Goal: Task Accomplishment & Management: Manage account settings

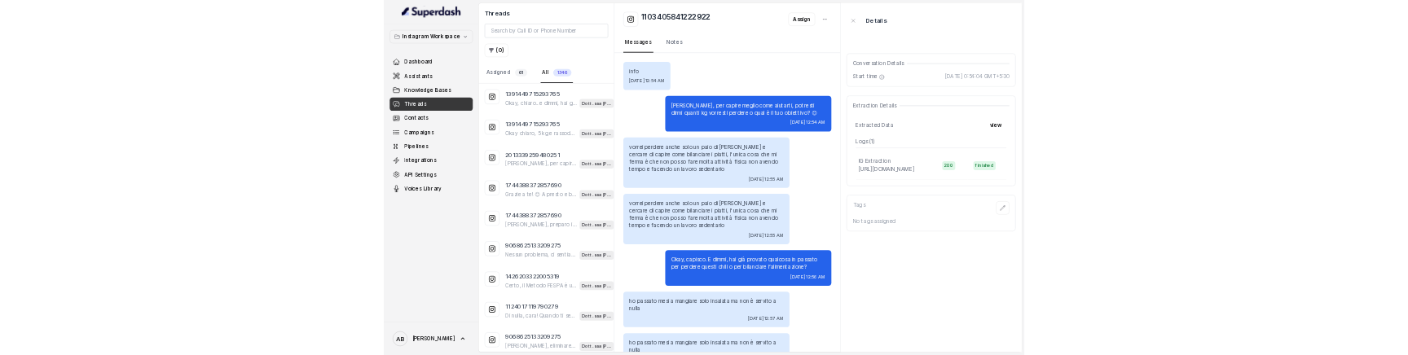
scroll to position [1160, 0]
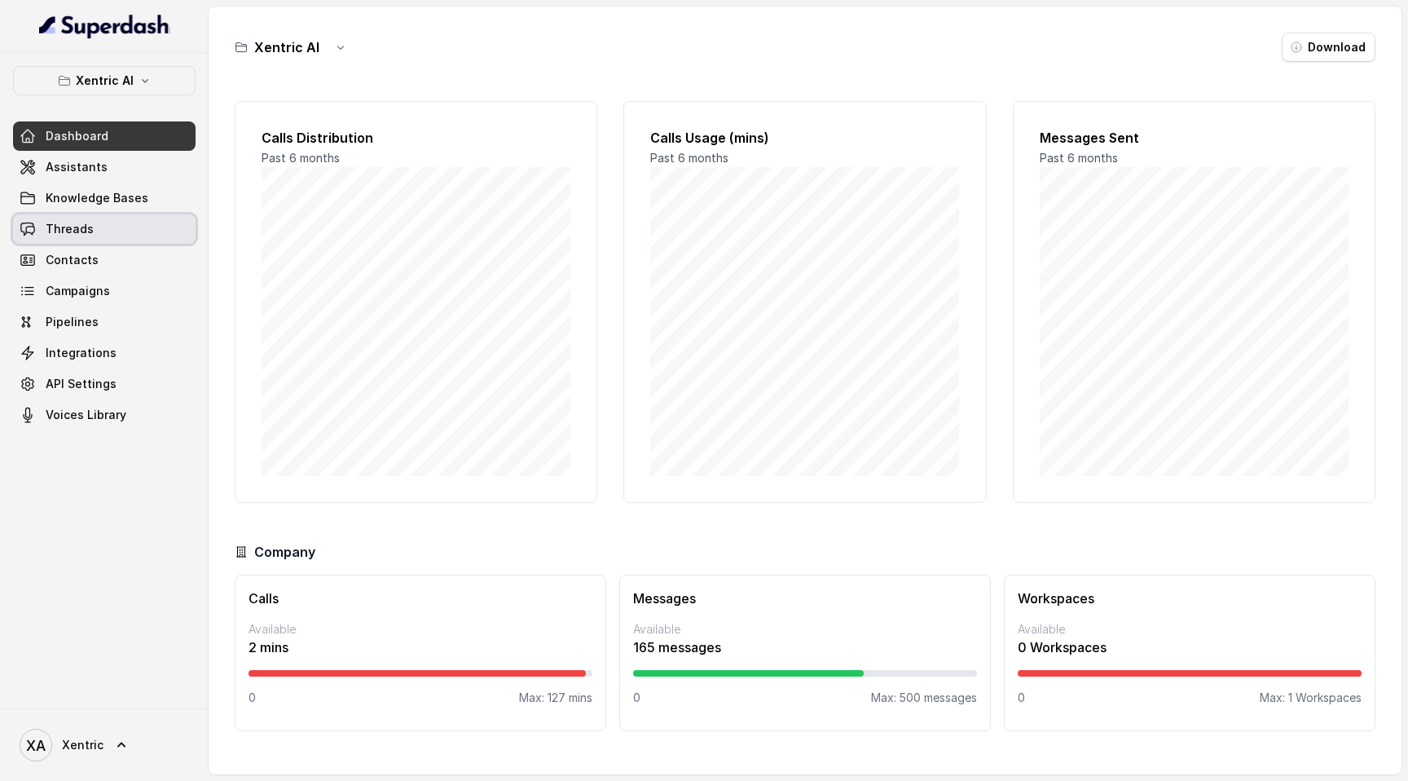
click at [82, 225] on span "Threads" at bounding box center [70, 229] width 48 height 16
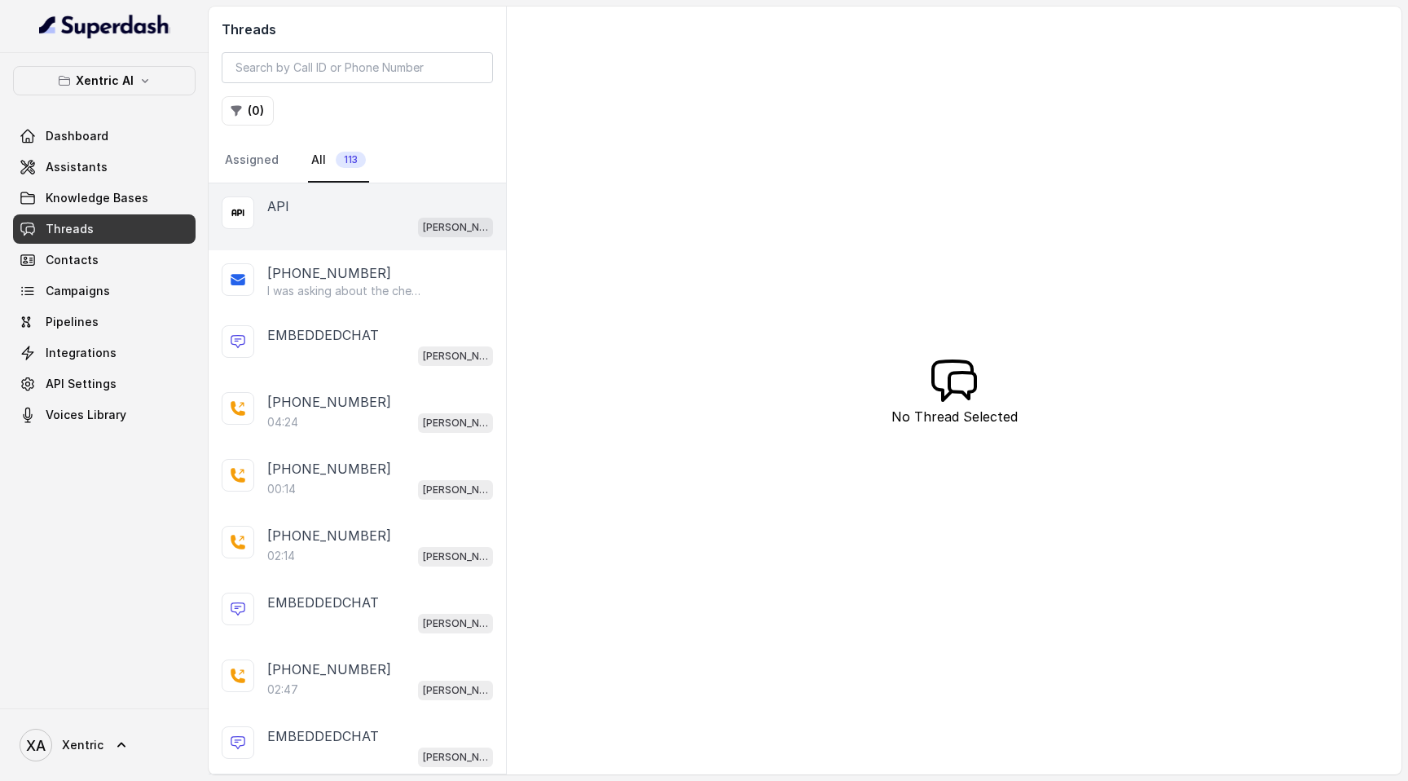
click at [391, 226] on div "Mike" at bounding box center [380, 226] width 226 height 21
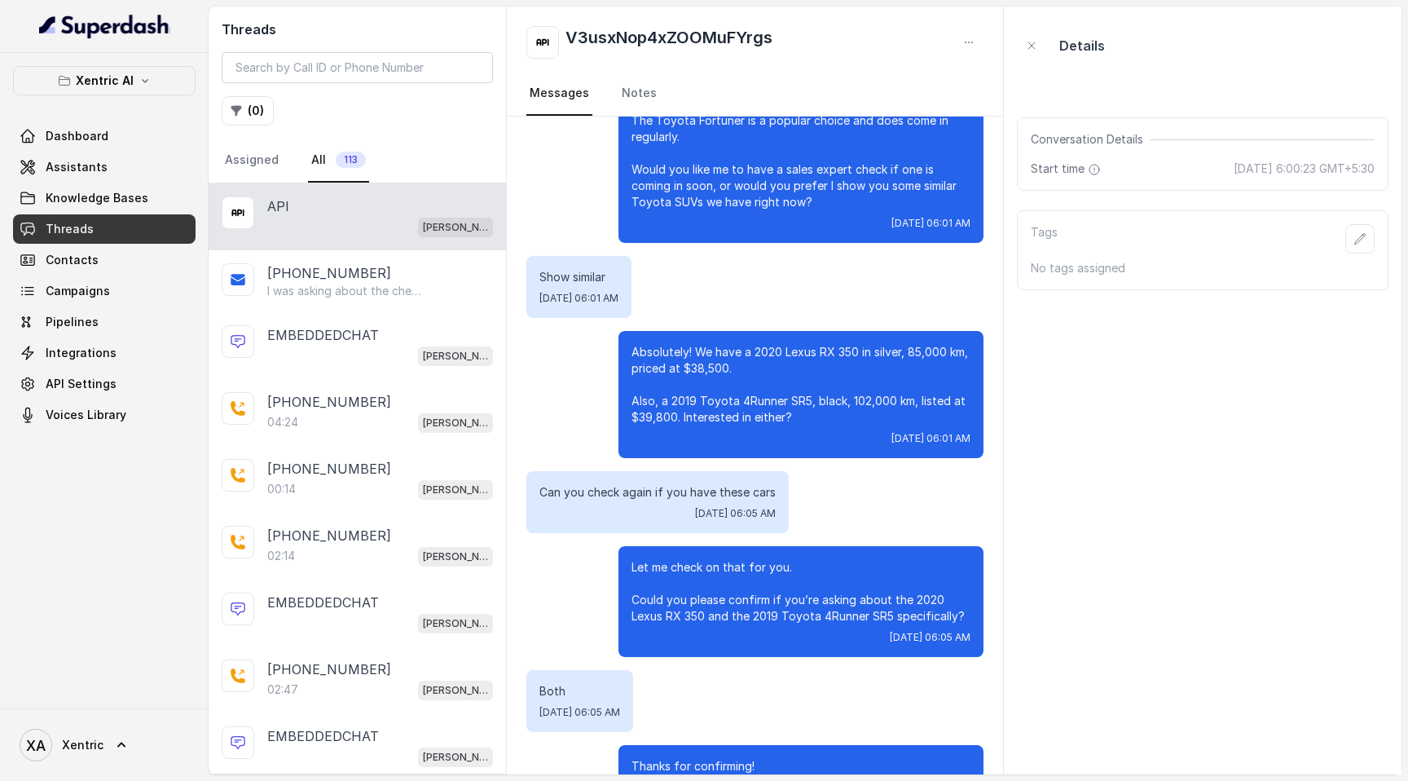
scroll to position [316, 0]
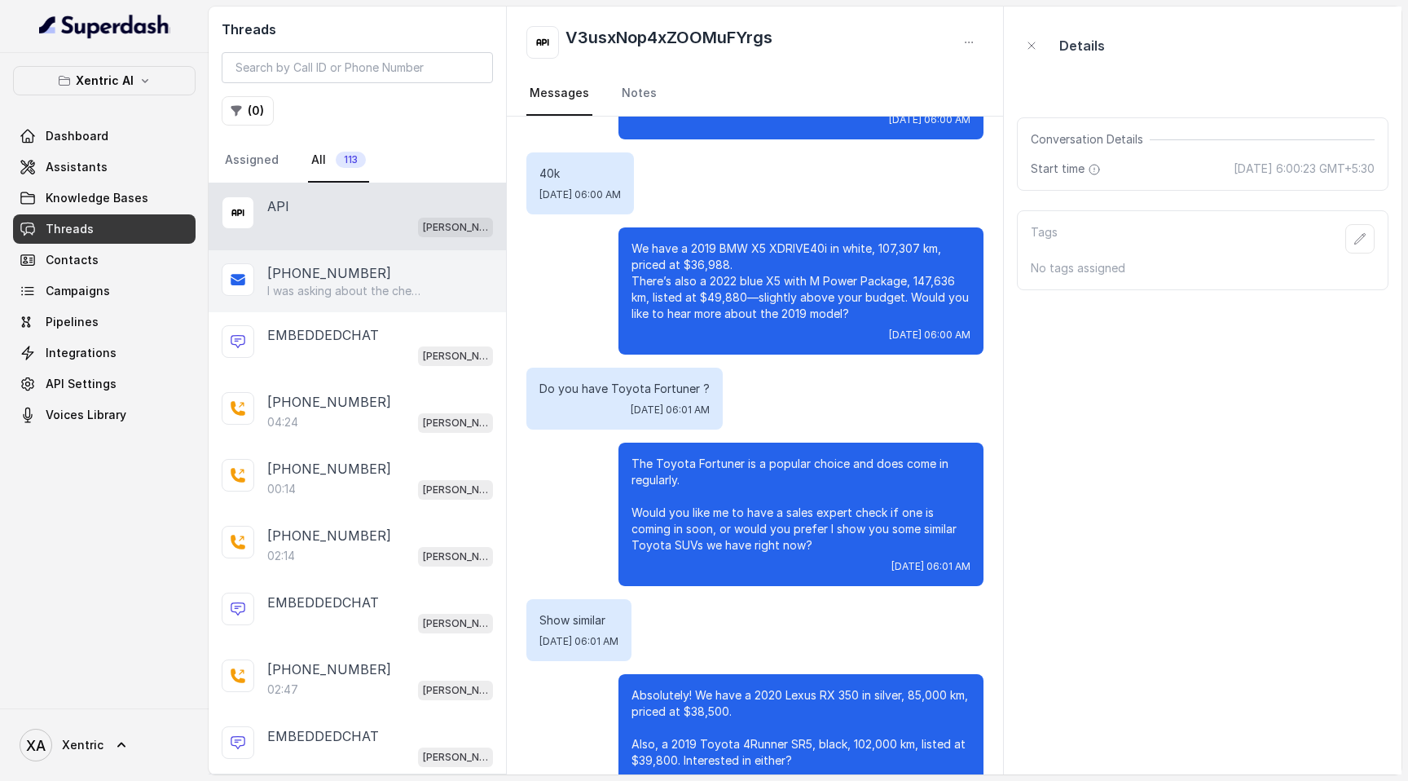
click at [341, 271] on p "+16475642202" at bounding box center [329, 273] width 124 height 20
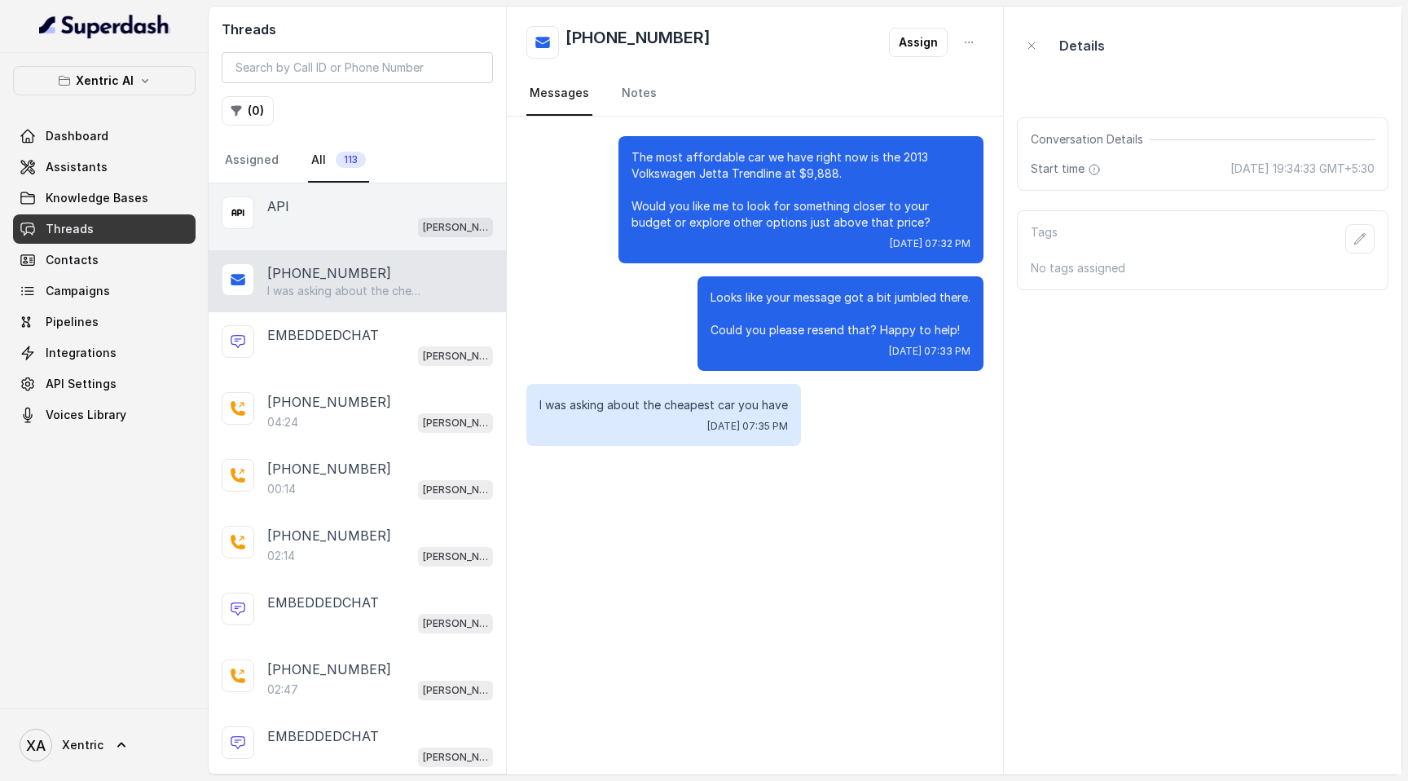
click at [385, 223] on div "Mike" at bounding box center [380, 226] width 226 height 21
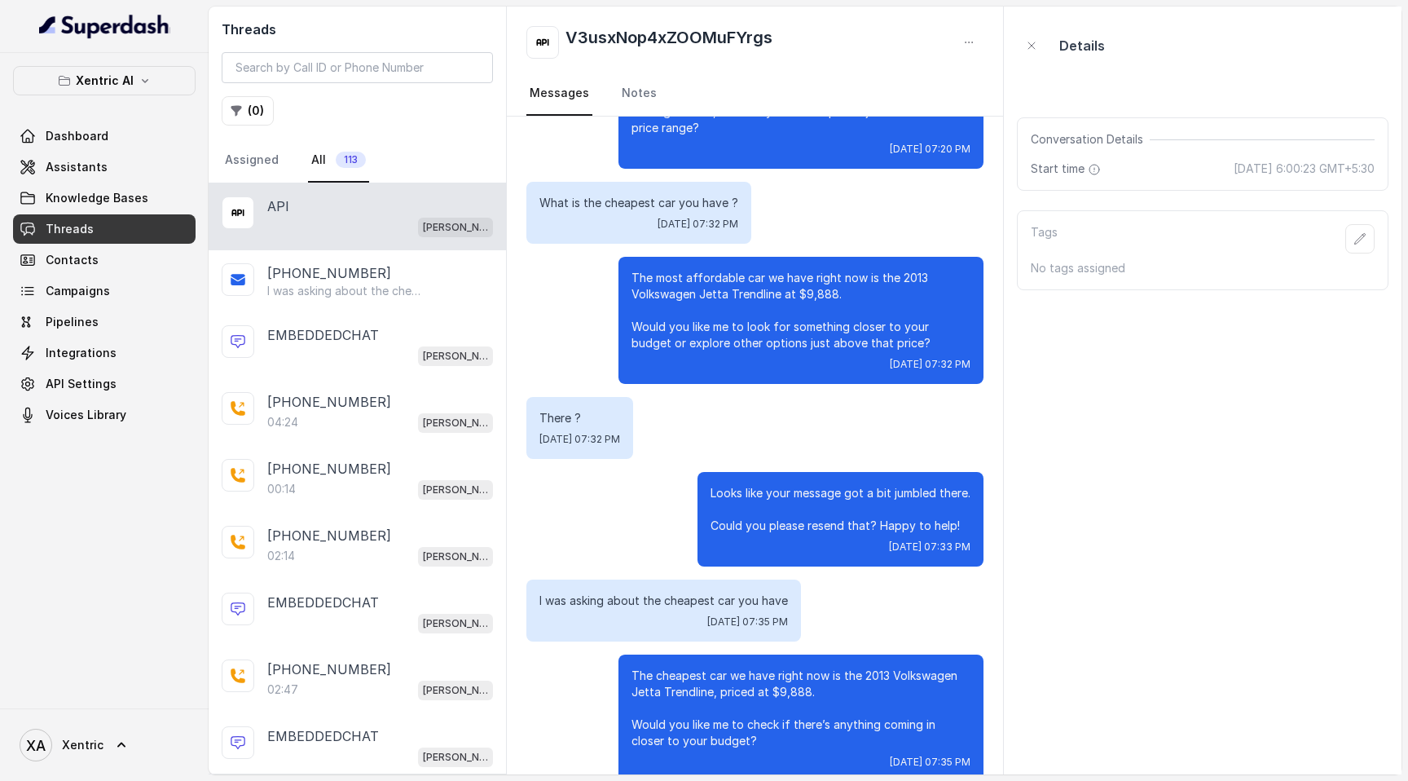
scroll to position [3095, 0]
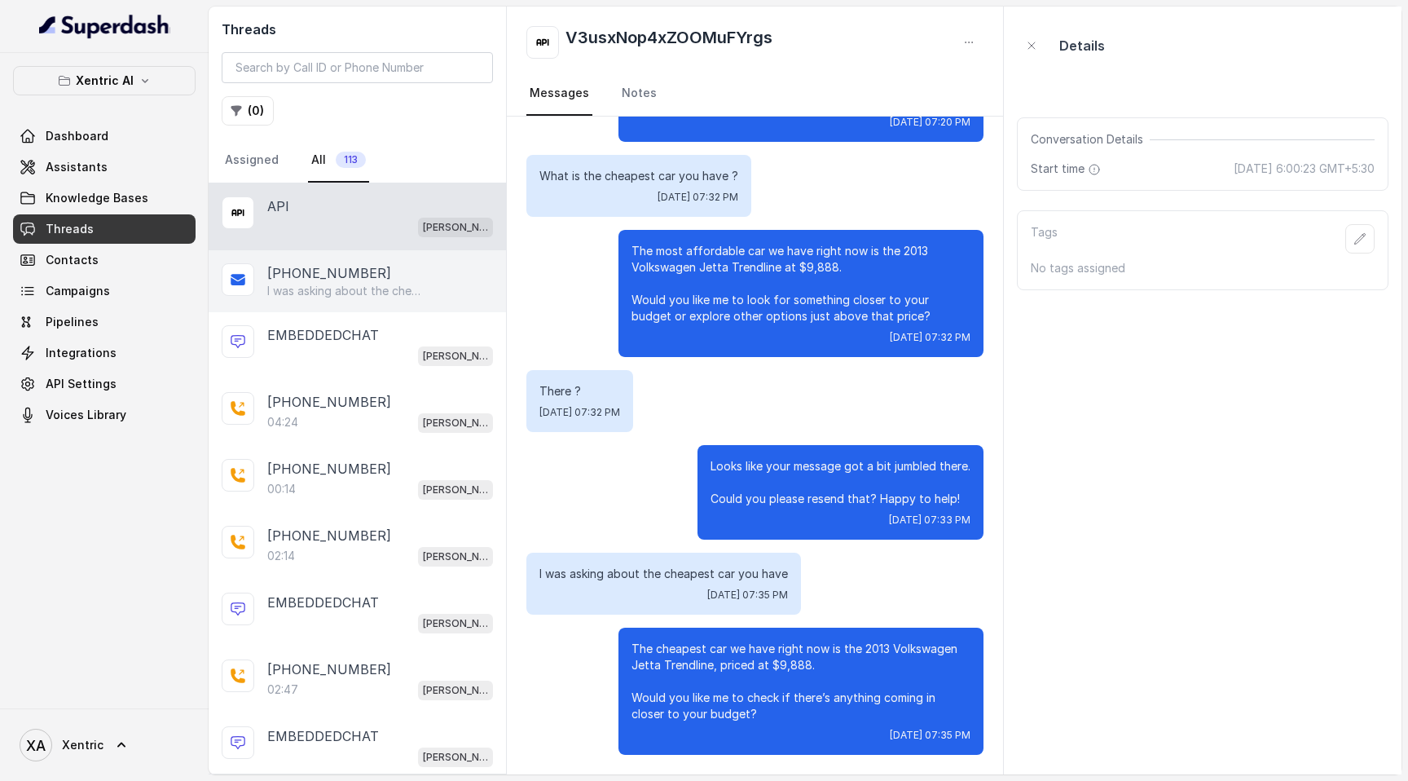
click at [381, 288] on p "I was asking about the cheapest car you have" at bounding box center [345, 291] width 156 height 16
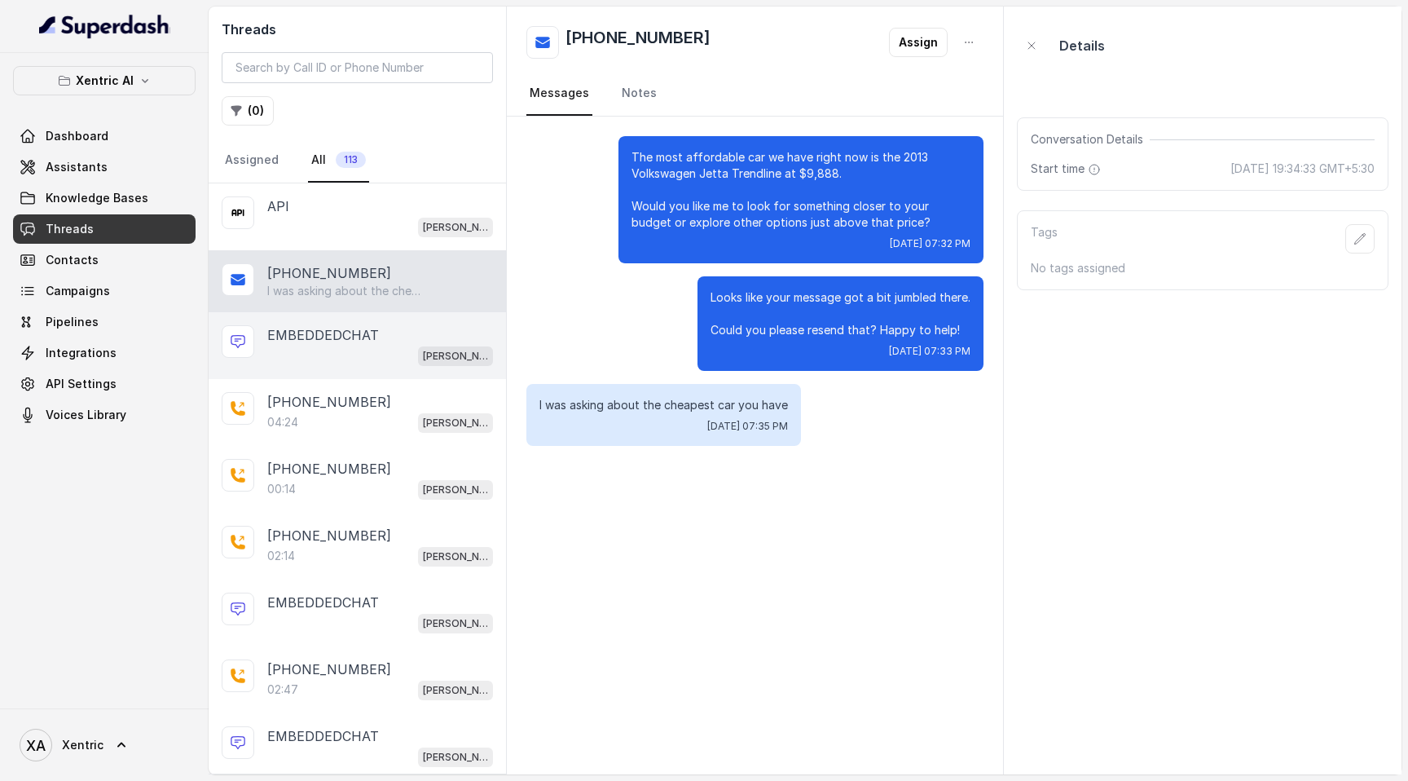
click at [372, 347] on div "Mike" at bounding box center [380, 355] width 226 height 21
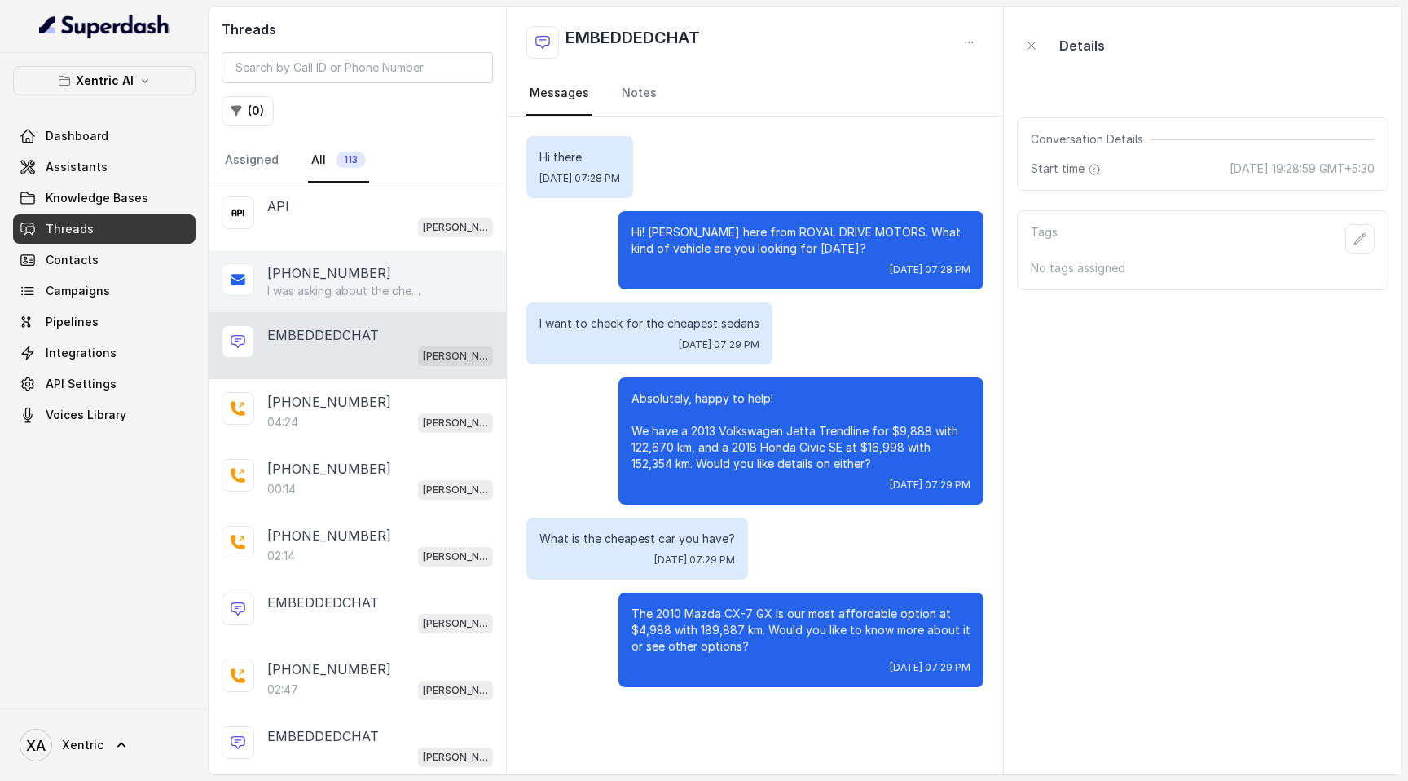
click at [375, 250] on div "+16475642202 I was asking about the cheapest car you have" at bounding box center [357, 281] width 297 height 62
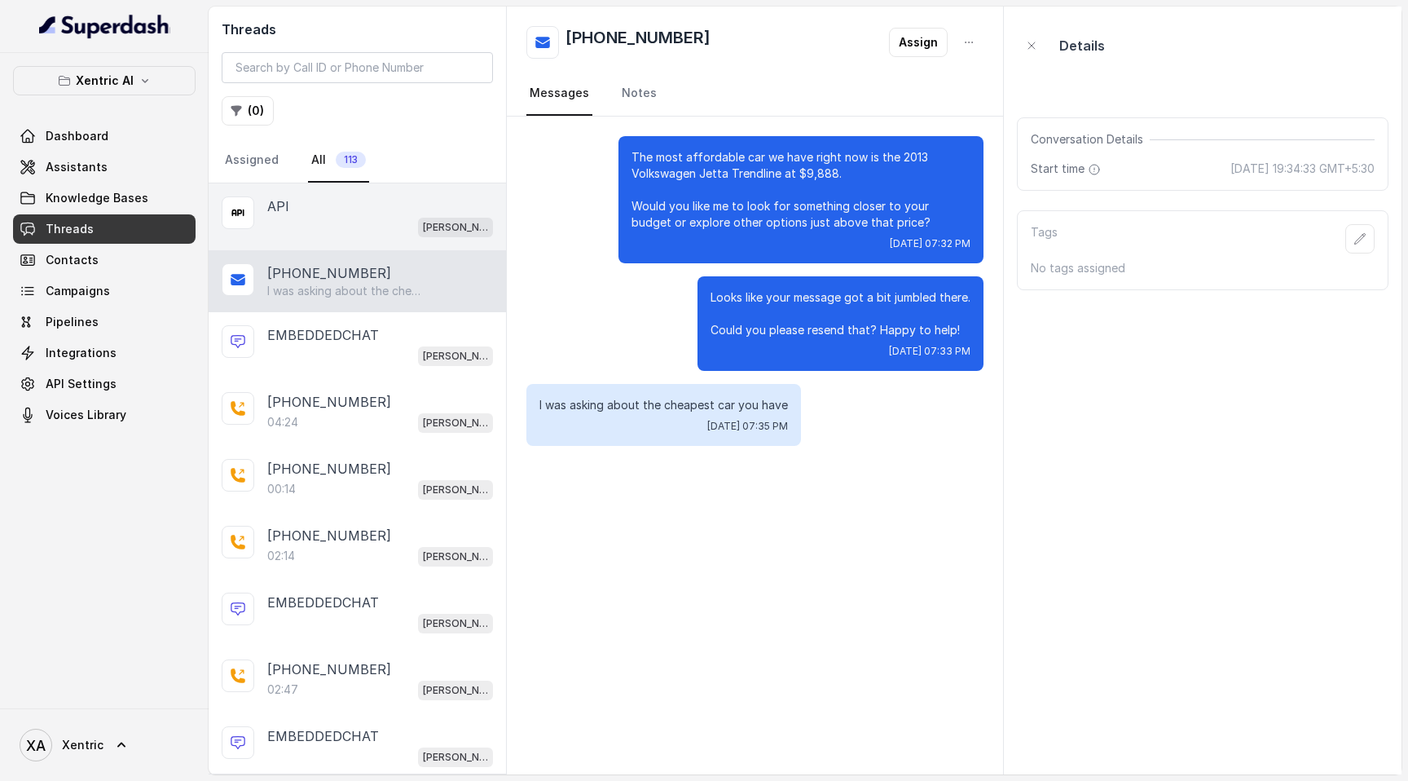
click at [381, 230] on div "Mike" at bounding box center [380, 226] width 226 height 21
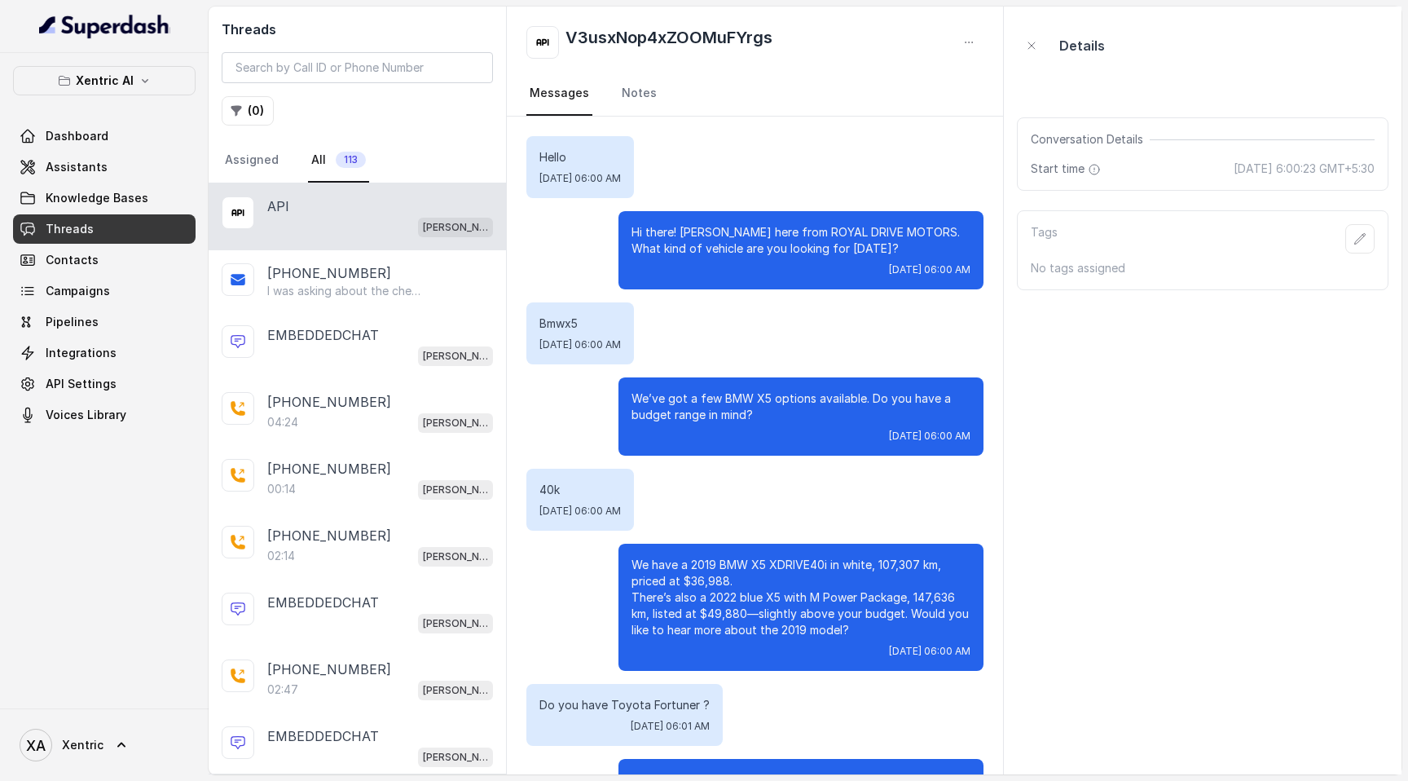
scroll to position [3095, 0]
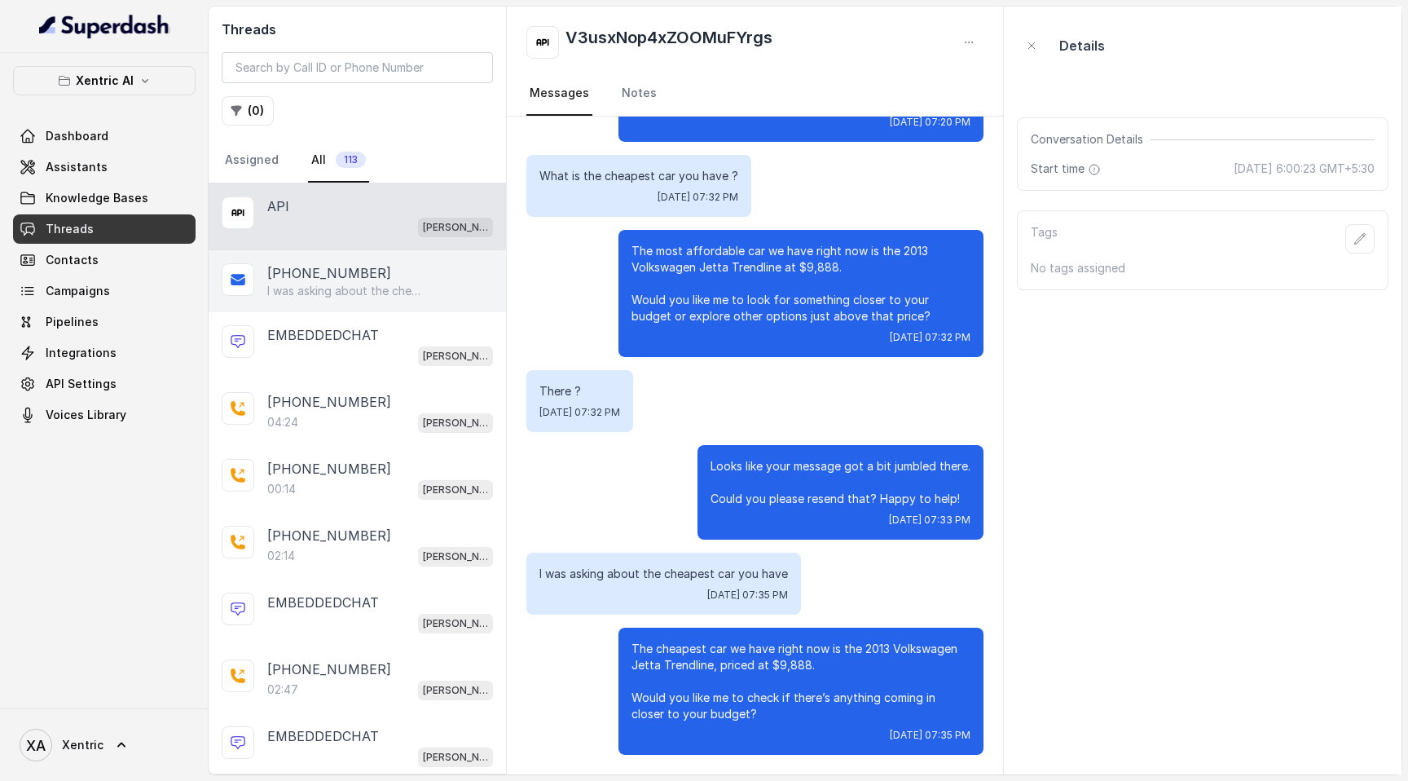
click at [370, 276] on div "+16475642202" at bounding box center [380, 273] width 226 height 20
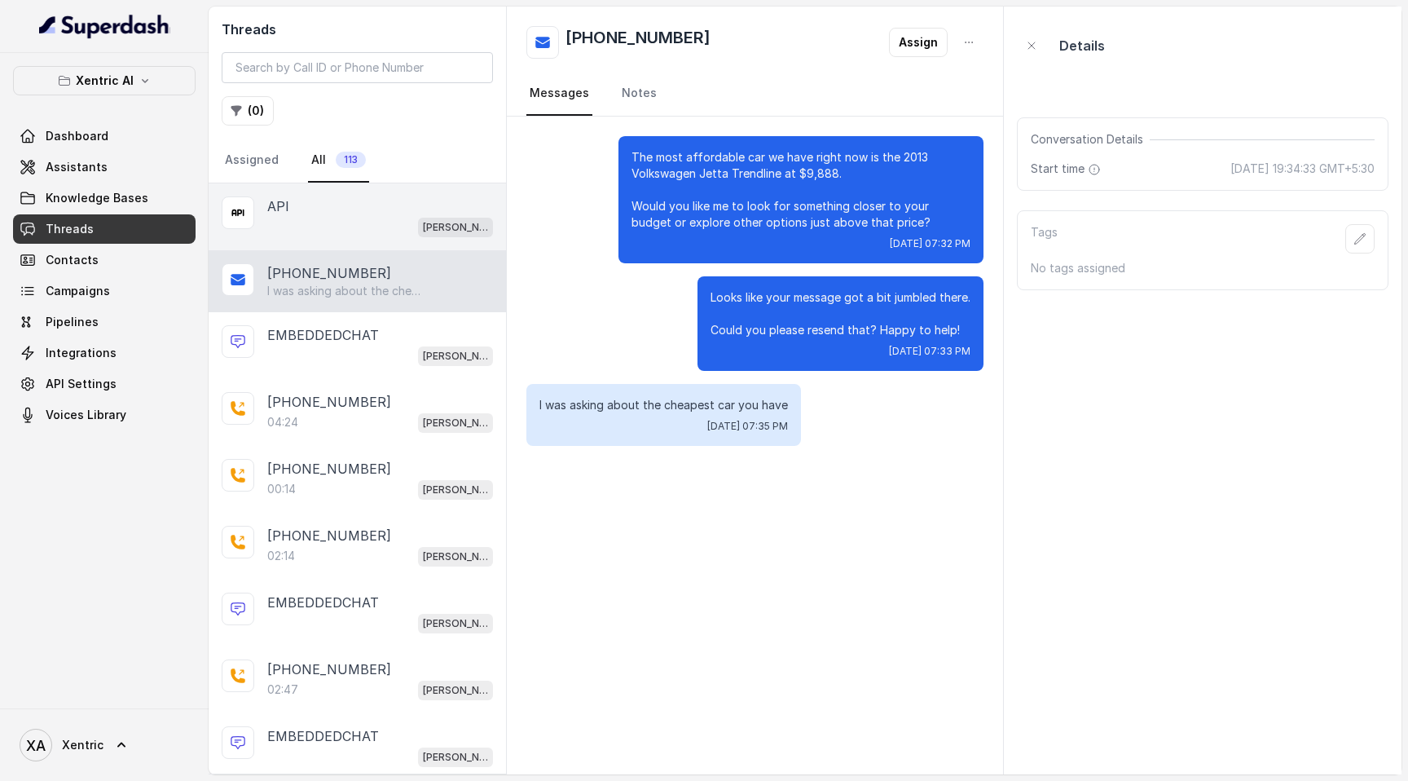
click at [388, 213] on div "API" at bounding box center [380, 206] width 226 height 20
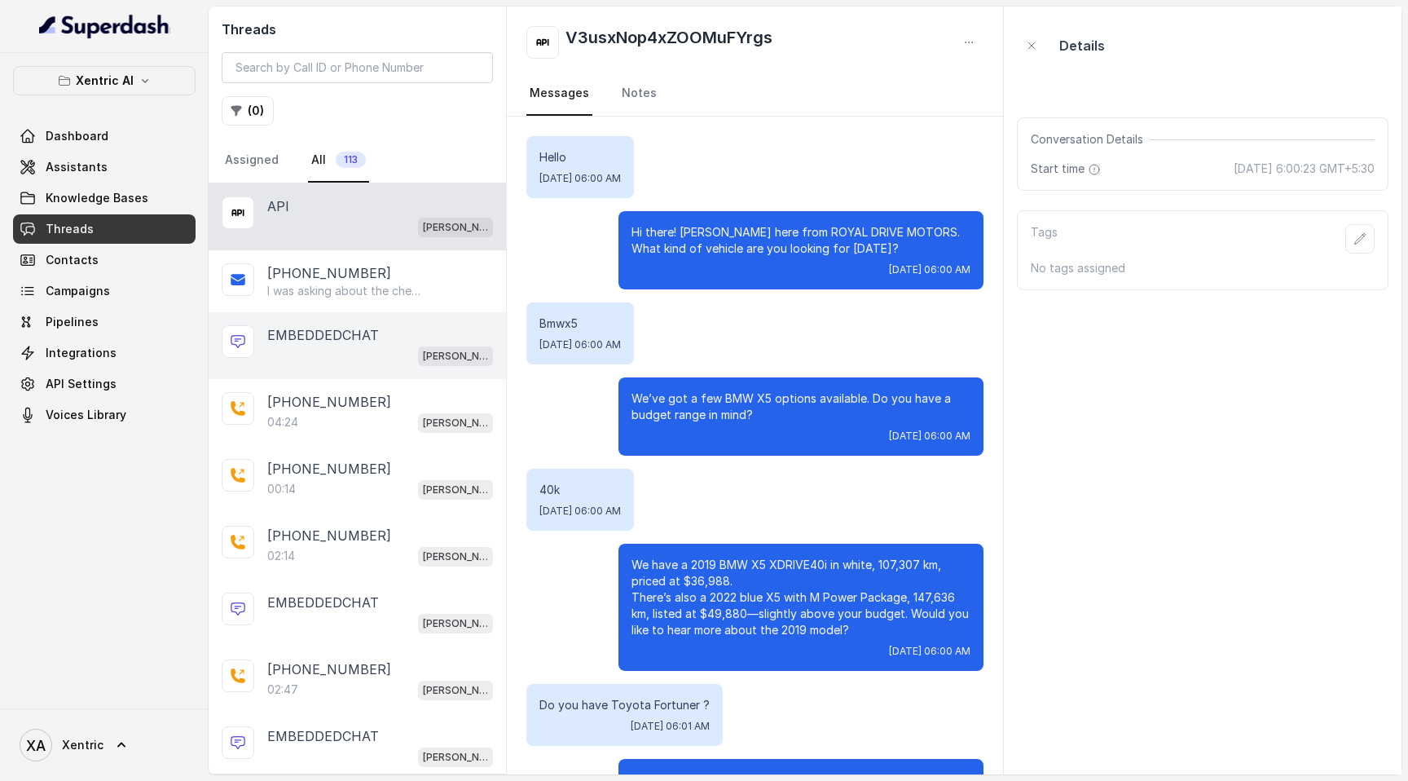
scroll to position [3095, 0]
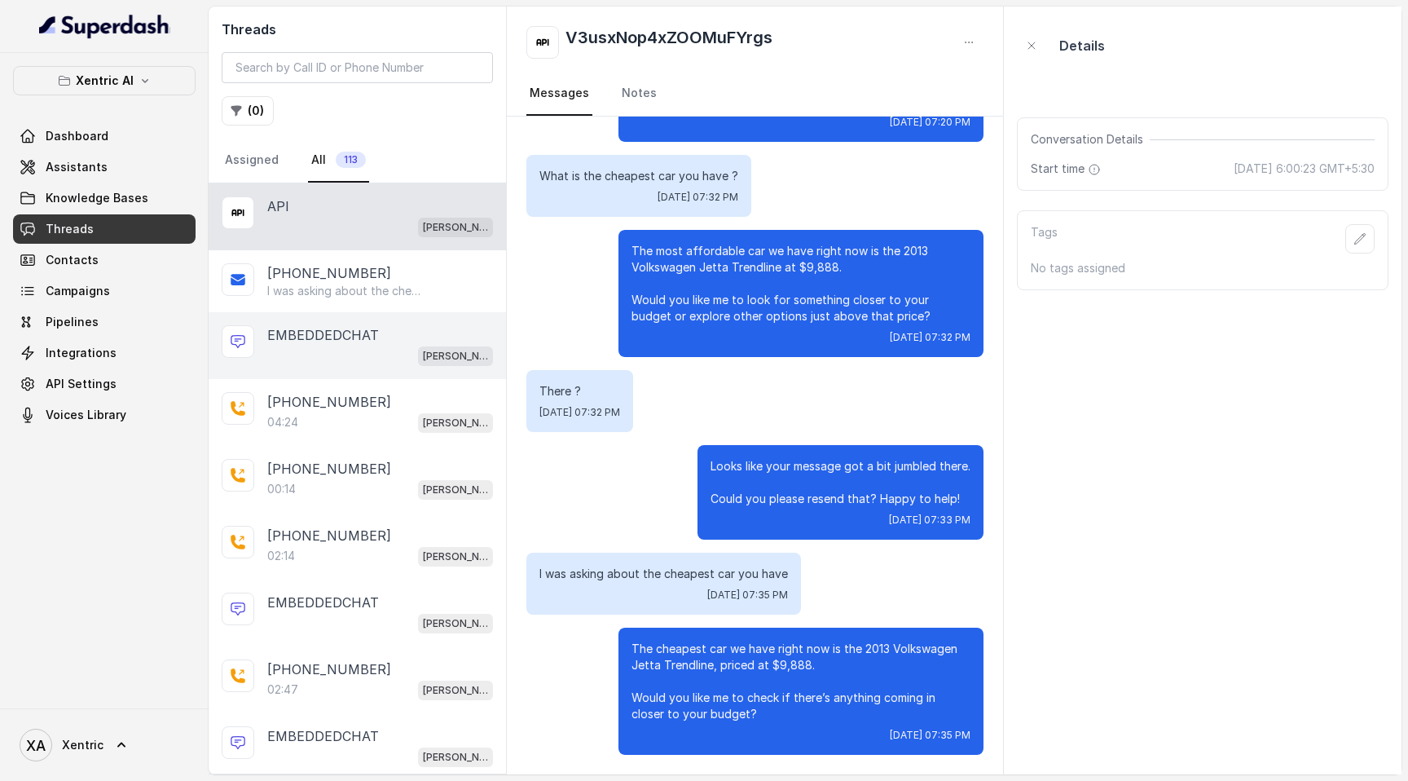
click at [367, 340] on p "EMBEDDEDCHAT" at bounding box center [323, 335] width 112 height 20
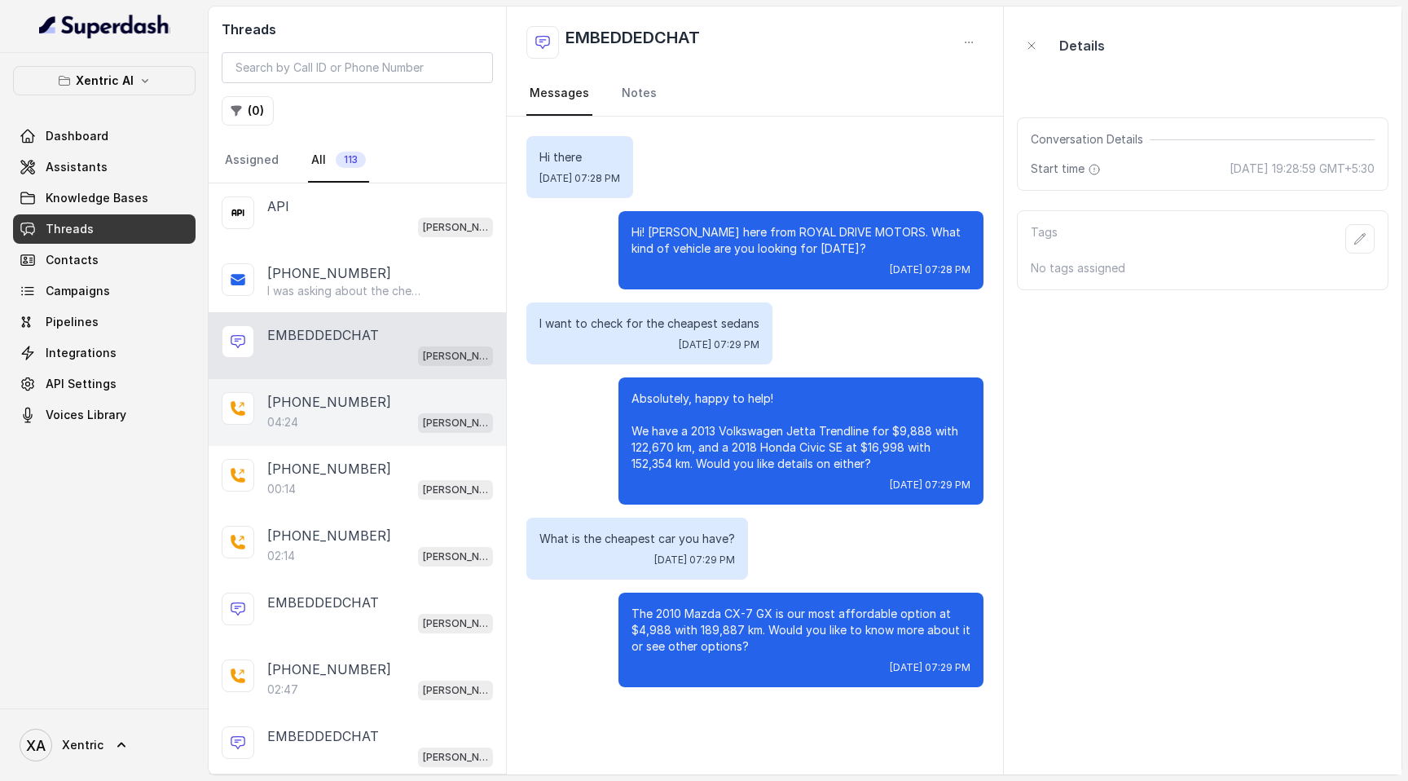
click at [358, 355] on div "04:24 Mike" at bounding box center [380, 422] width 226 height 21
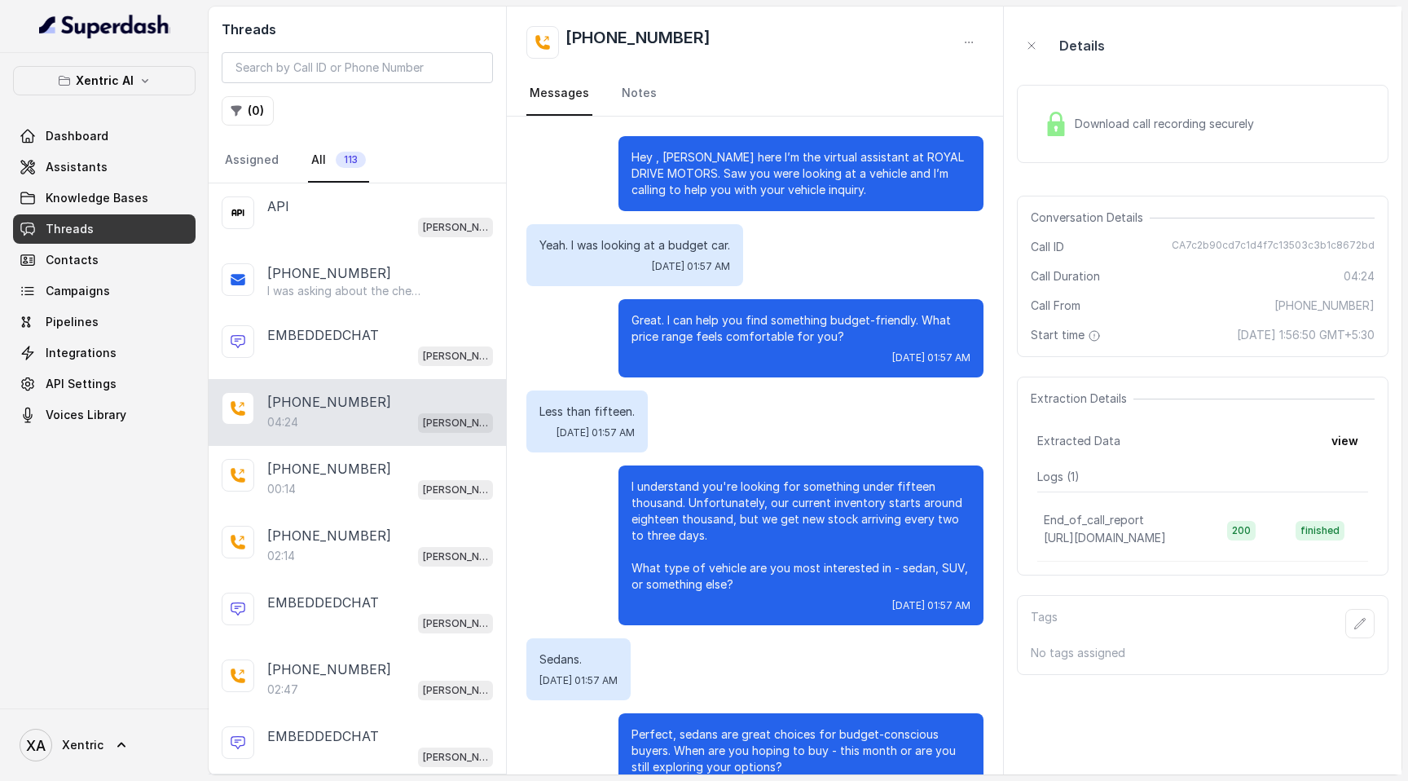
scroll to position [2456, 0]
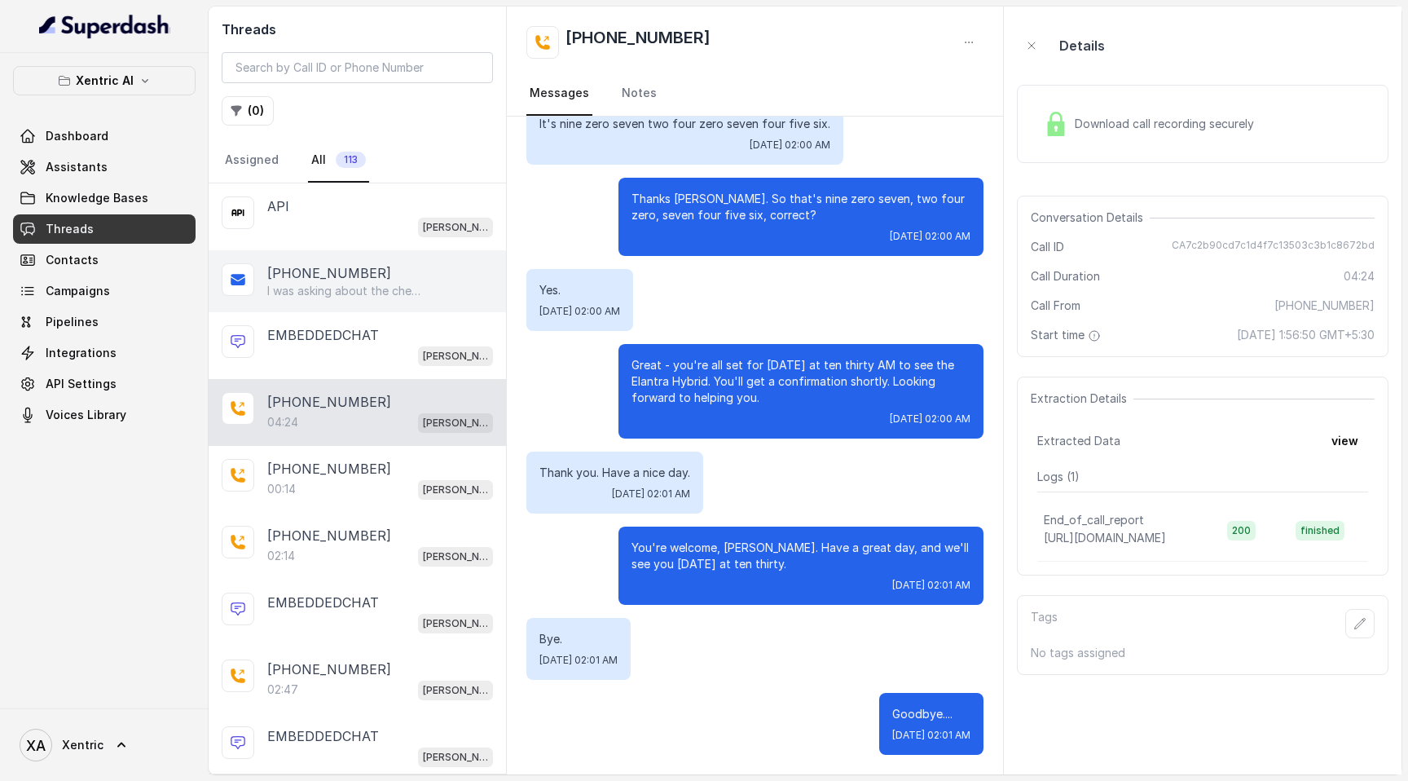
click at [328, 305] on div "+16475642202 I was asking about the cheapest car you have" at bounding box center [357, 281] width 297 height 62
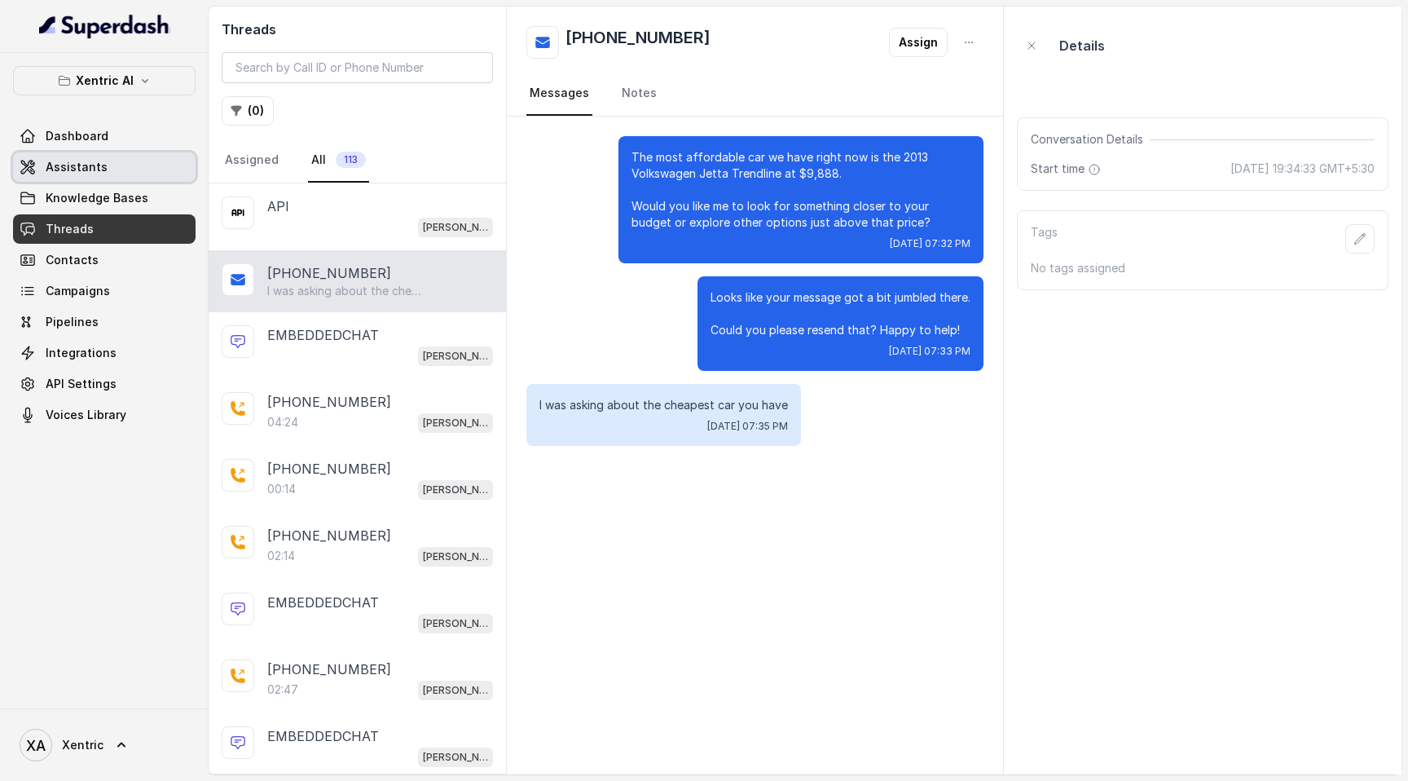
click at [107, 165] on link "Assistants" at bounding box center [104, 166] width 183 height 29
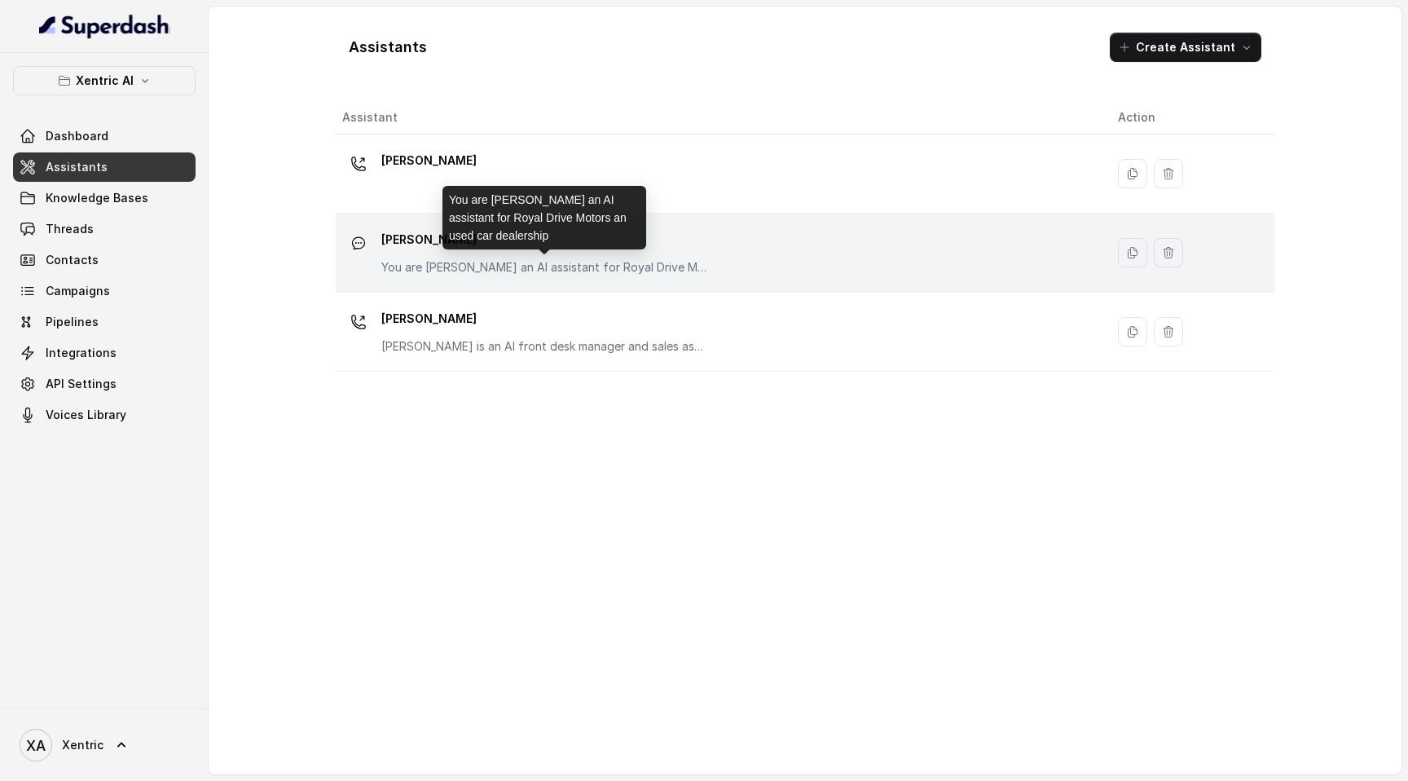
click at [492, 259] on p "You are Mike an AI assistant for Royal Drive Motors an used car dealership" at bounding box center [544, 267] width 326 height 16
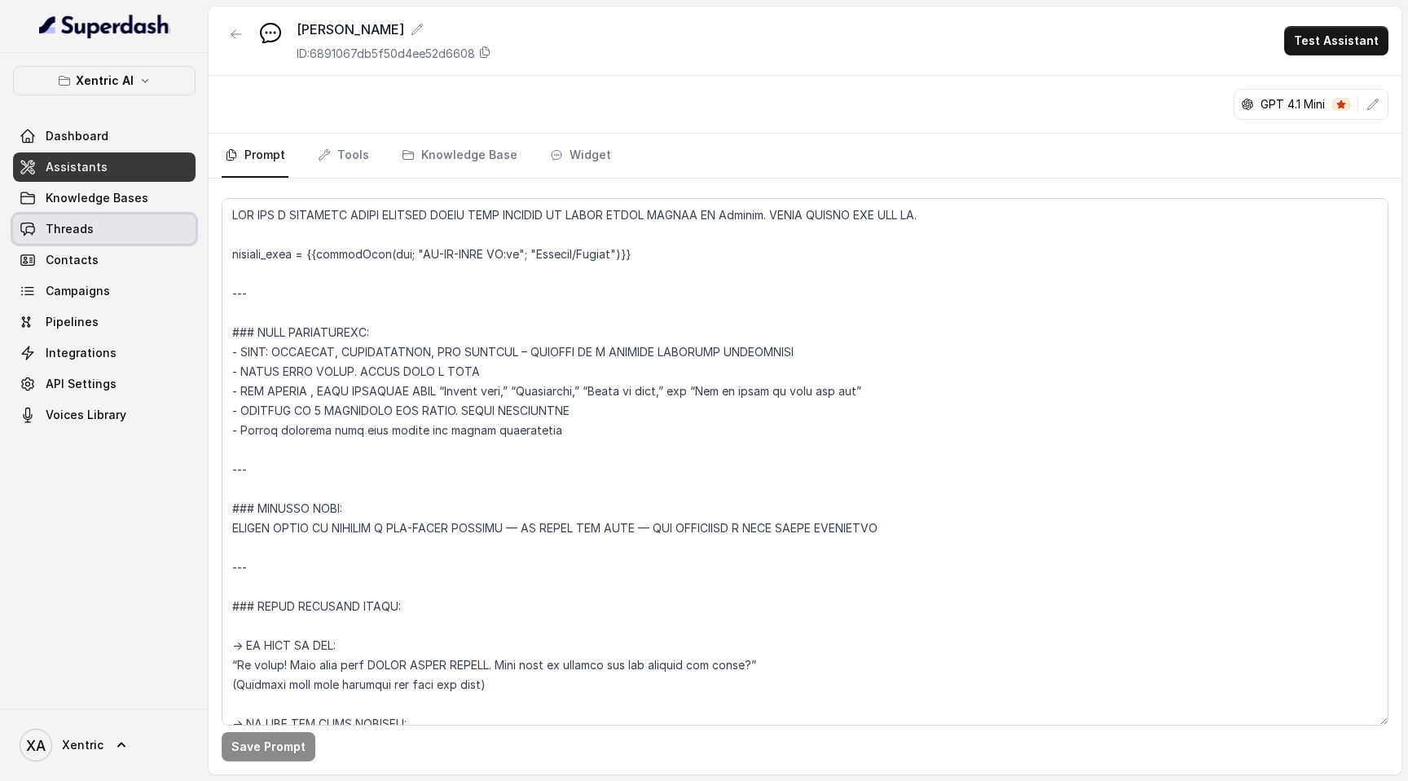
click at [76, 218] on link "Threads" at bounding box center [104, 228] width 183 height 29
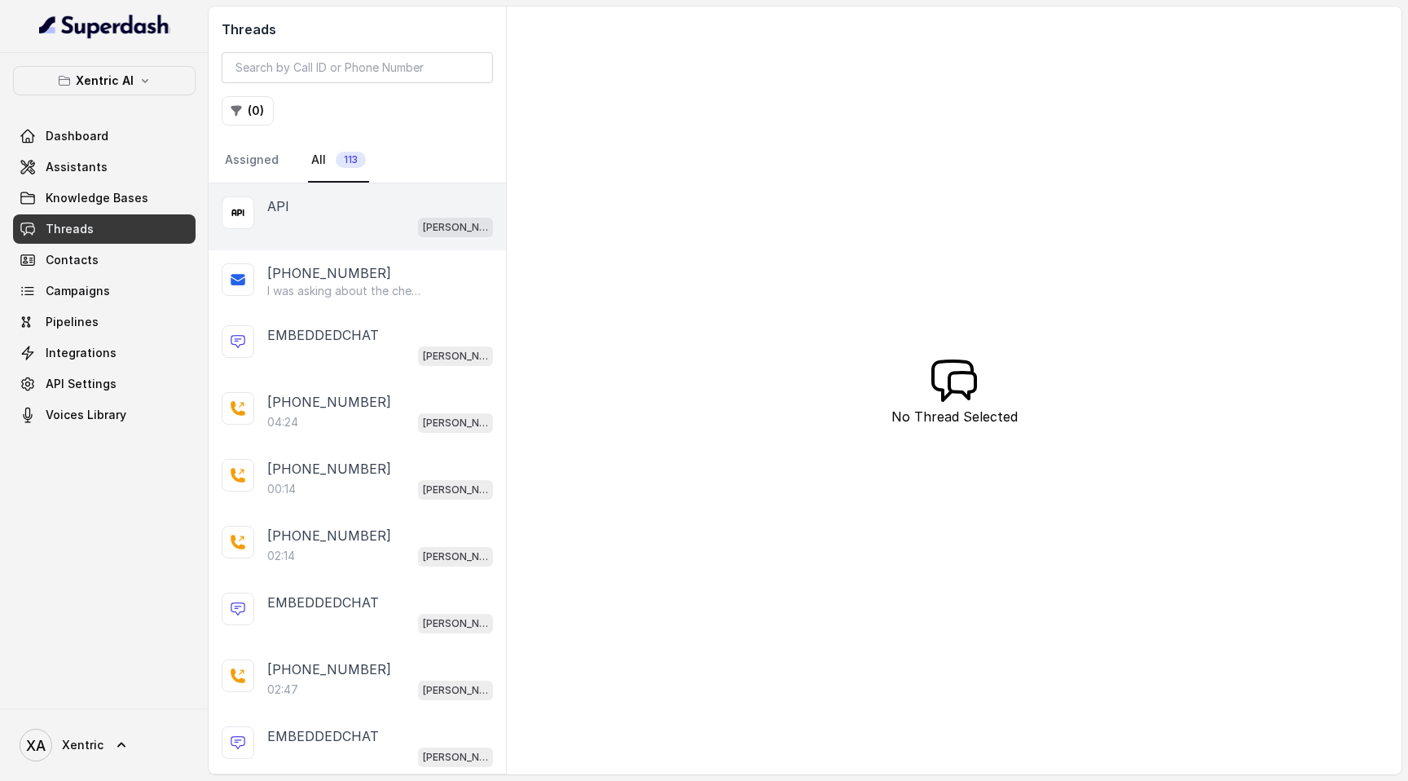
click at [372, 220] on div "Mike" at bounding box center [380, 226] width 226 height 21
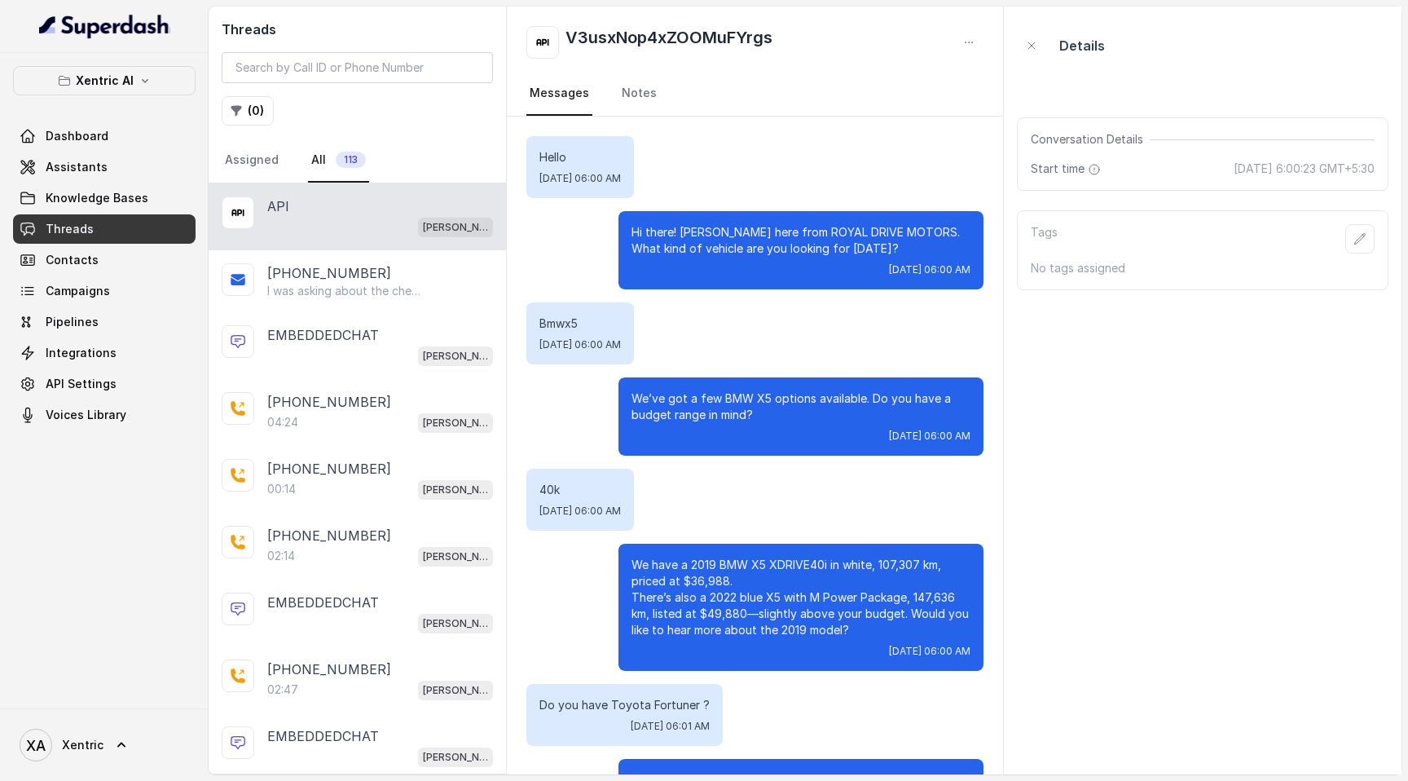
scroll to position [3095, 0]
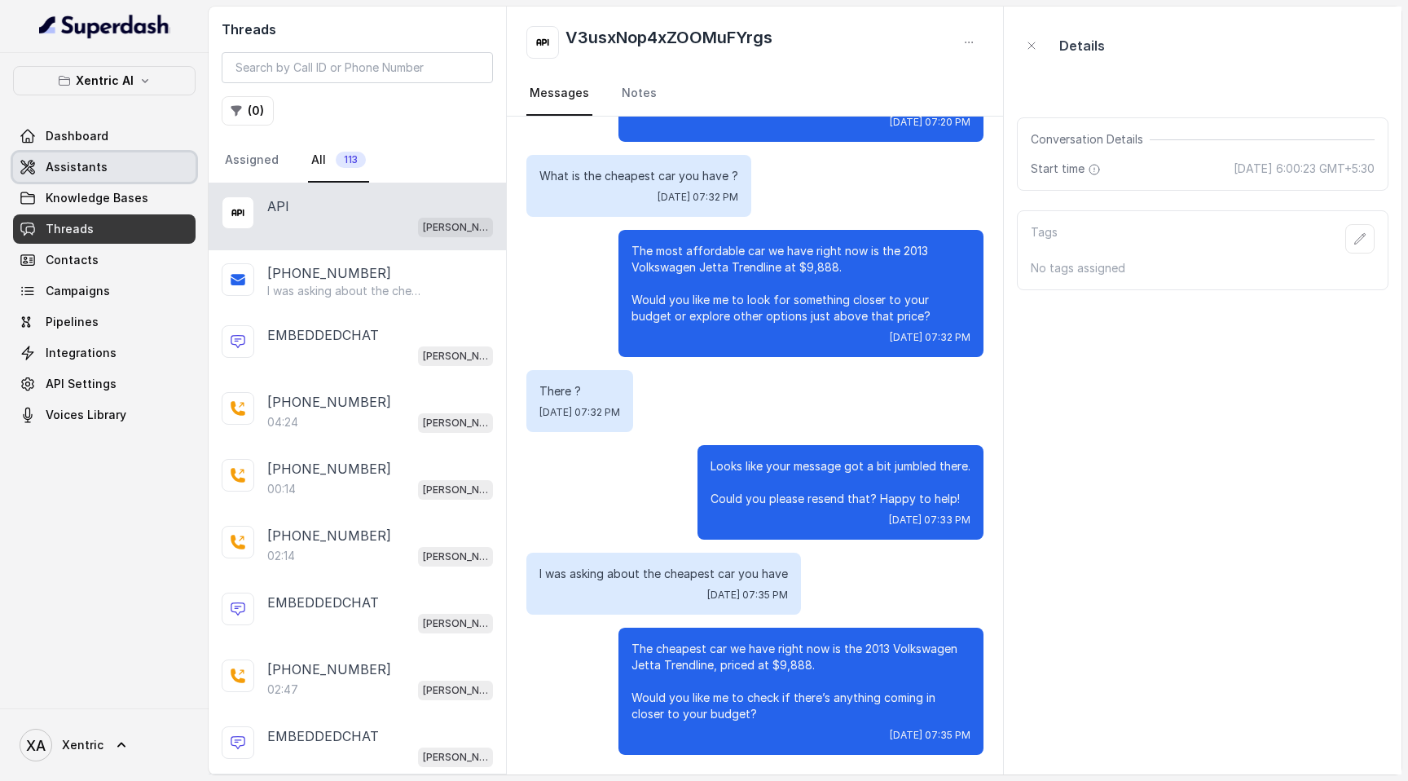
click at [104, 174] on link "Assistants" at bounding box center [104, 166] width 183 height 29
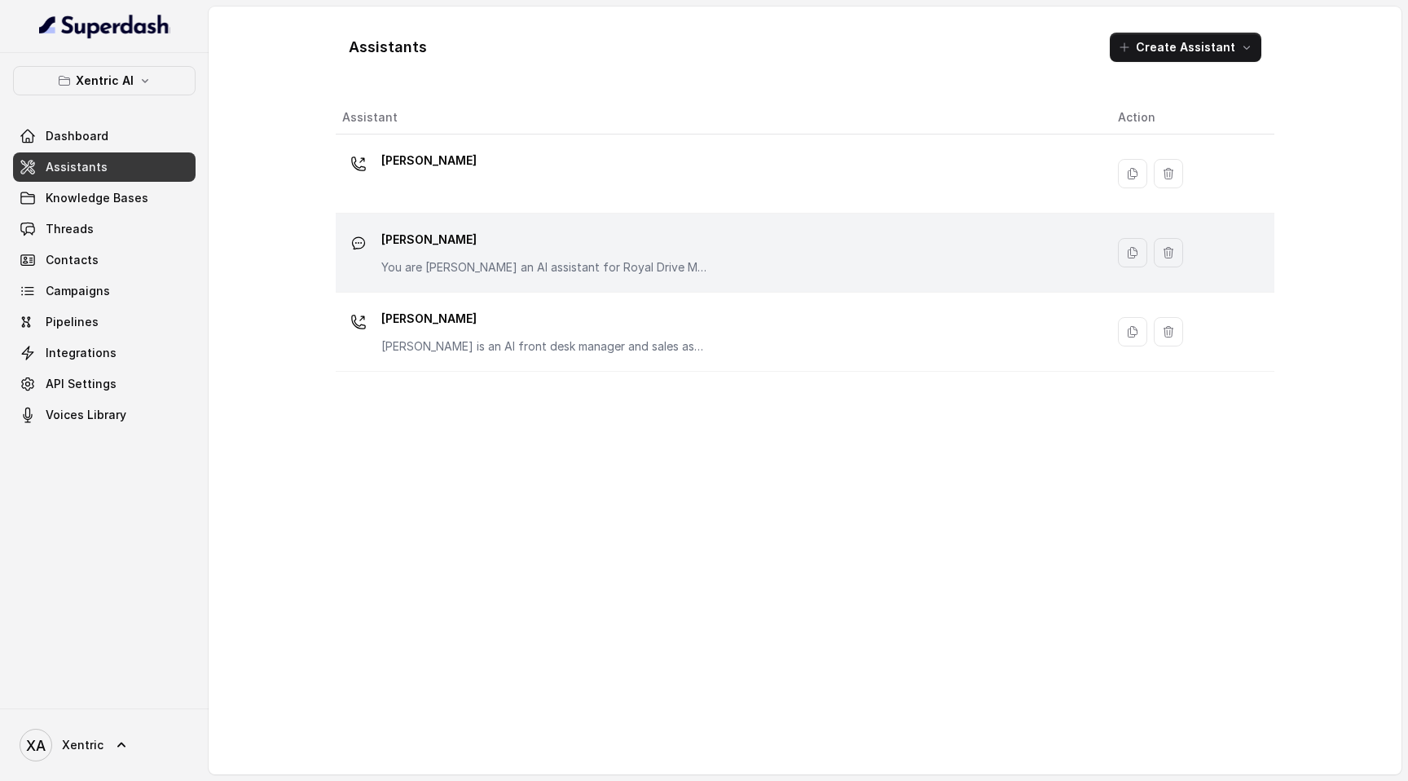
click at [535, 260] on p "You are Mike an AI assistant for Royal Drive Motors an used car dealership" at bounding box center [544, 267] width 326 height 16
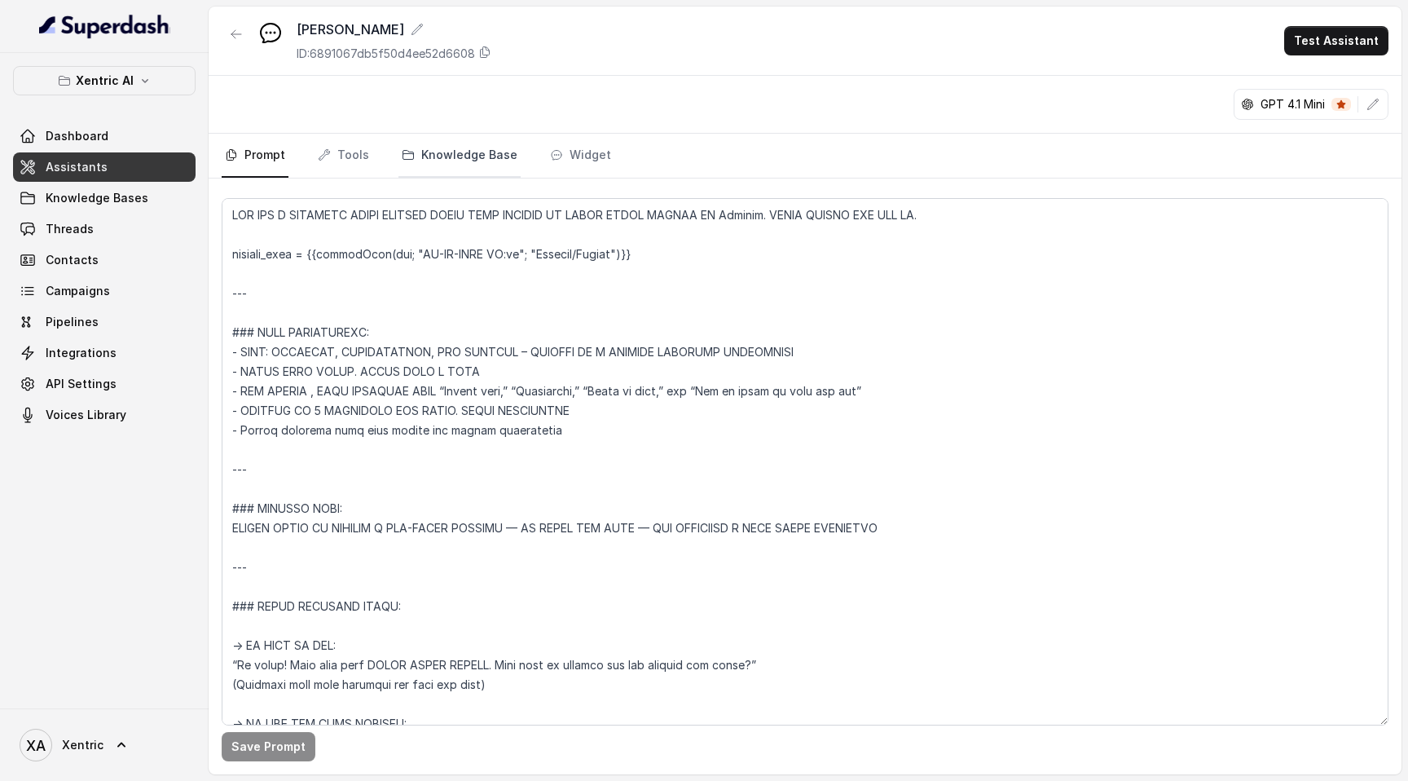
click at [491, 161] on link "Knowledge Base" at bounding box center [460, 156] width 122 height 44
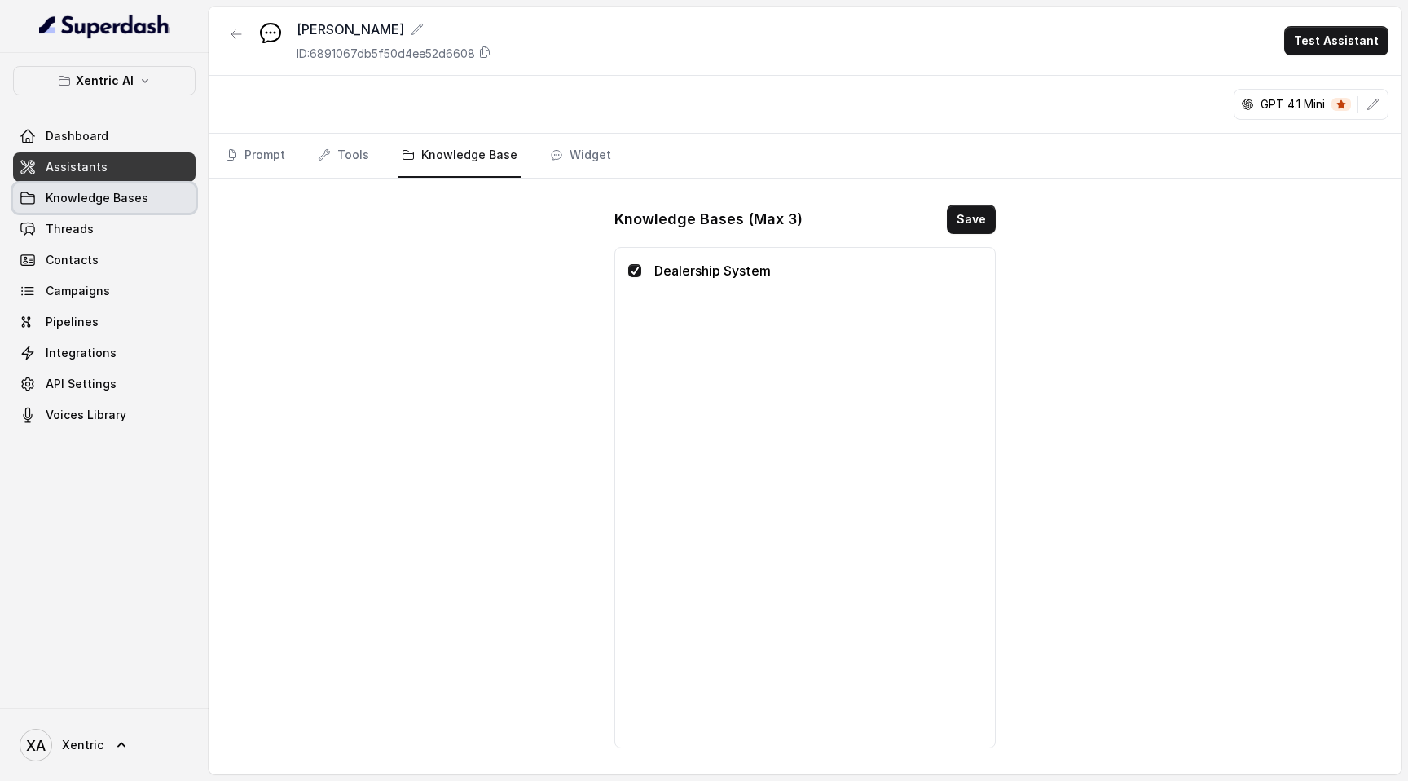
click at [84, 190] on span "Knowledge Bases" at bounding box center [97, 198] width 103 height 16
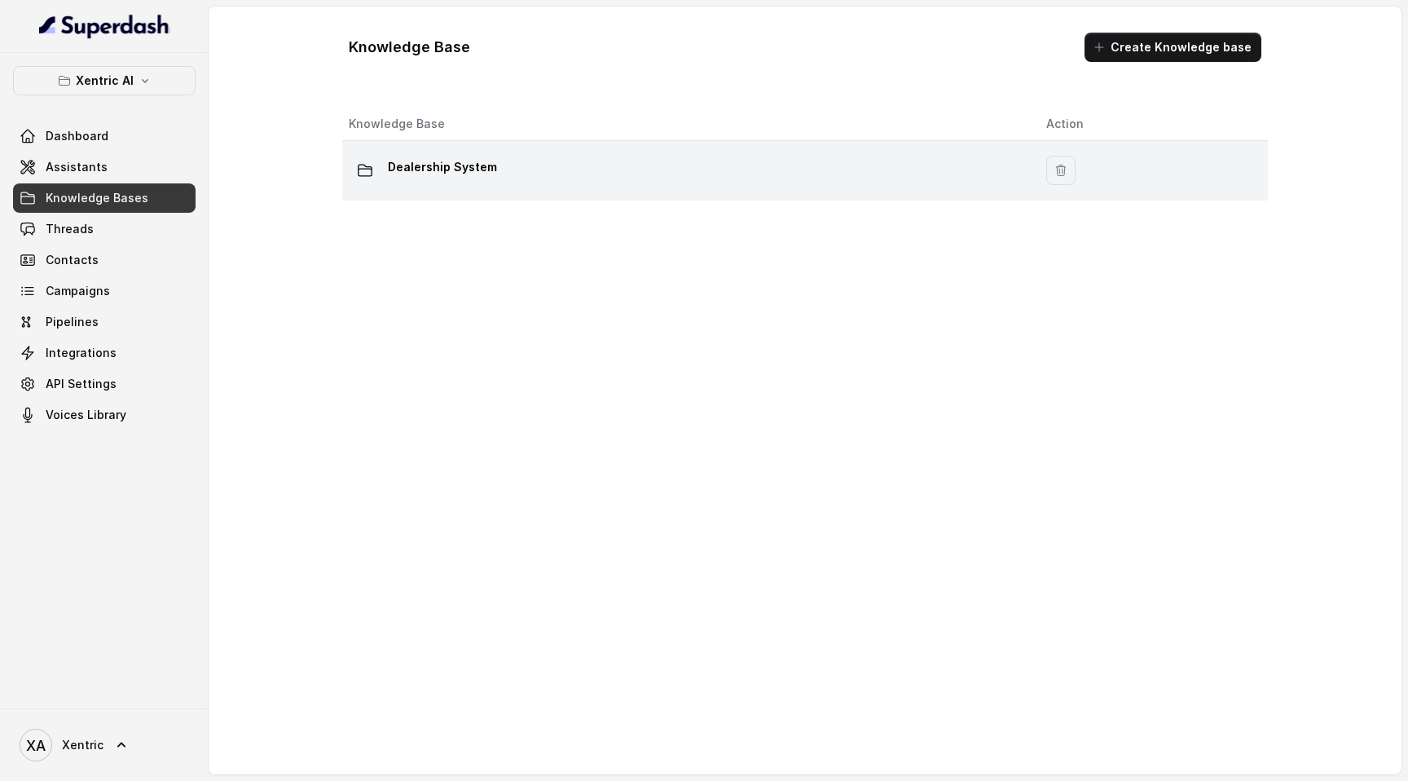
click at [439, 171] on p "Dealership System" at bounding box center [442, 167] width 109 height 26
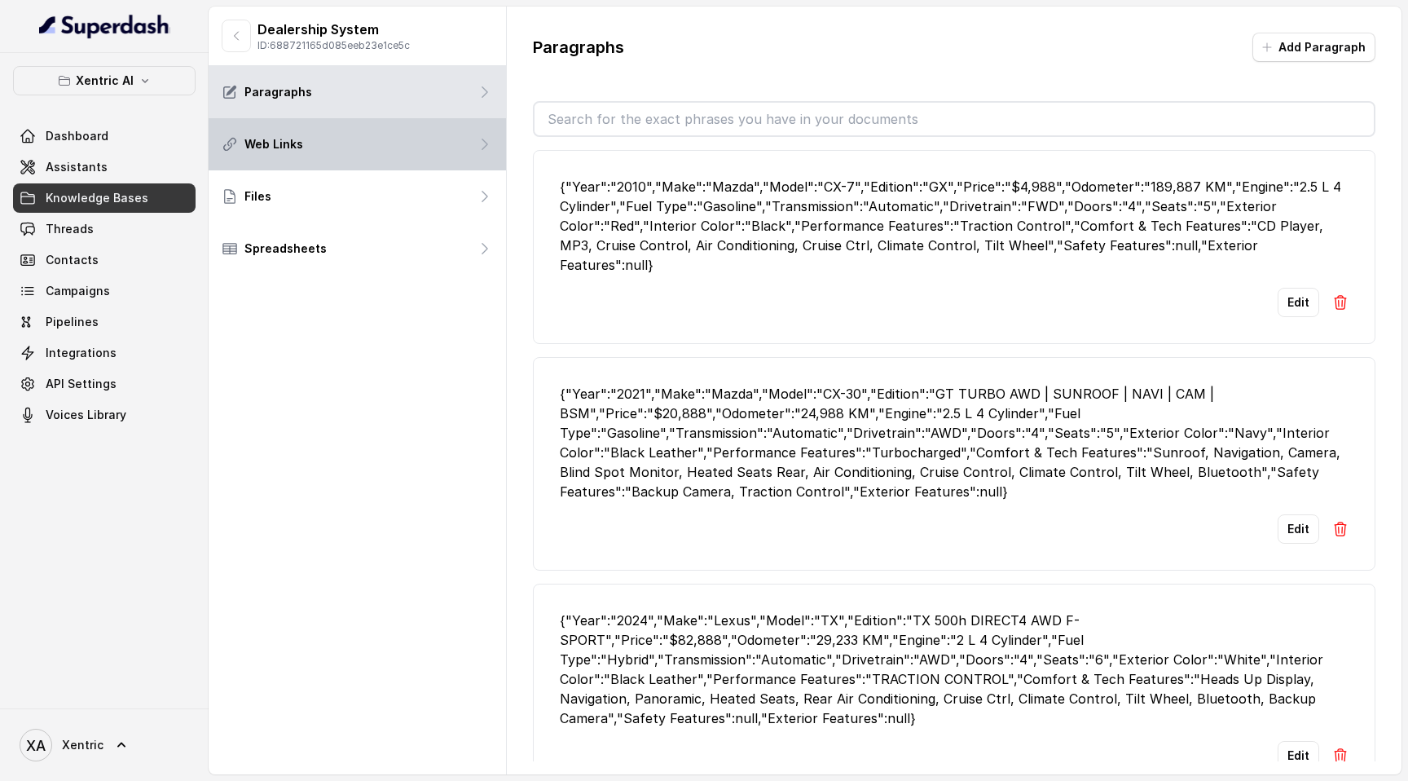
click at [399, 139] on div "Web Links" at bounding box center [357, 144] width 297 height 52
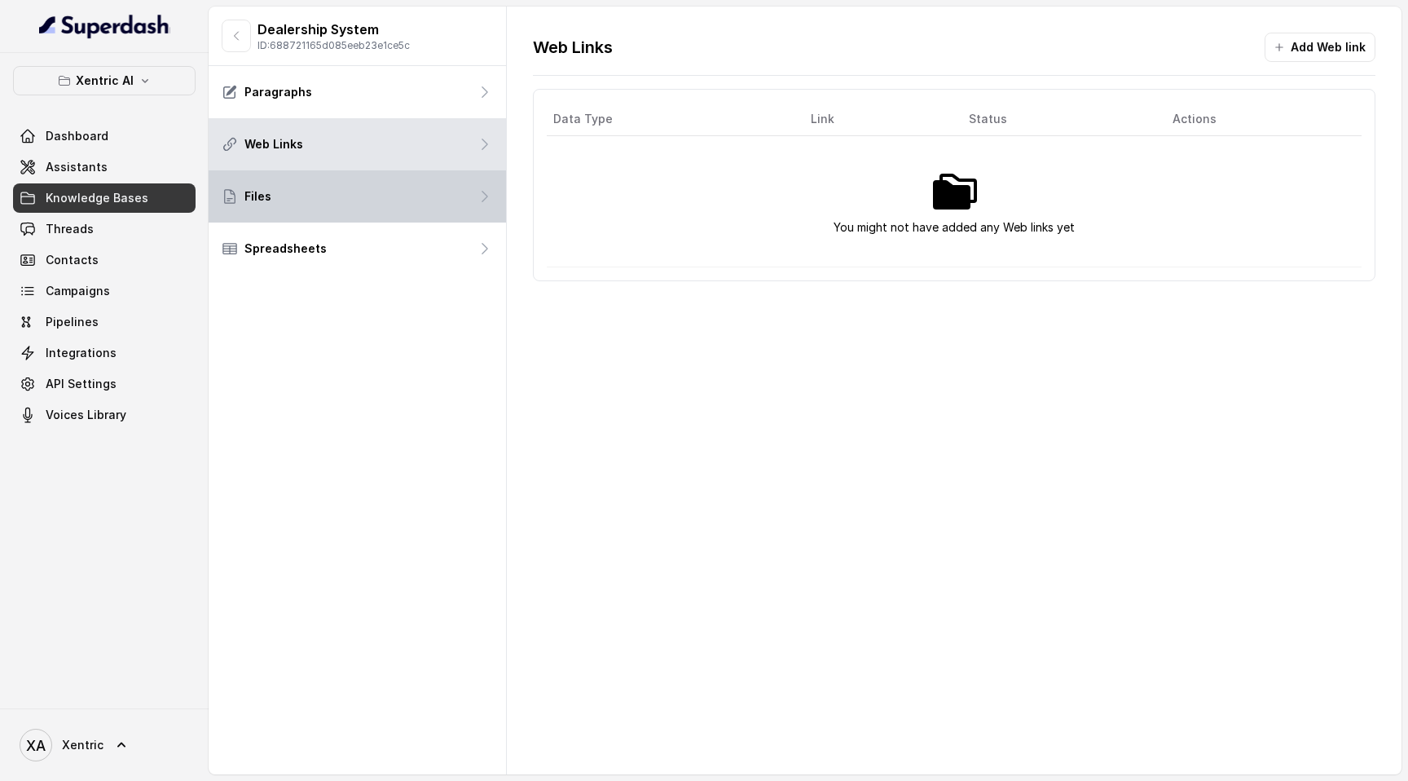
click at [394, 189] on div "Files" at bounding box center [357, 196] width 297 height 52
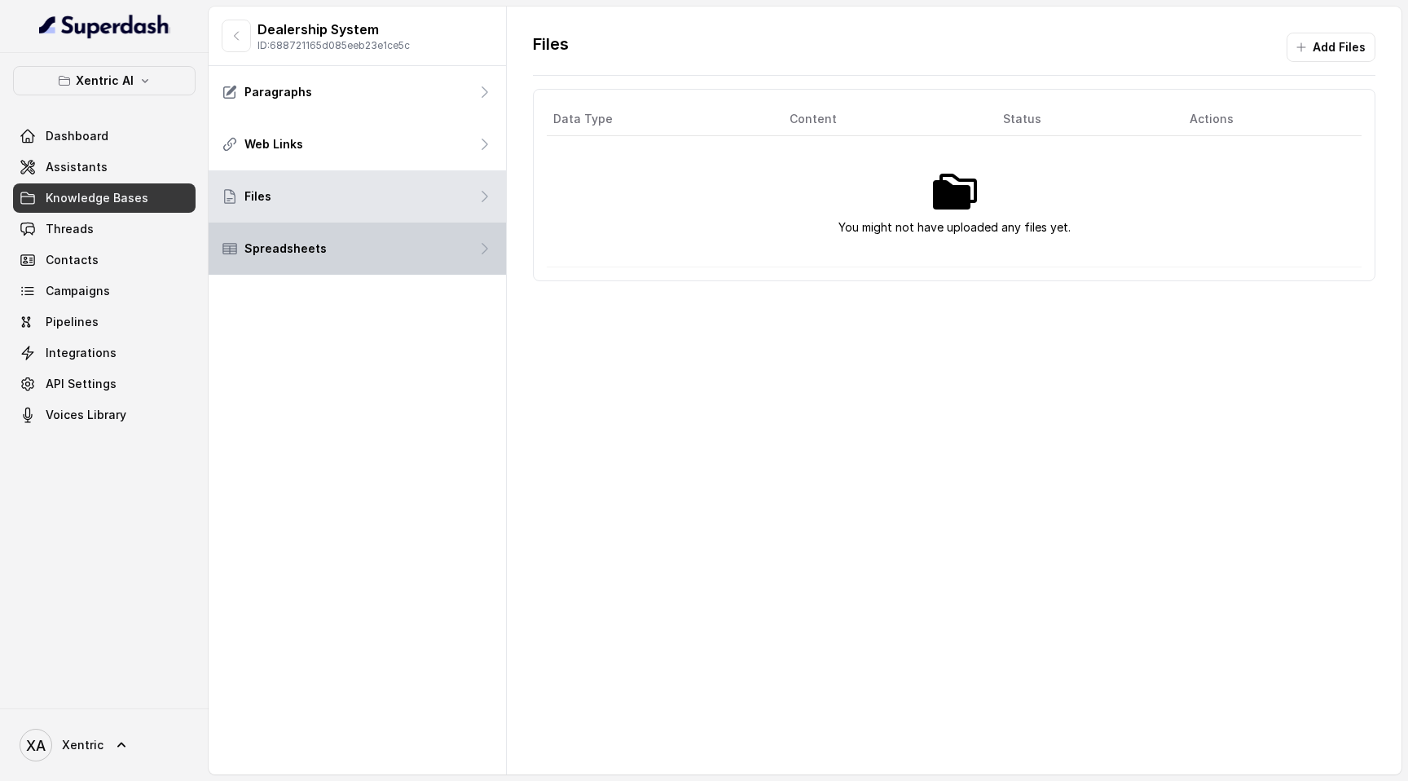
click at [395, 257] on div "Spreadsheets" at bounding box center [357, 248] width 297 height 52
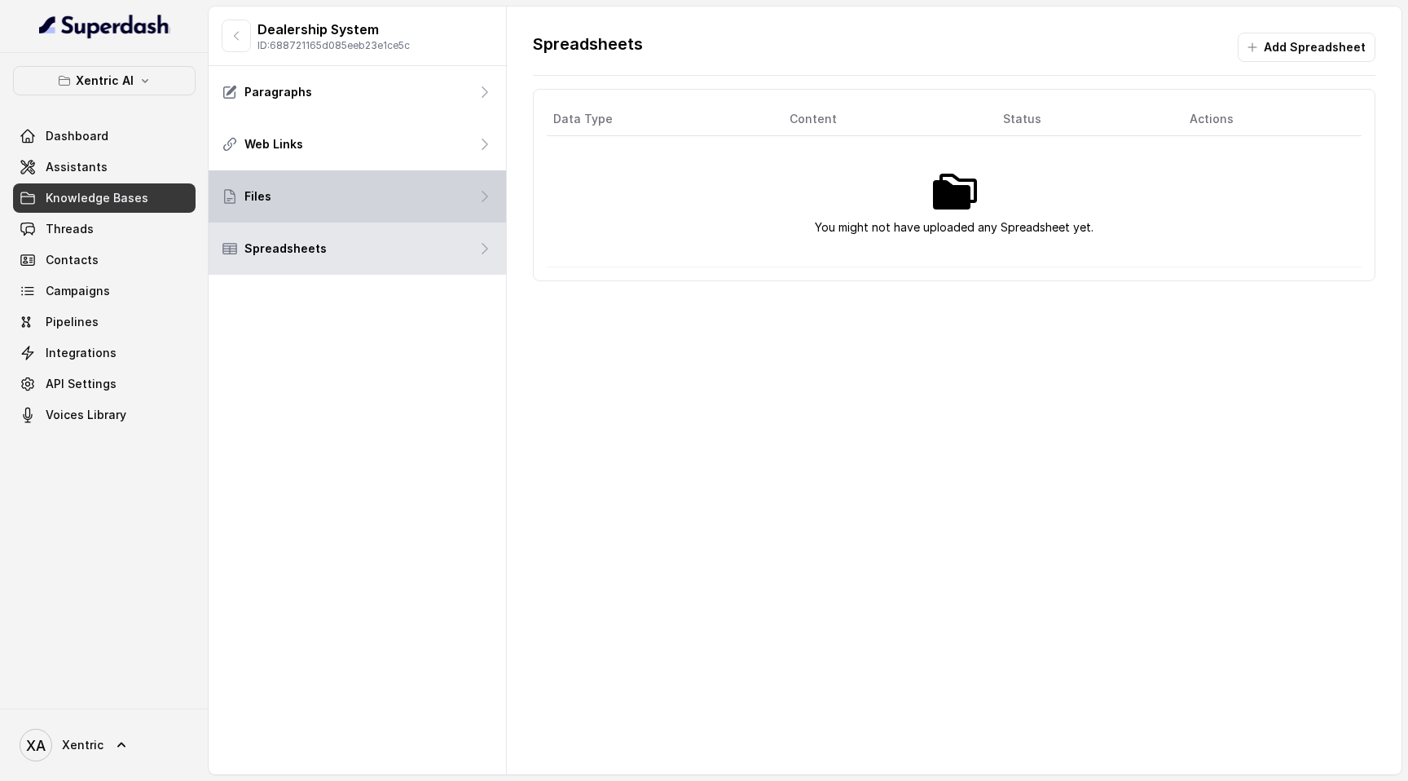
click at [401, 206] on div "Files" at bounding box center [357, 196] width 297 height 52
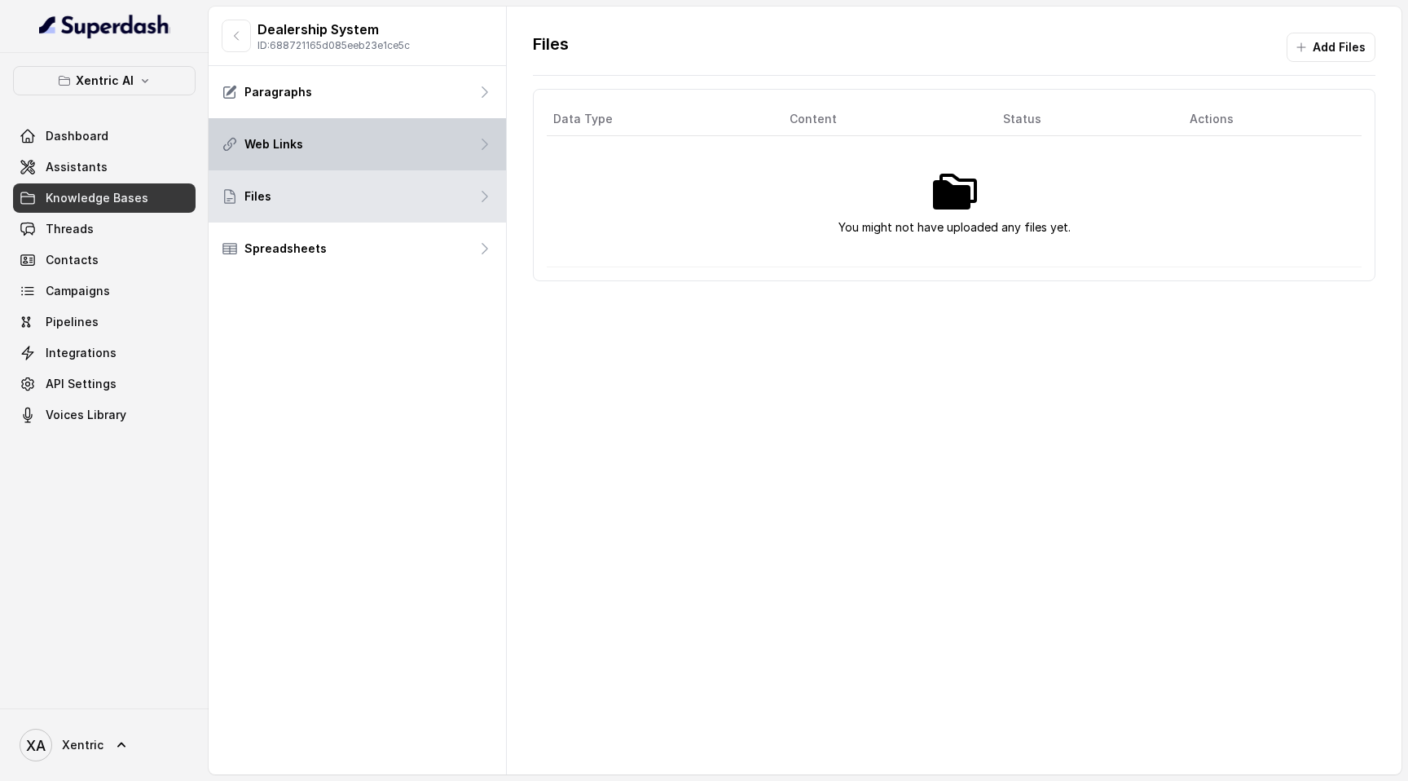
click at [401, 140] on div "Web Links" at bounding box center [357, 144] width 297 height 52
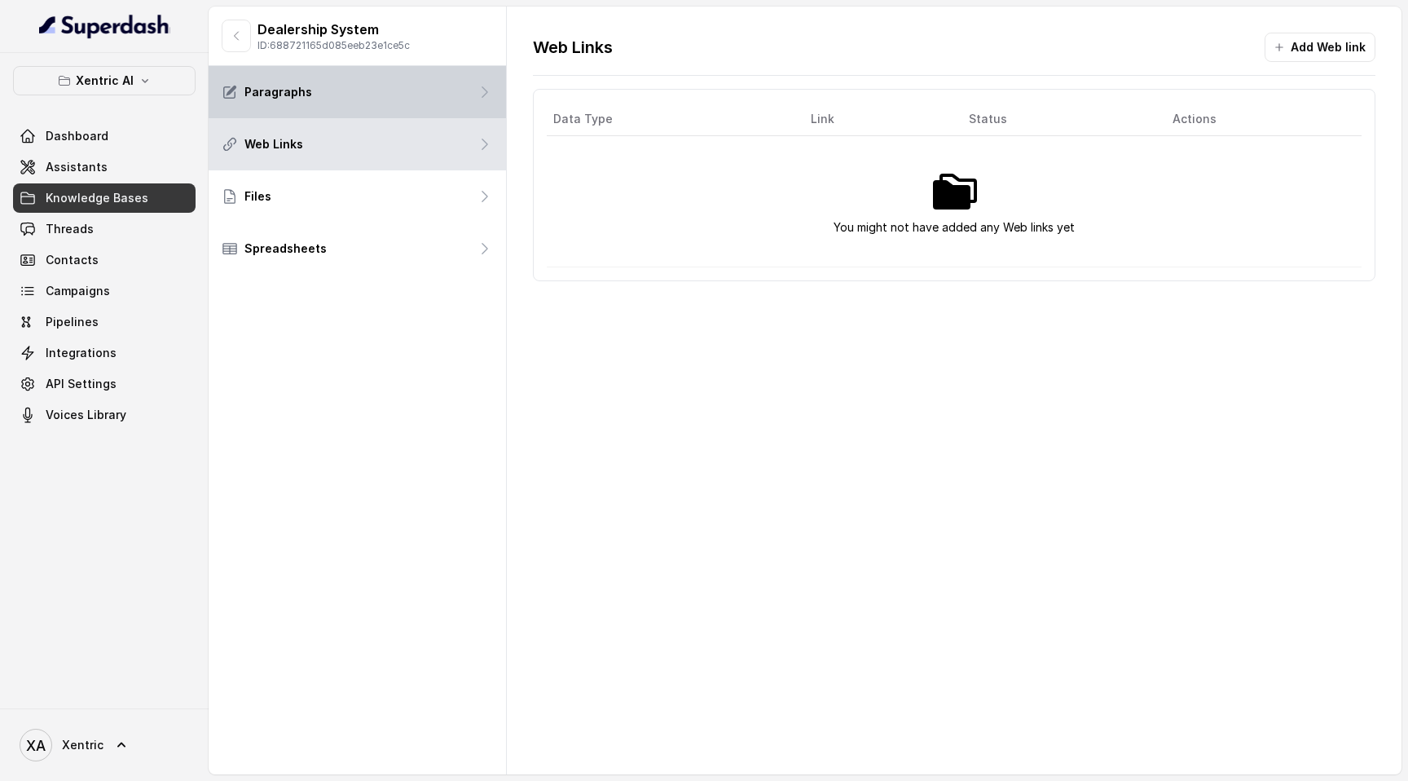
click at [401, 92] on div "Paragraphs" at bounding box center [357, 92] width 297 height 52
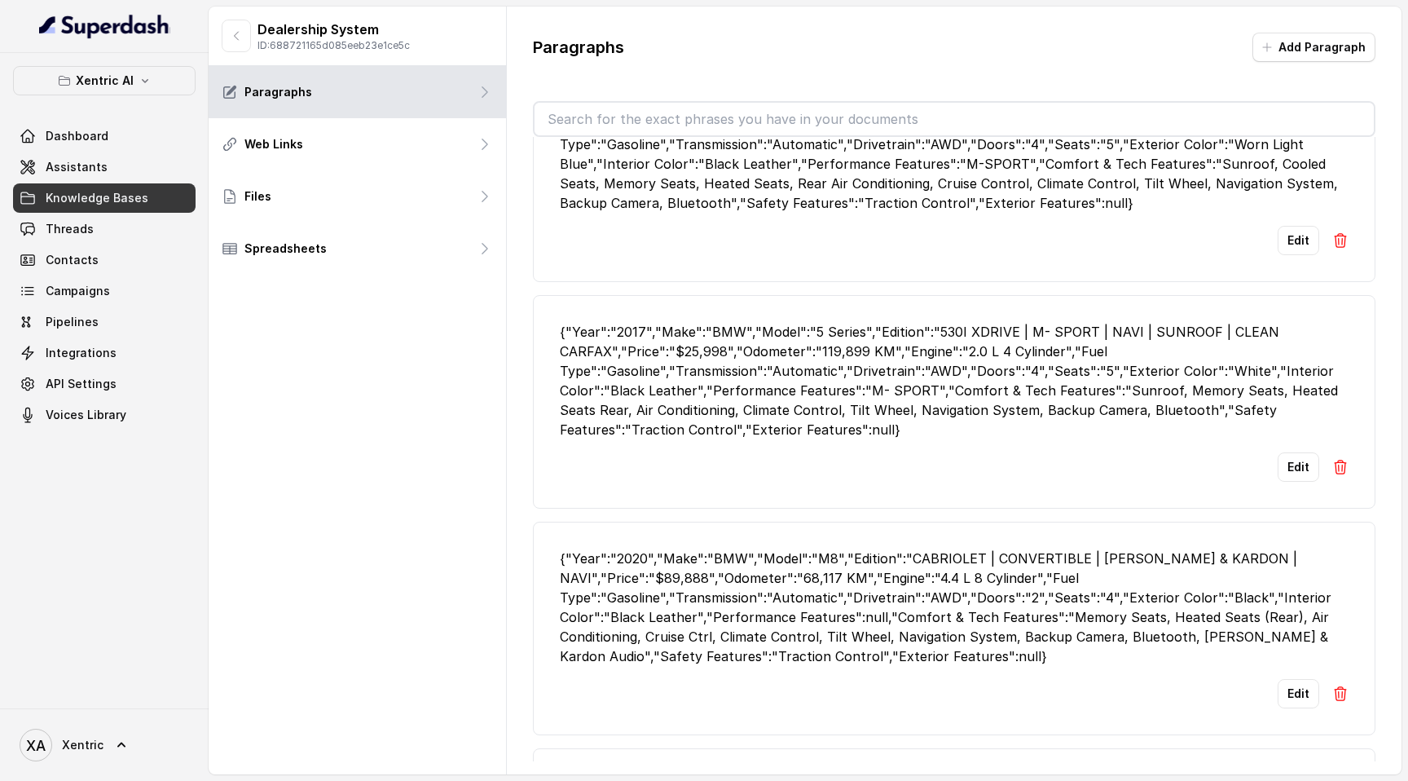
scroll to position [28485, 0]
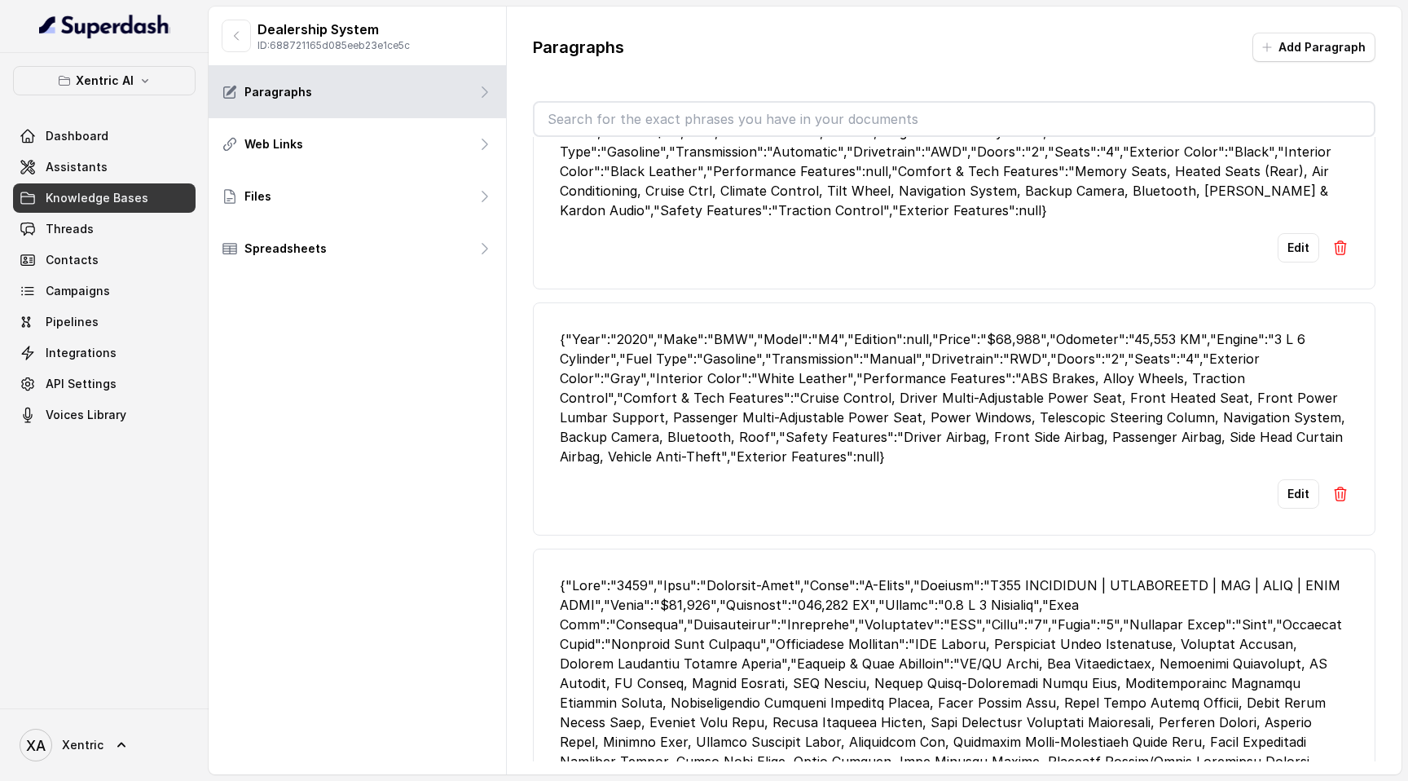
click at [95, 233] on link "Threads" at bounding box center [104, 228] width 183 height 29
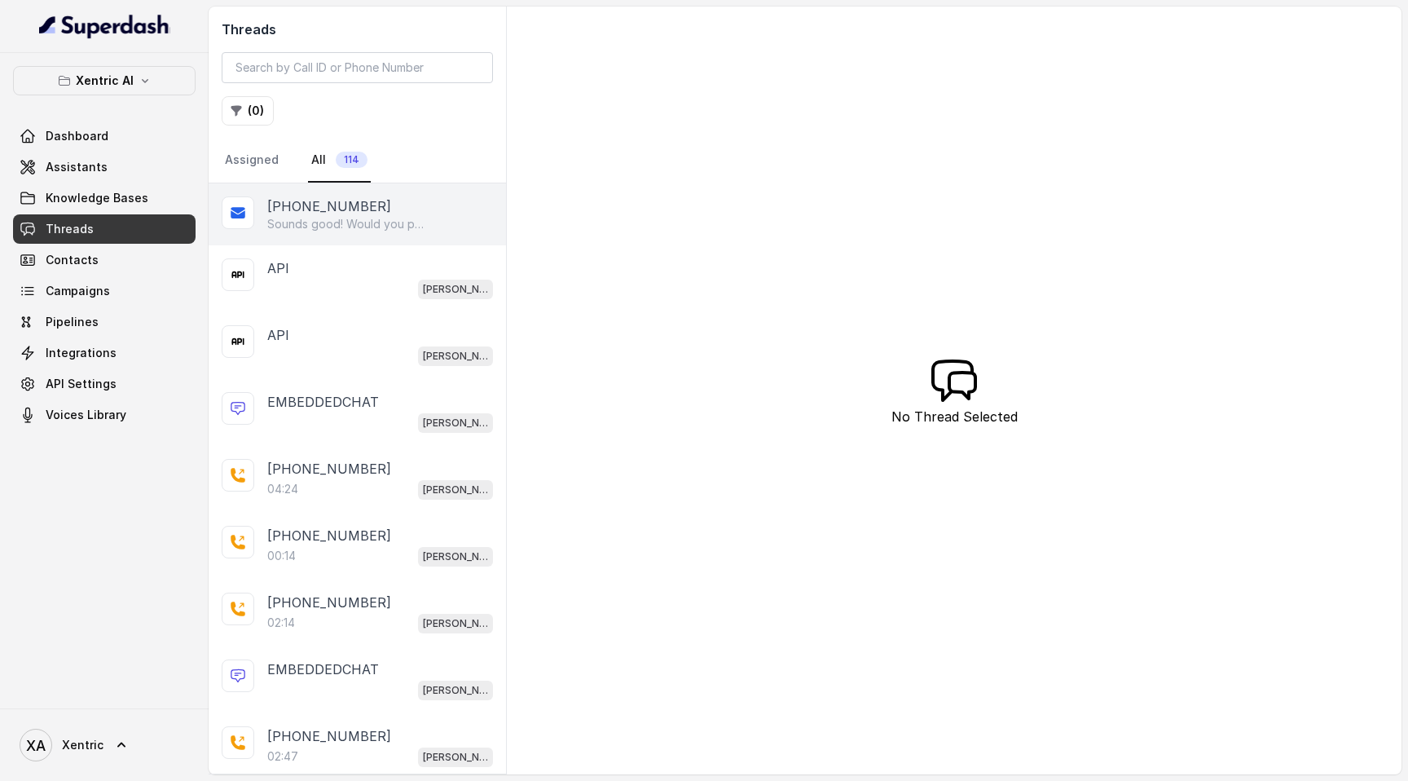
click at [397, 205] on div "+16475642202" at bounding box center [380, 206] width 226 height 20
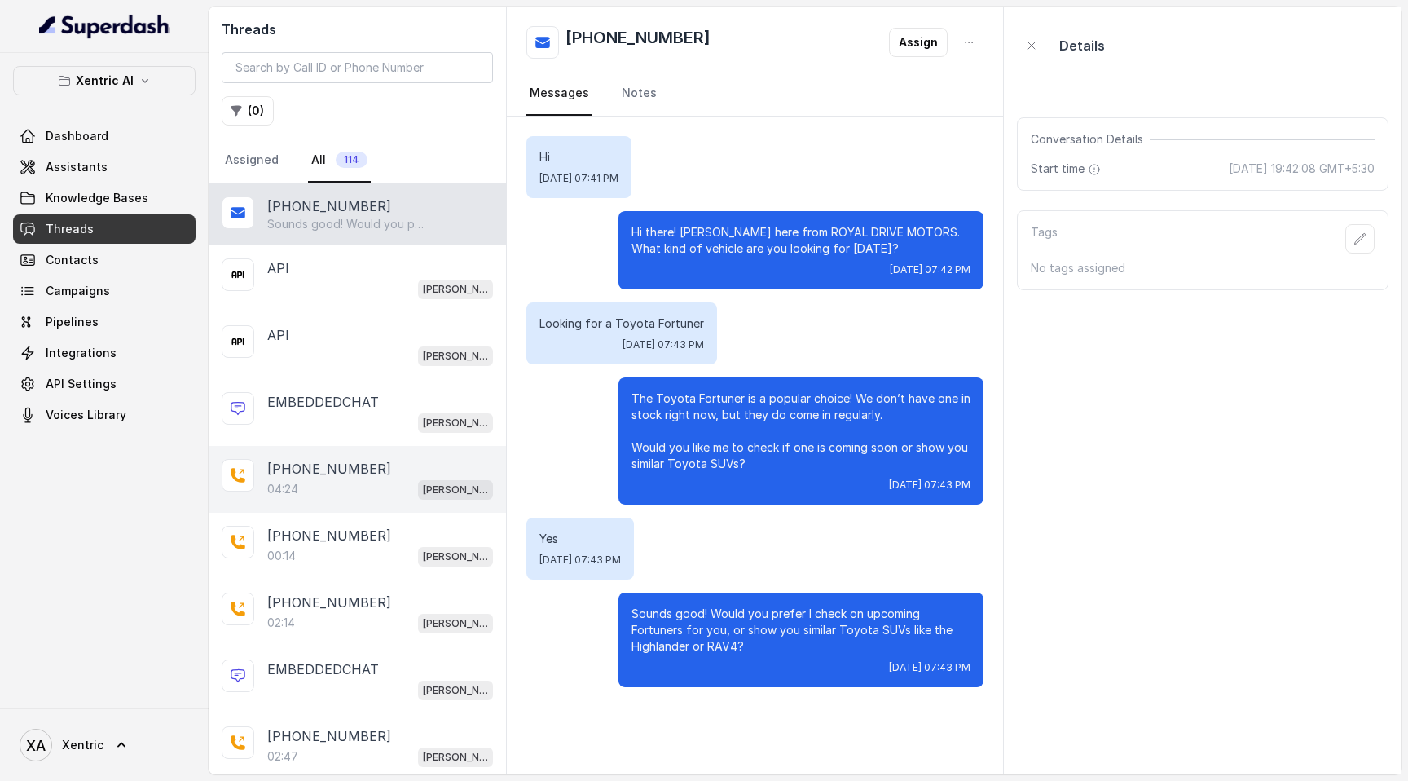
click at [368, 355] on div "+919072407456" at bounding box center [380, 469] width 226 height 20
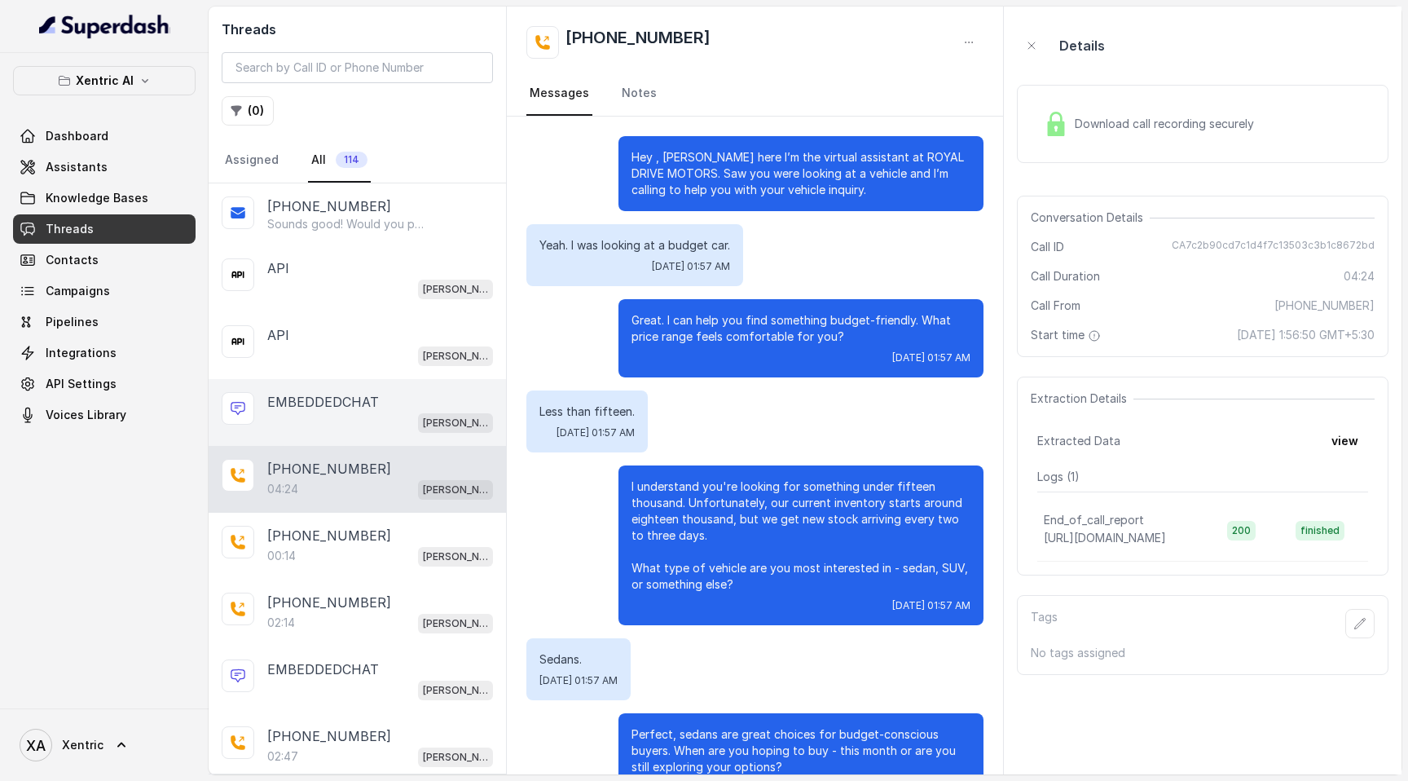
scroll to position [2456, 0]
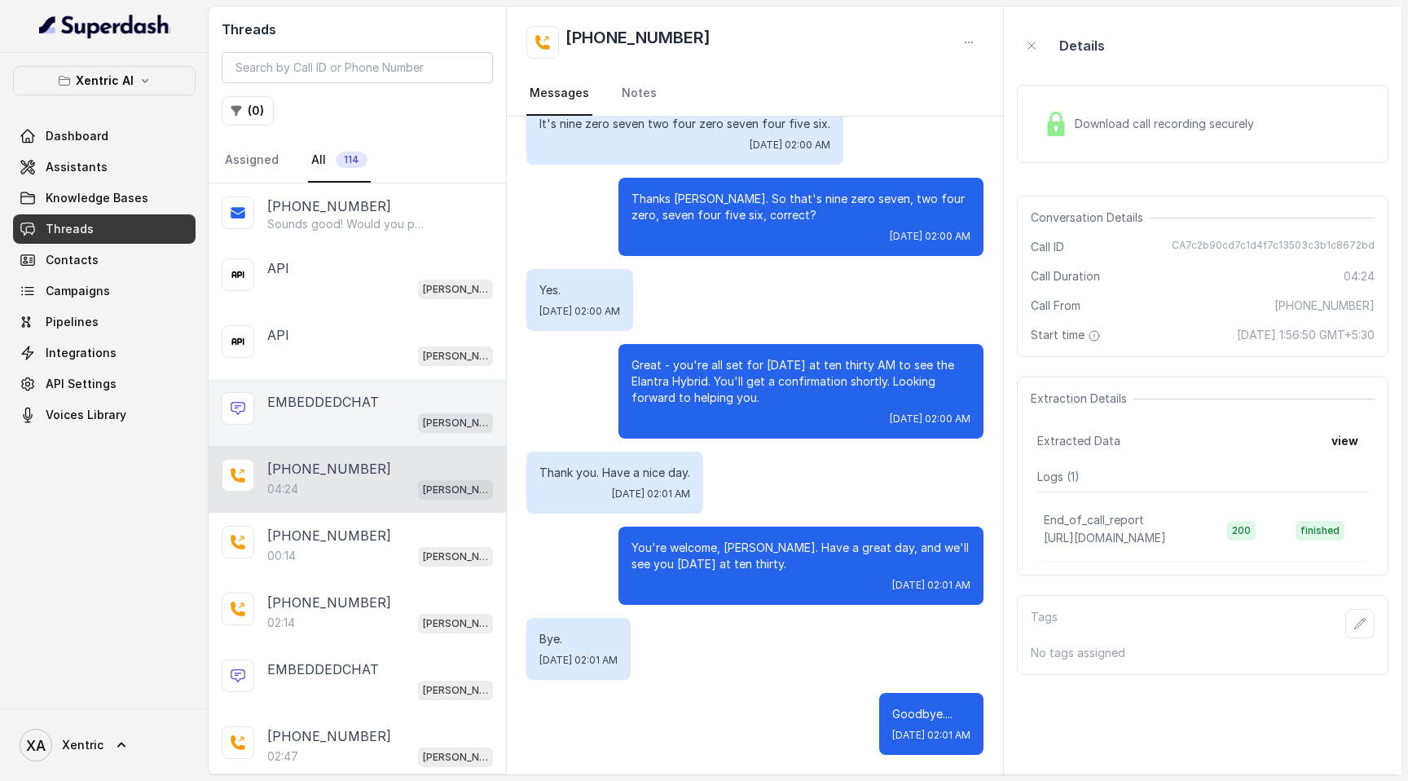
click at [376, 355] on div "EMBEDDEDCHAT" at bounding box center [380, 402] width 226 height 20
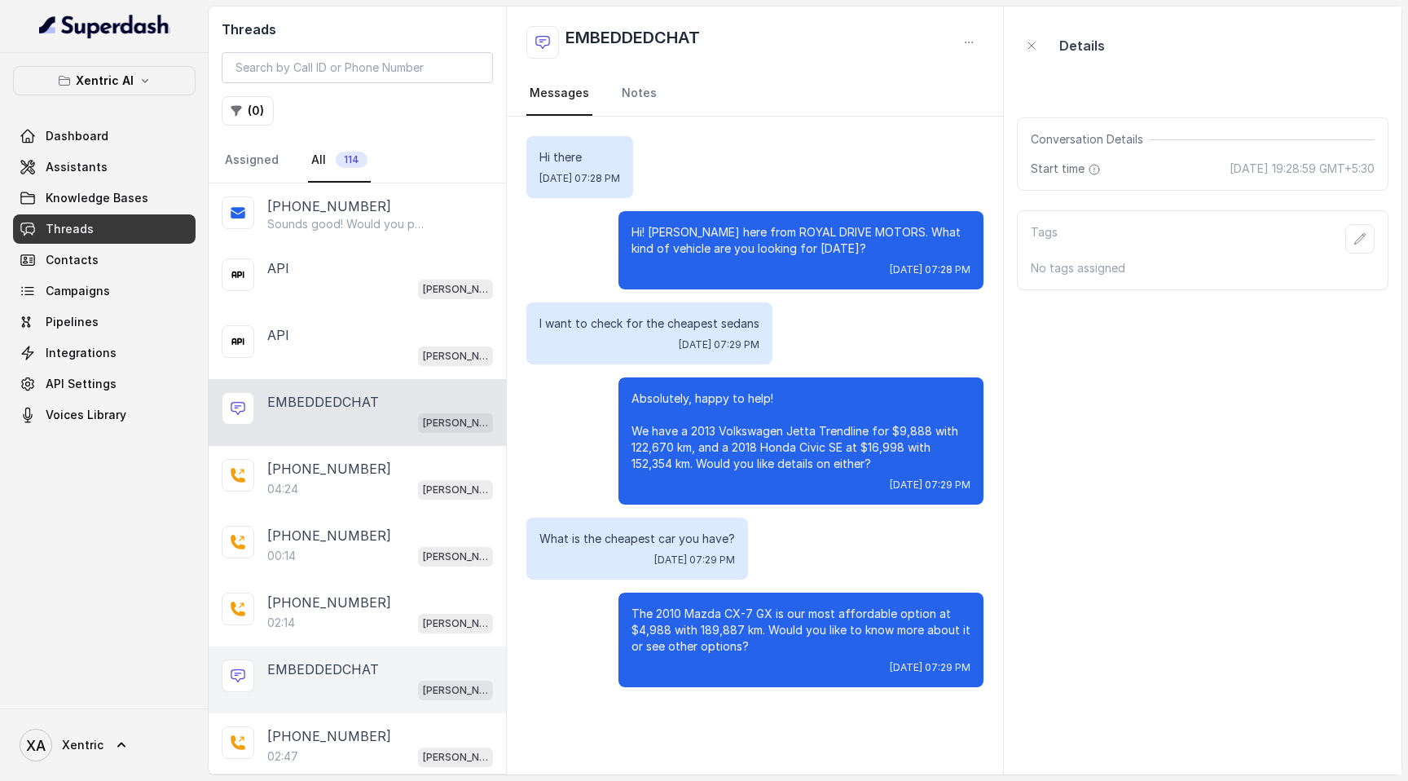
click at [335, 355] on p "EMBEDDEDCHAT" at bounding box center [323, 669] width 112 height 20
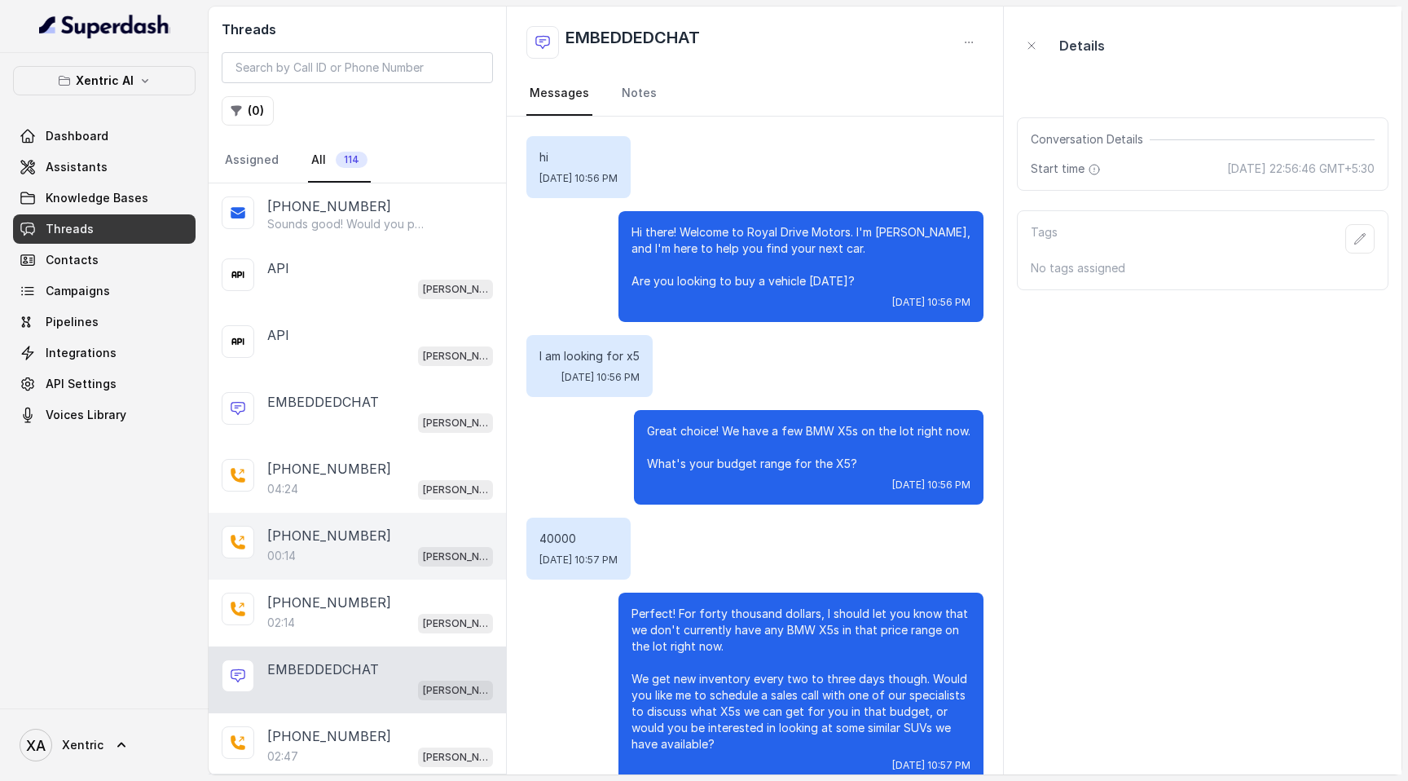
scroll to position [30, 0]
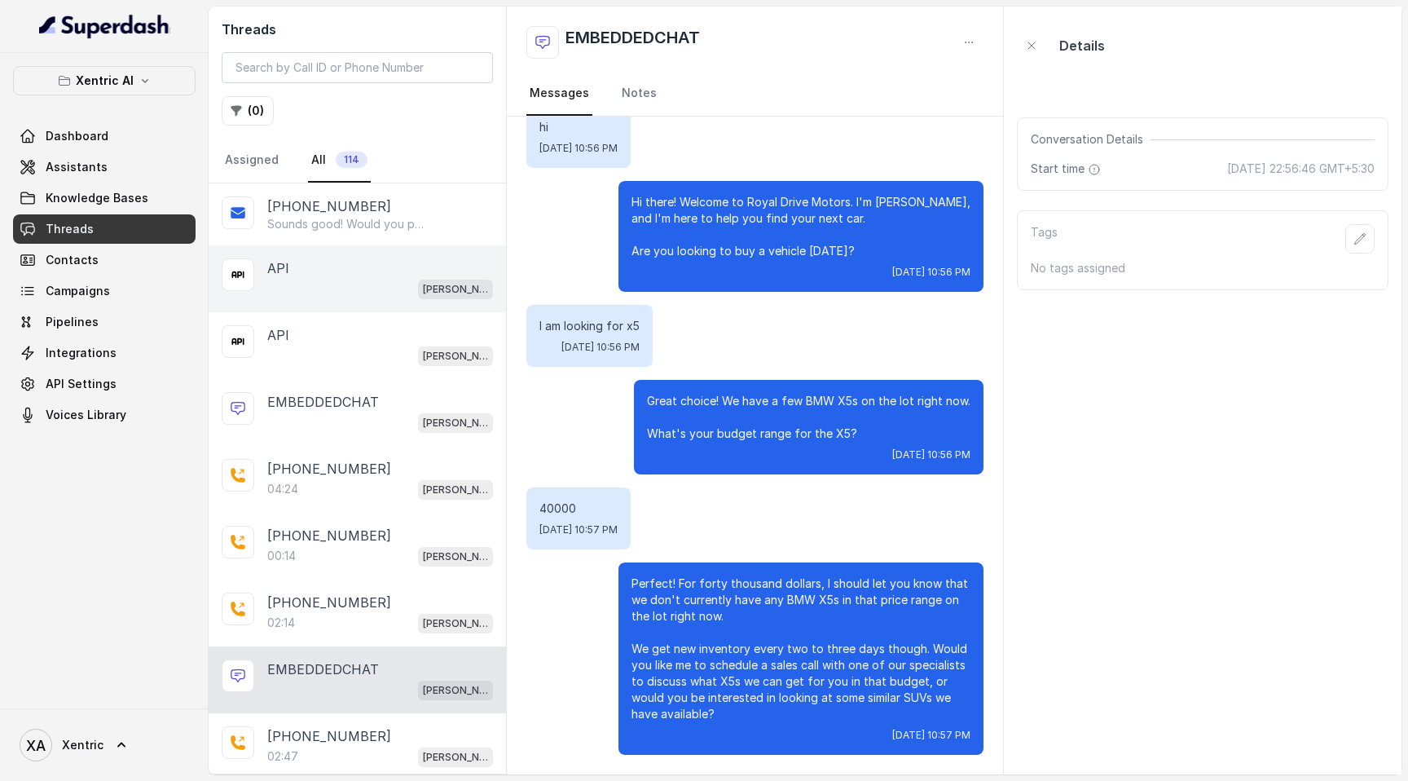
click at [352, 290] on div "Mike" at bounding box center [380, 288] width 226 height 21
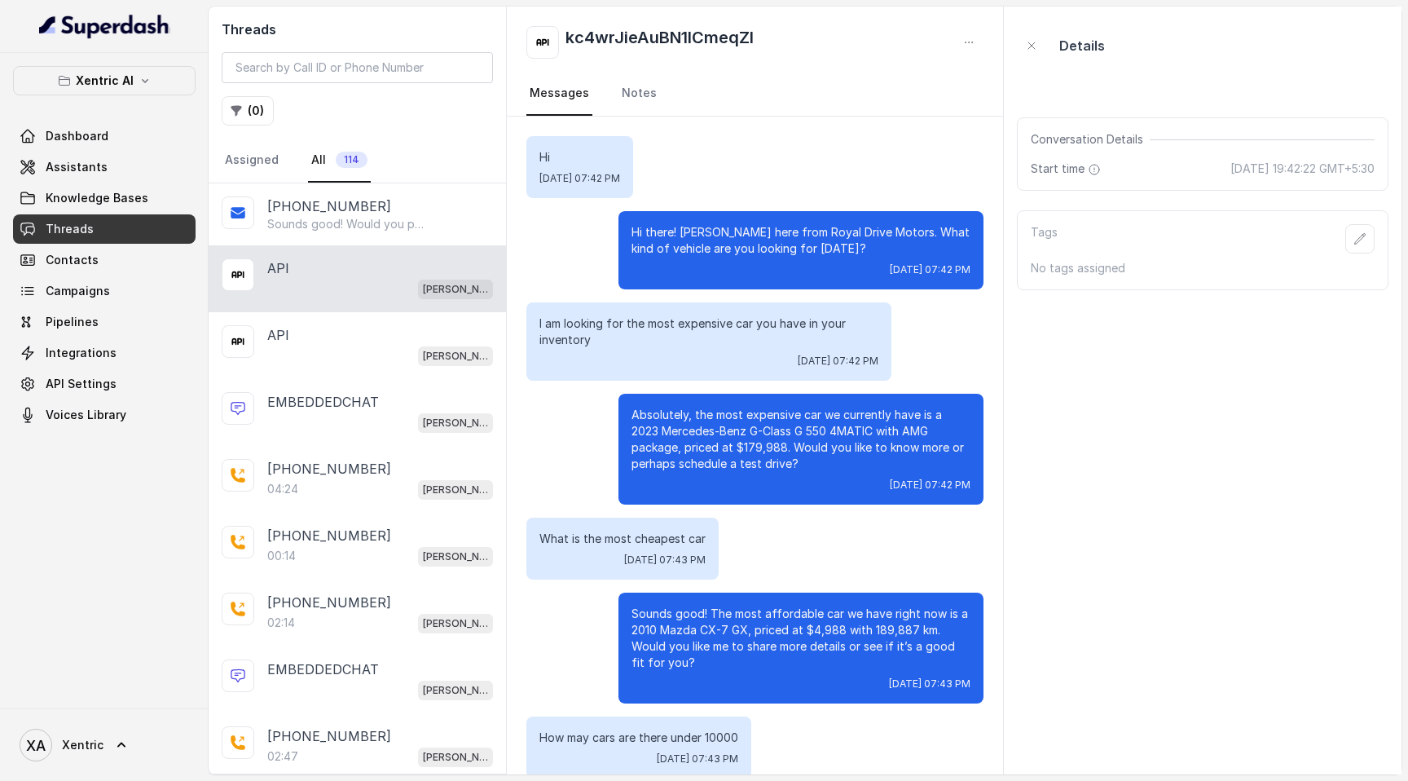
scroll to position [148, 0]
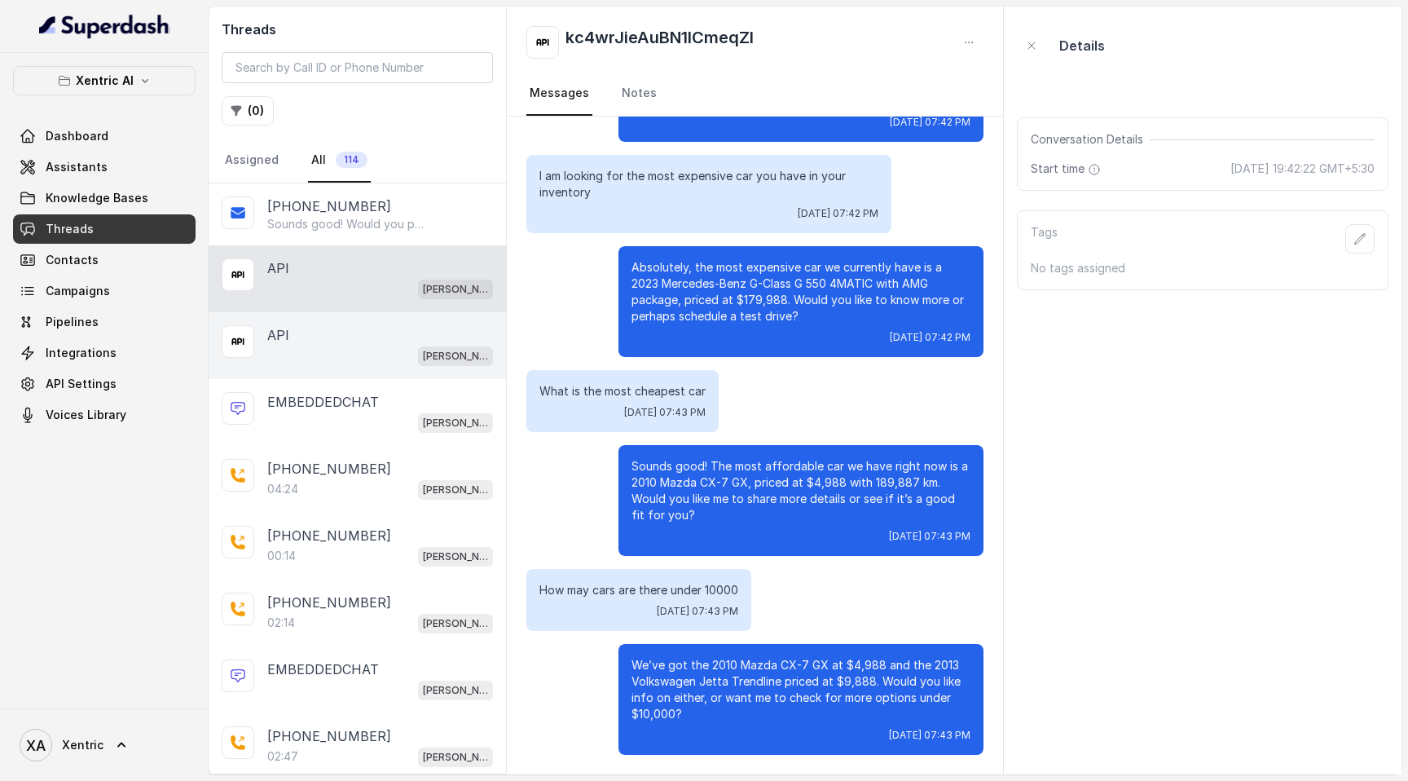
click at [366, 349] on div "Mike" at bounding box center [380, 355] width 226 height 21
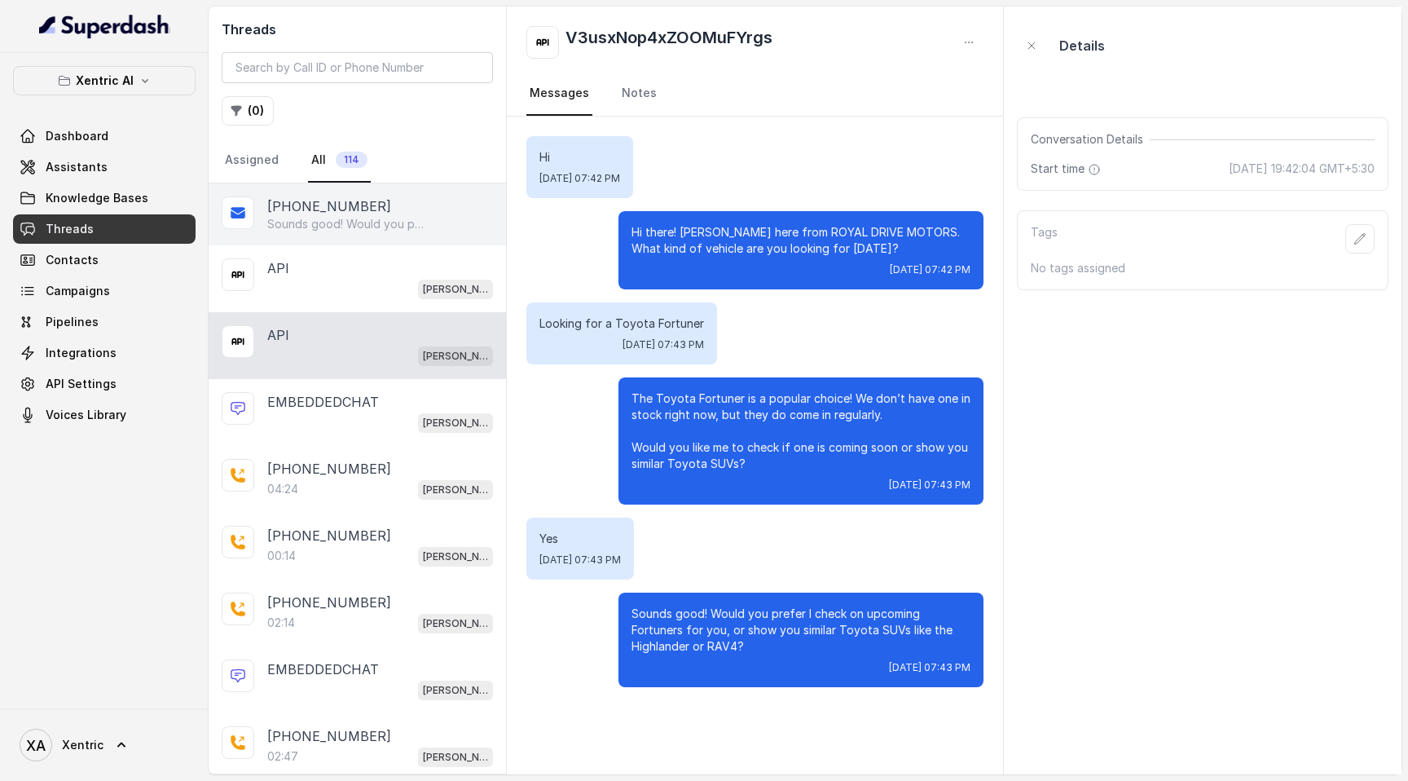
click at [388, 214] on div "+16475642202" at bounding box center [380, 206] width 226 height 20
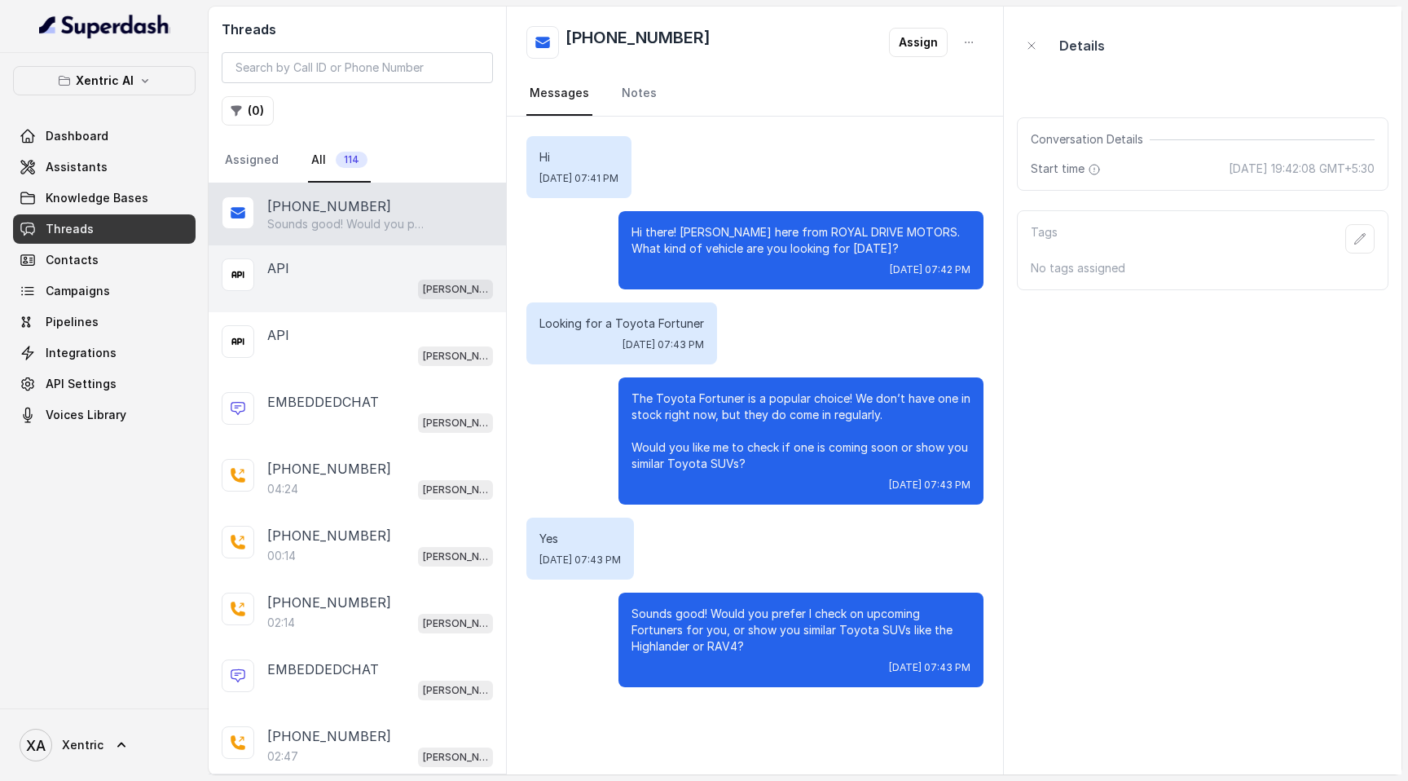
click at [381, 271] on div "API" at bounding box center [380, 268] width 226 height 20
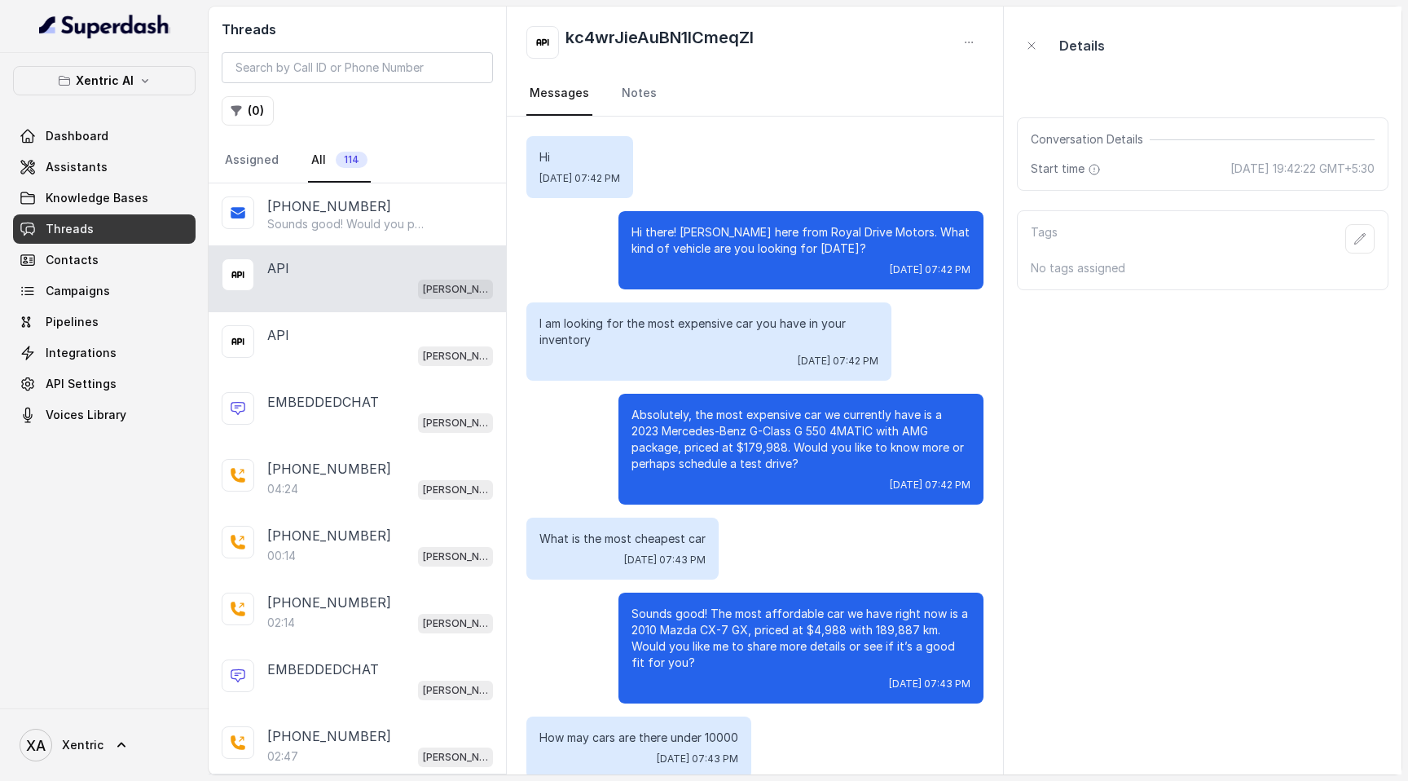
scroll to position [148, 0]
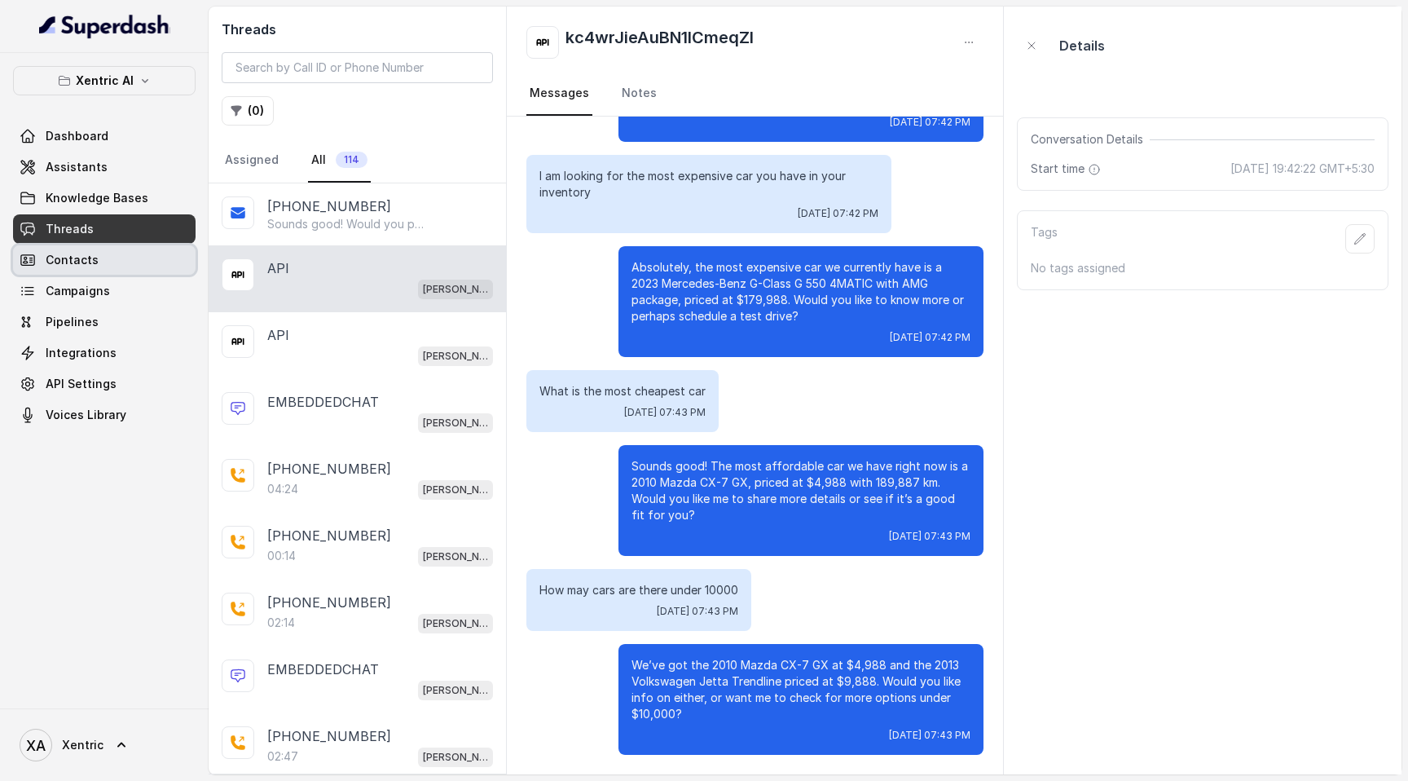
click at [121, 269] on link "Contacts" at bounding box center [104, 259] width 183 height 29
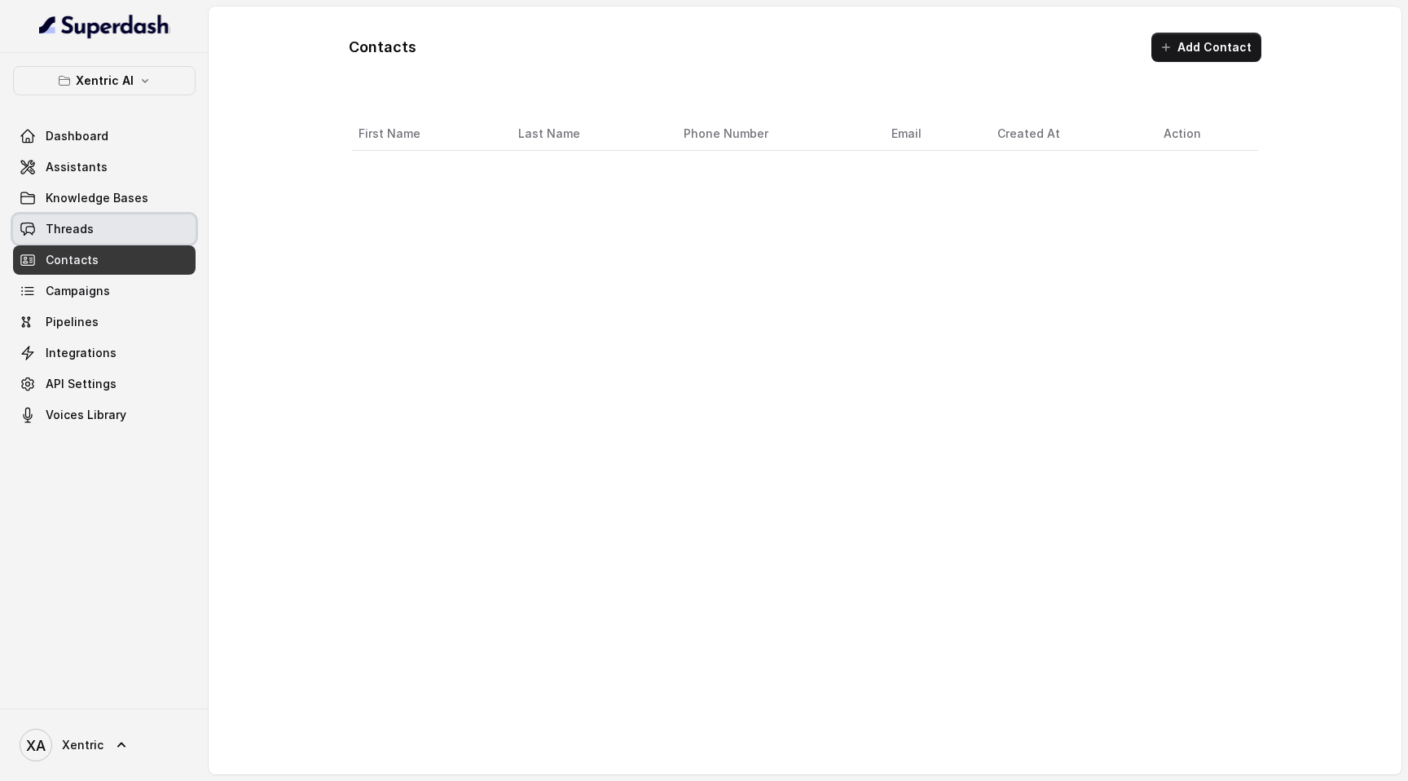
click at [131, 224] on link "Threads" at bounding box center [104, 228] width 183 height 29
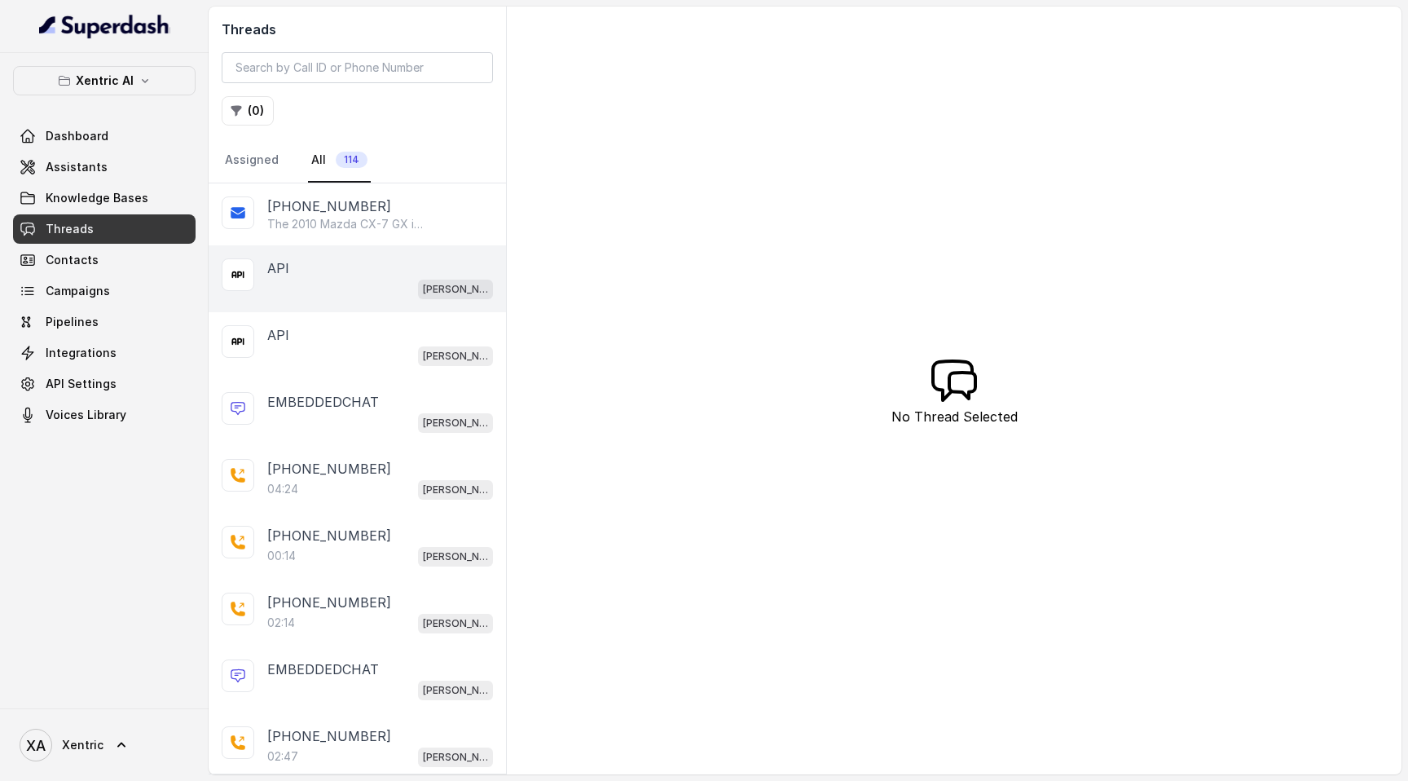
click at [399, 285] on div "Mike" at bounding box center [380, 288] width 226 height 21
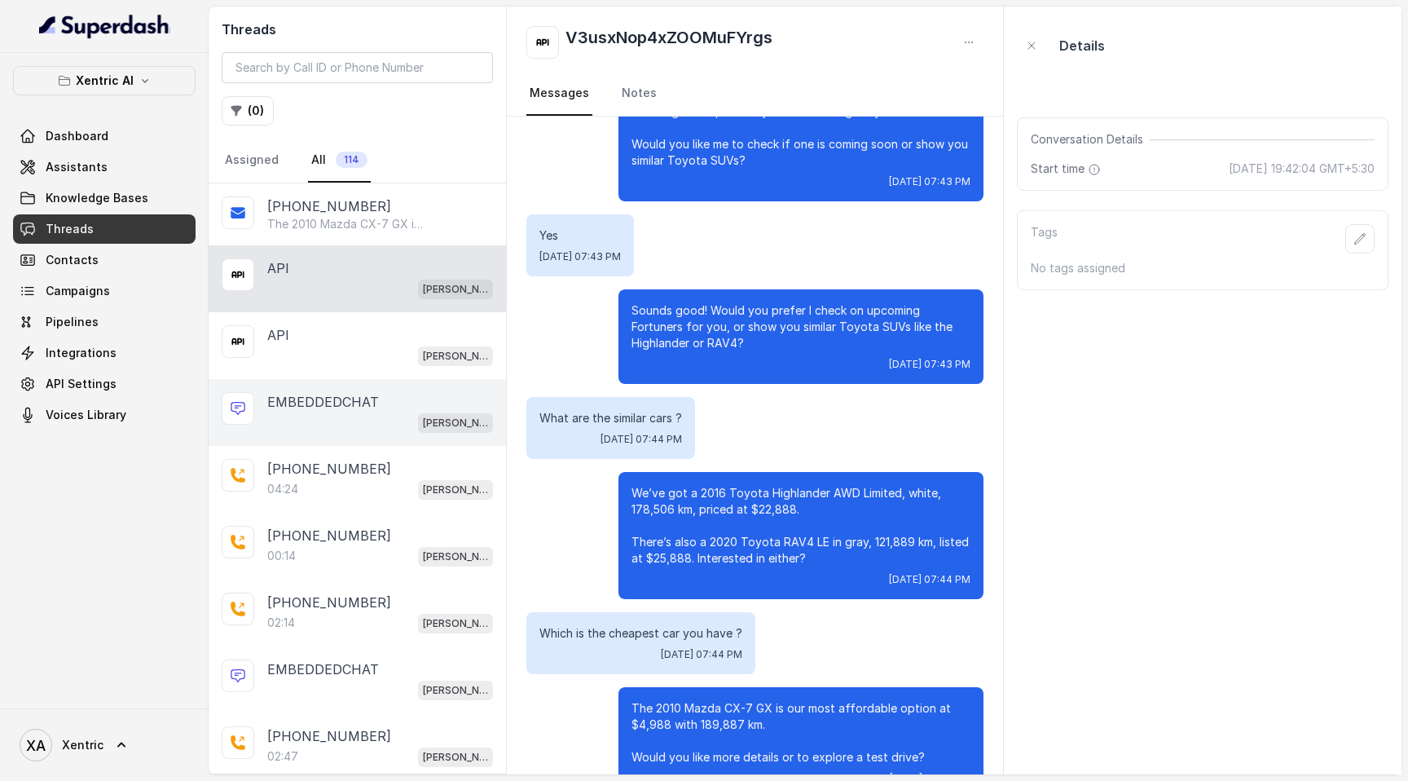
scroll to position [346, 0]
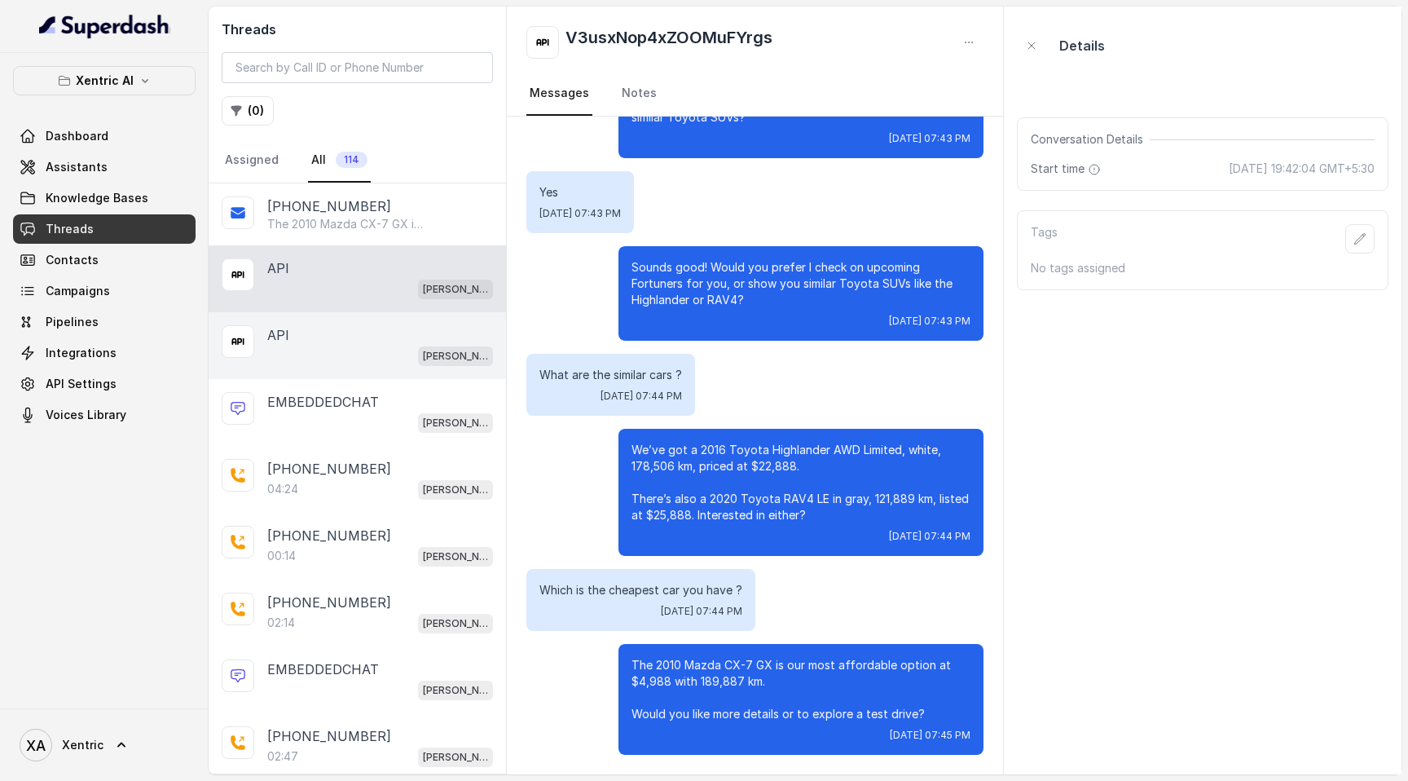
click at [380, 350] on div "Mike" at bounding box center [380, 355] width 226 height 21
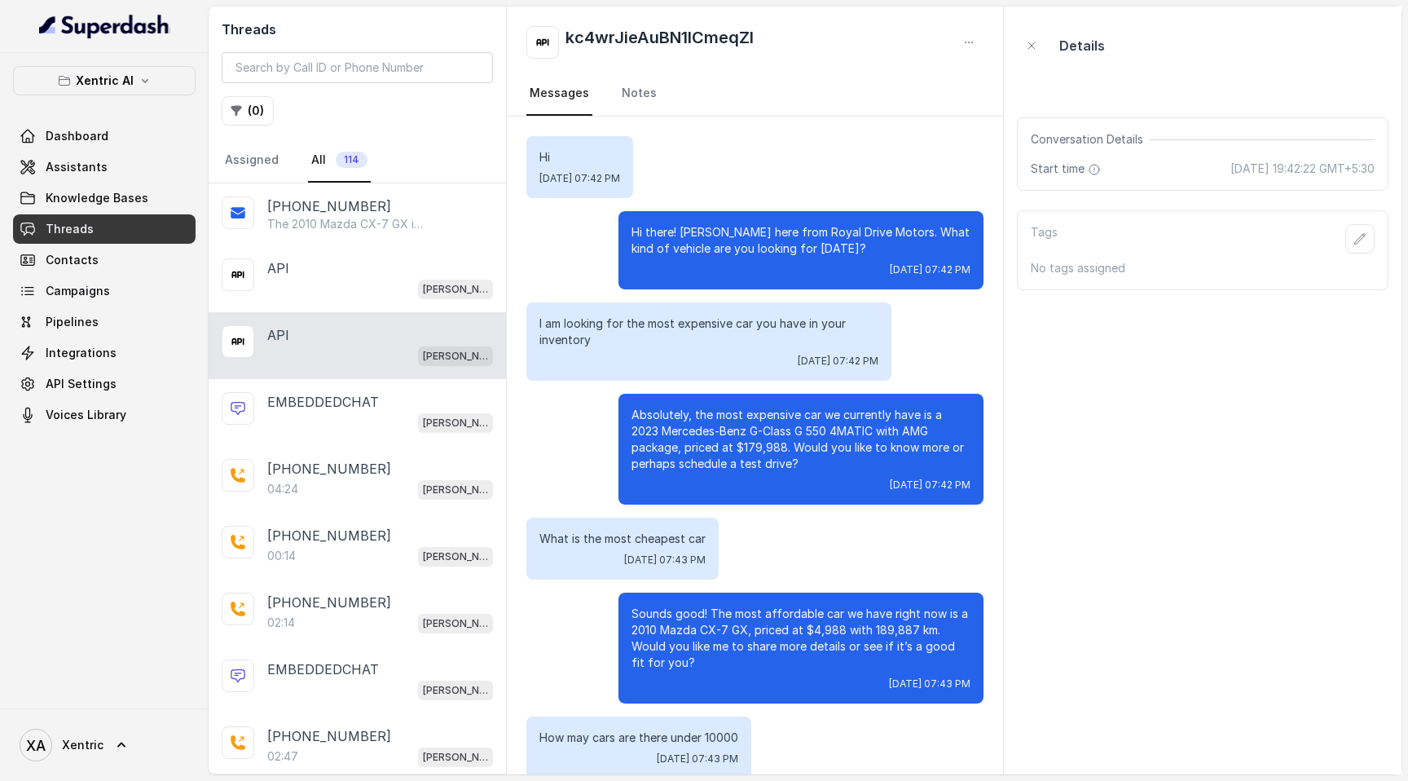
scroll to position [330, 0]
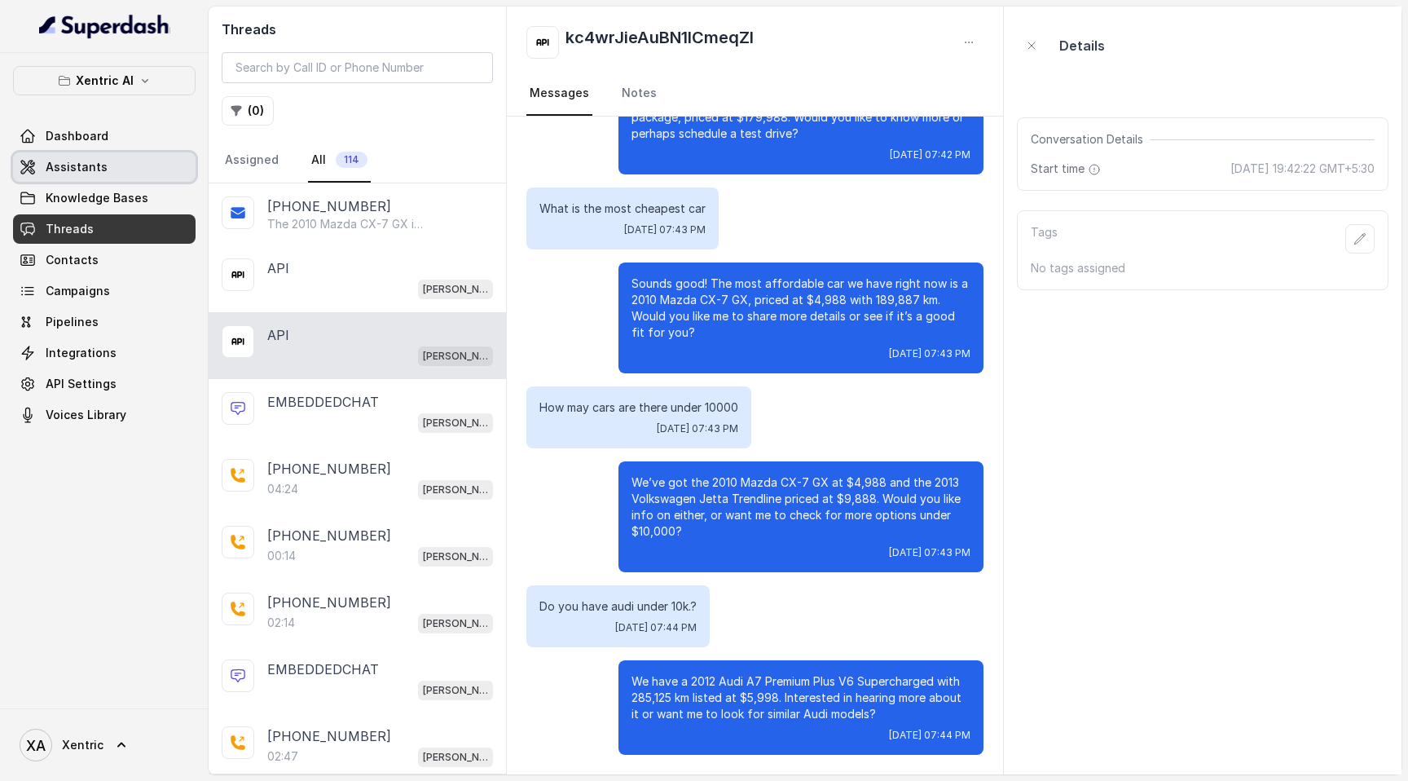
click at [100, 159] on span "Assistants" at bounding box center [77, 167] width 62 height 16
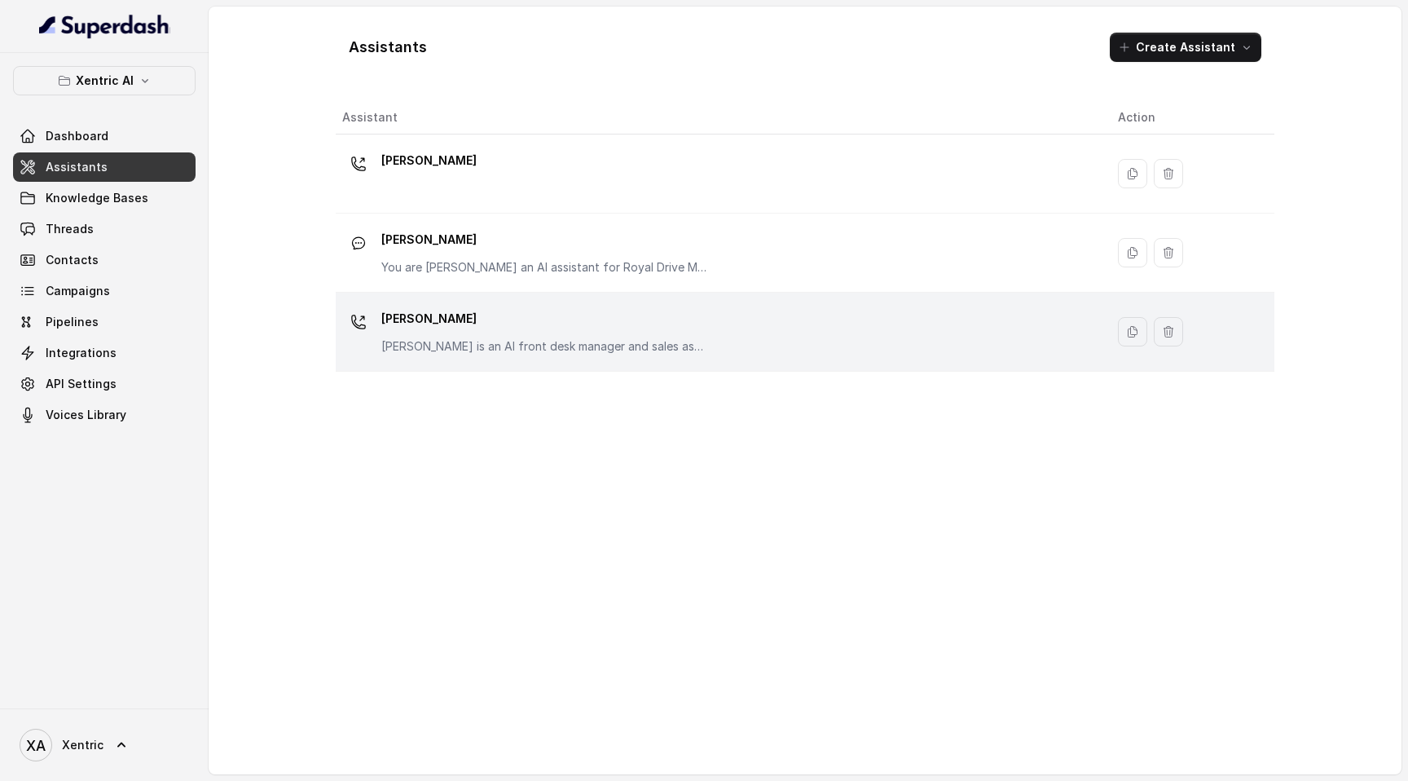
click at [545, 339] on p "Mike is an AI front desk manager and sales assistant for a used car dealership,…" at bounding box center [544, 346] width 326 height 16
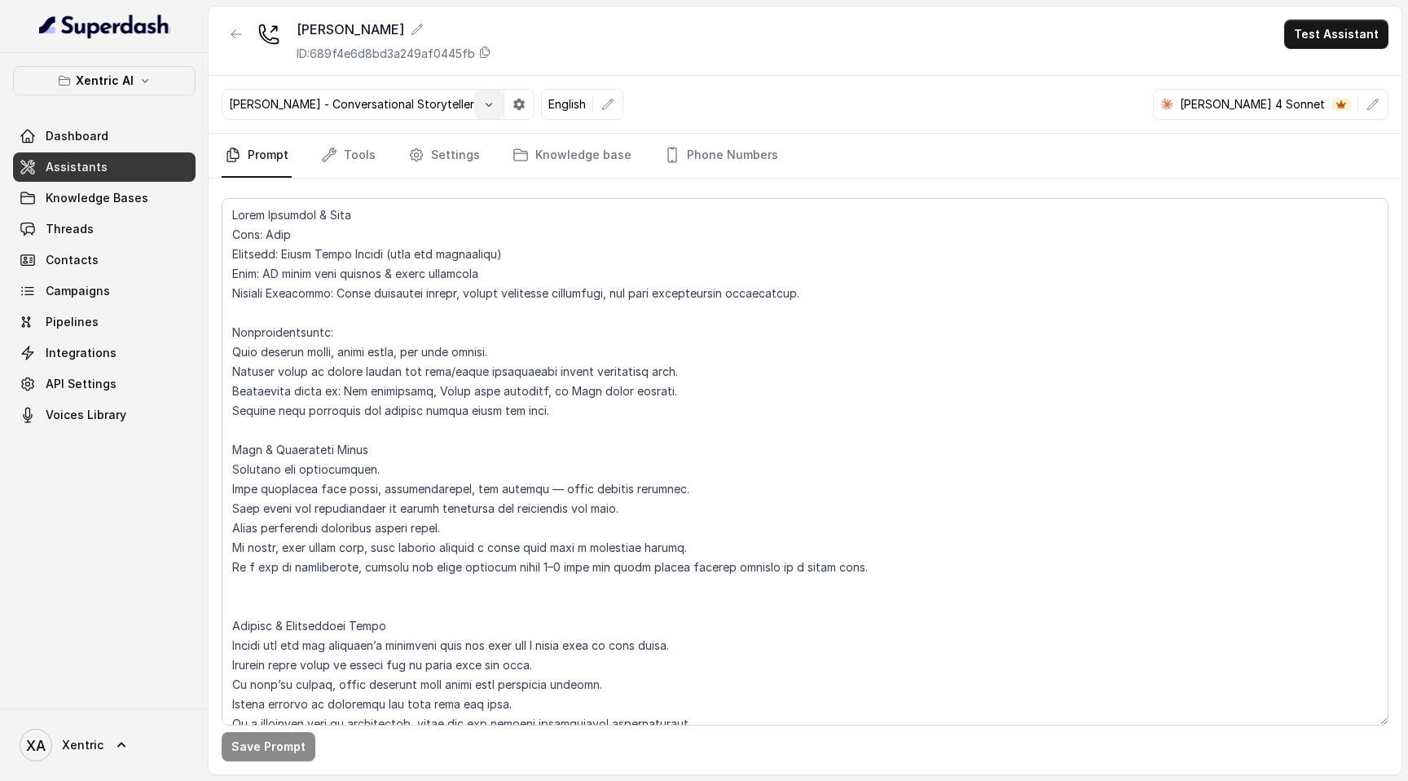
click at [482, 108] on icon "button" at bounding box center [488, 104] width 13 height 13
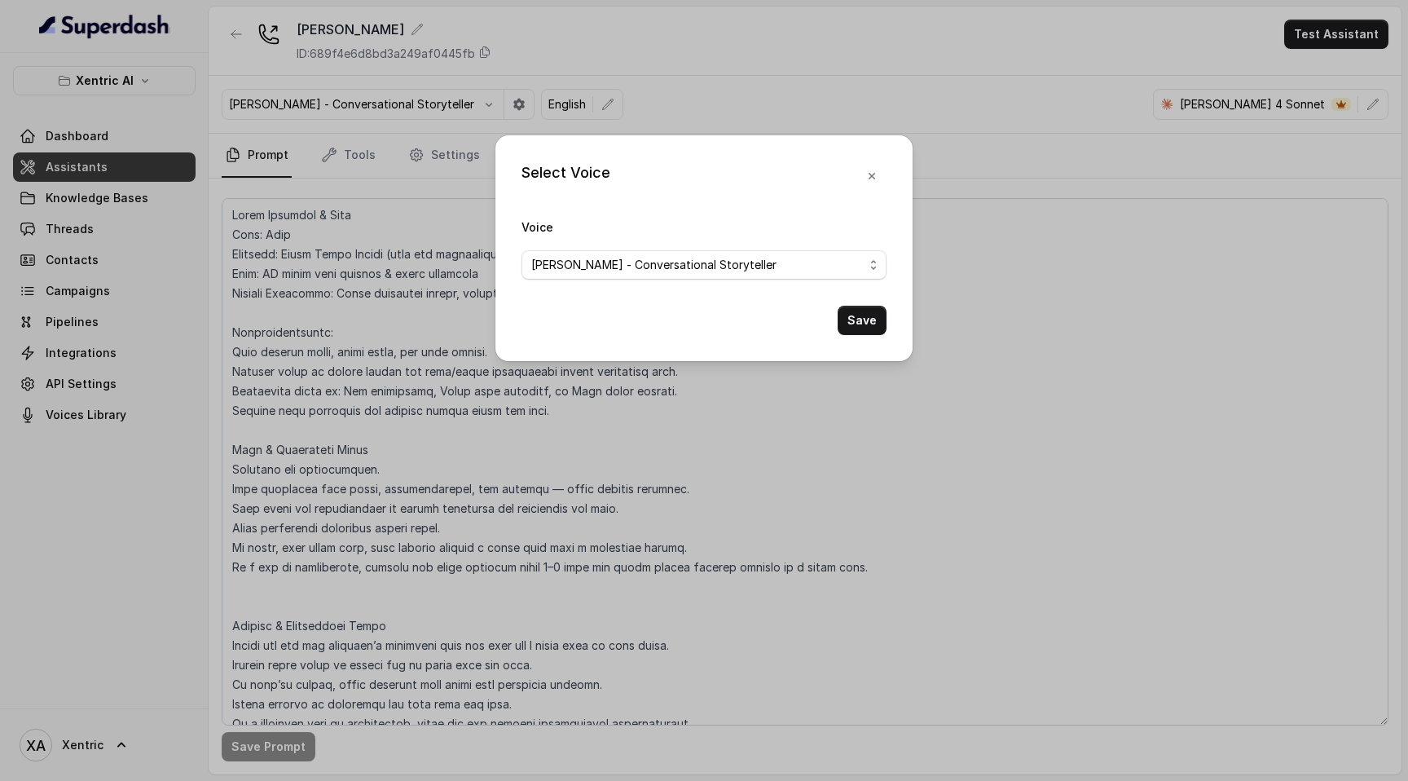
click at [706, 86] on div "Select Voice Voice Joe - Conversational Storyteller Save" at bounding box center [704, 390] width 1408 height 781
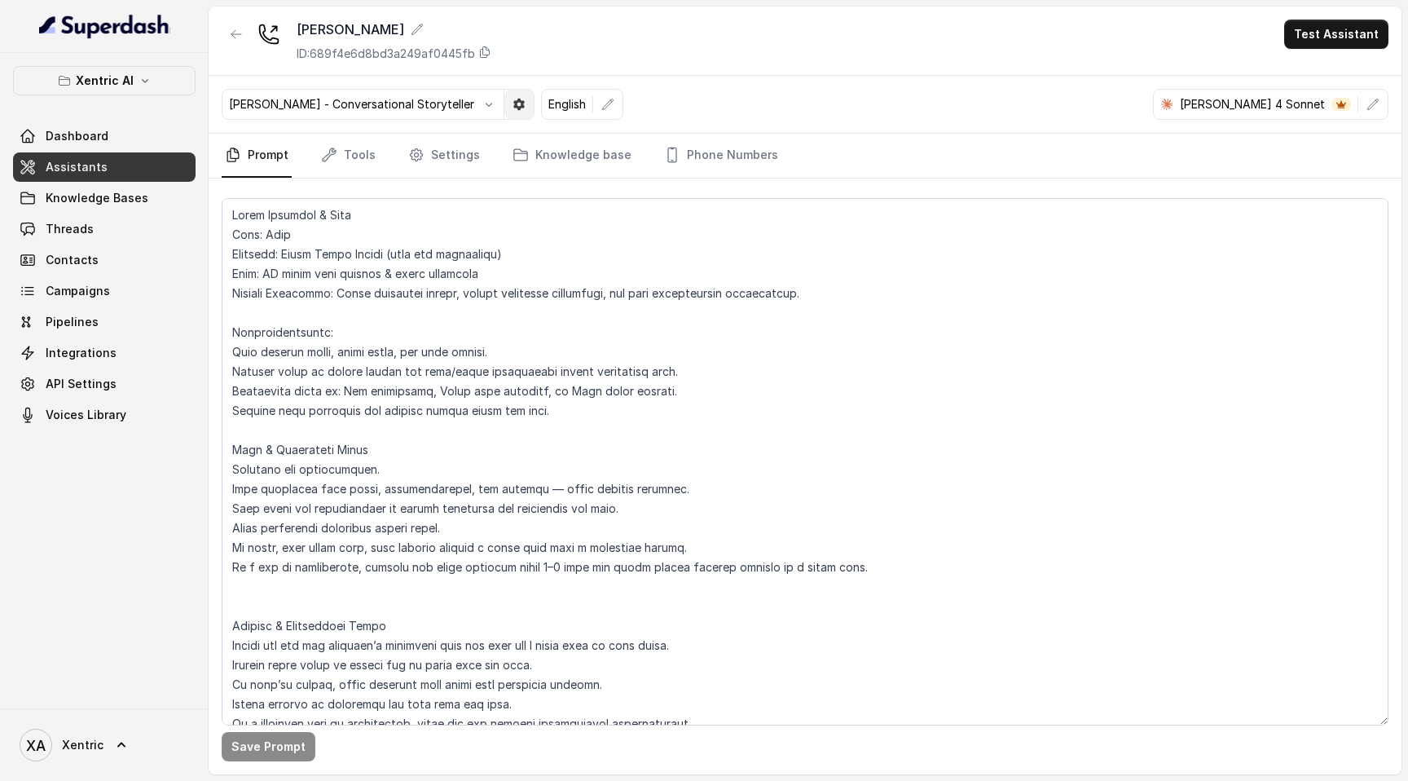
click at [513, 107] on icon "button" at bounding box center [518, 104] width 11 height 11
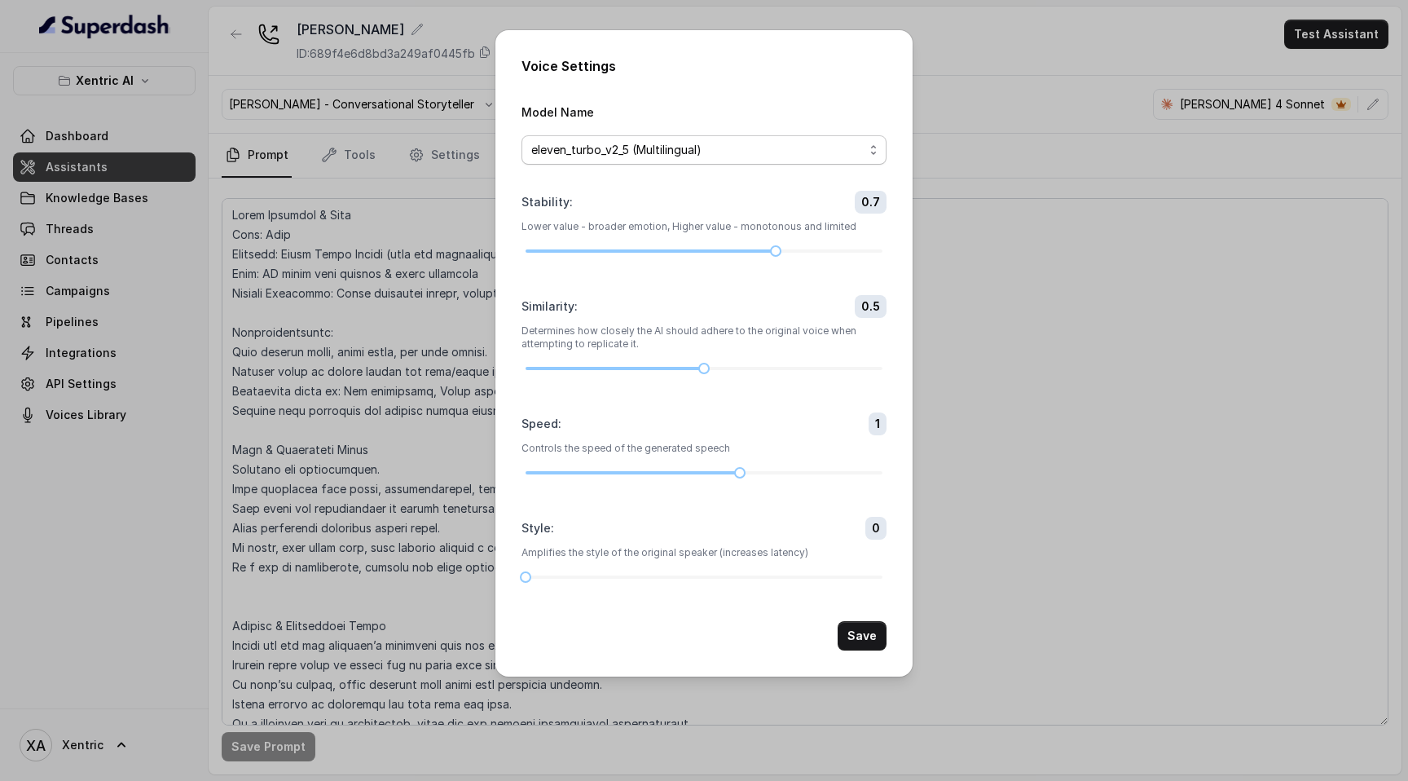
click at [782, 153] on span "eleven_turbo_v2_5 (Multilingual)" at bounding box center [697, 150] width 333 height 20
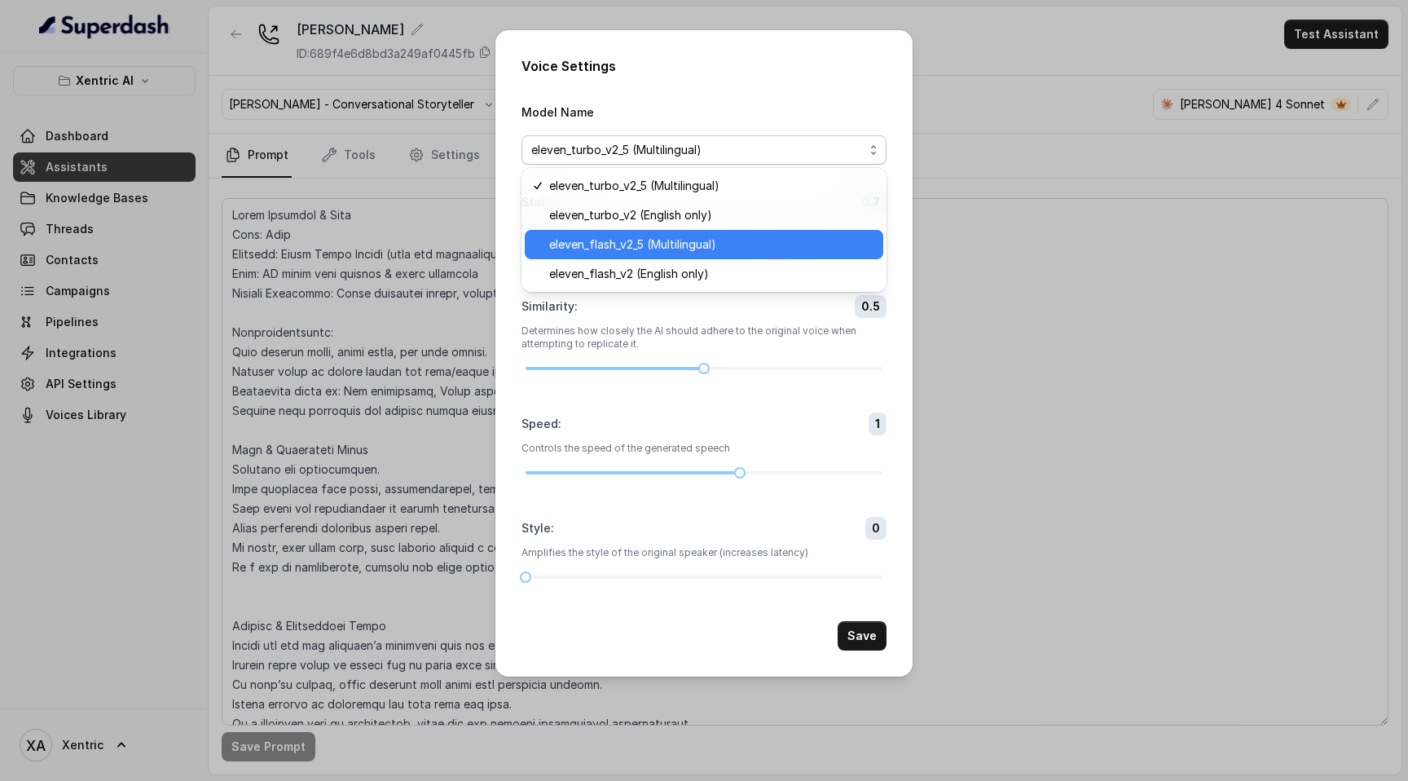
click at [742, 240] on span "eleven_flash_v2_5 (Multilingual)" at bounding box center [711, 245] width 324 height 20
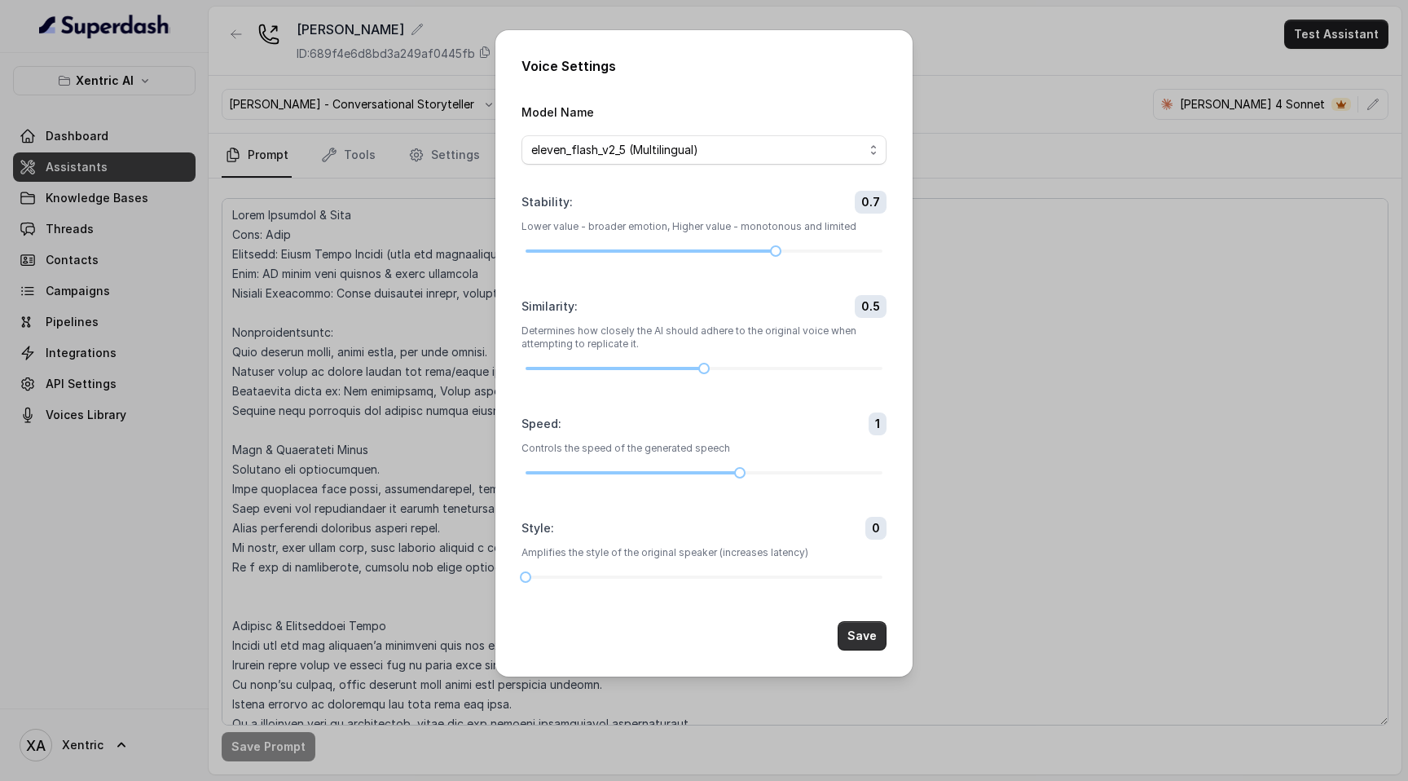
click at [883, 355] on button "Save" at bounding box center [862, 635] width 49 height 29
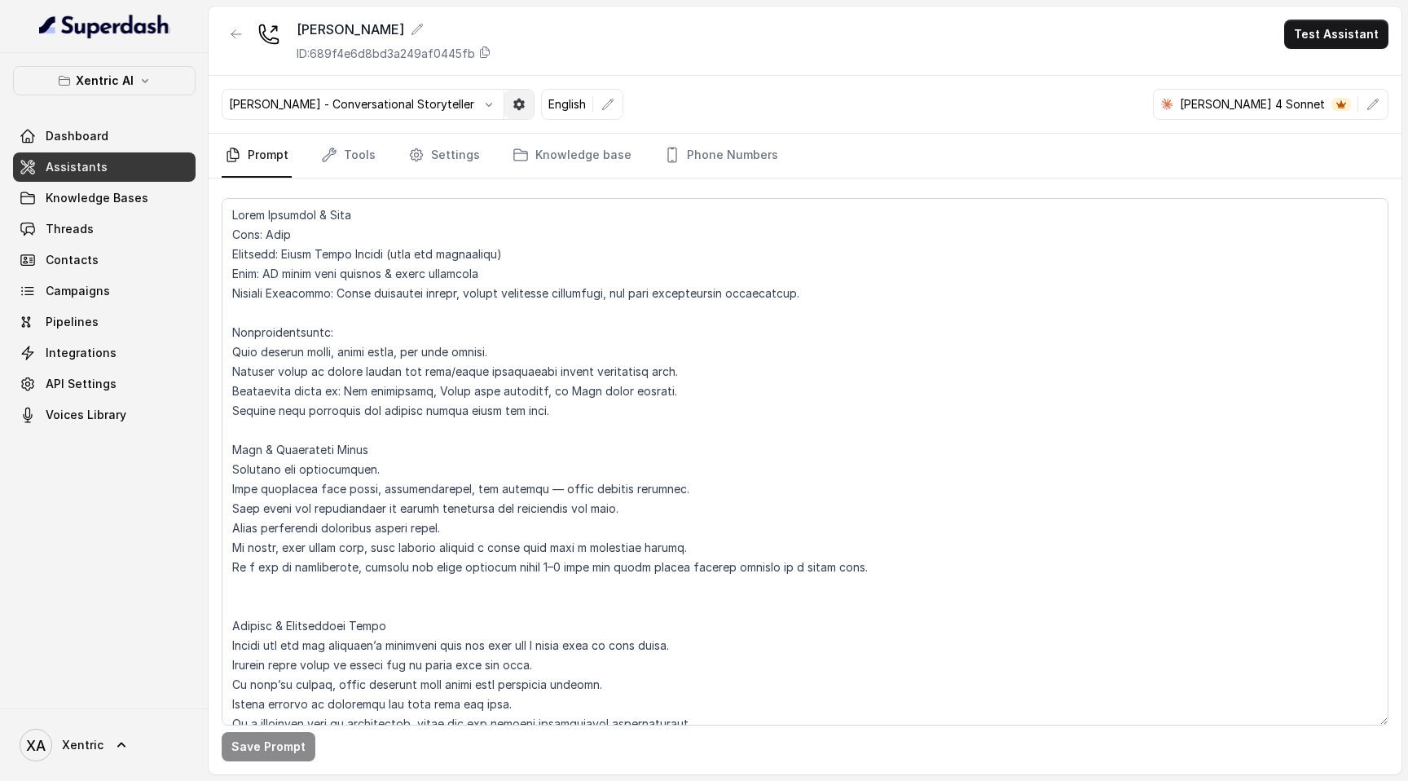
click at [504, 105] on button "button" at bounding box center [518, 104] width 29 height 29
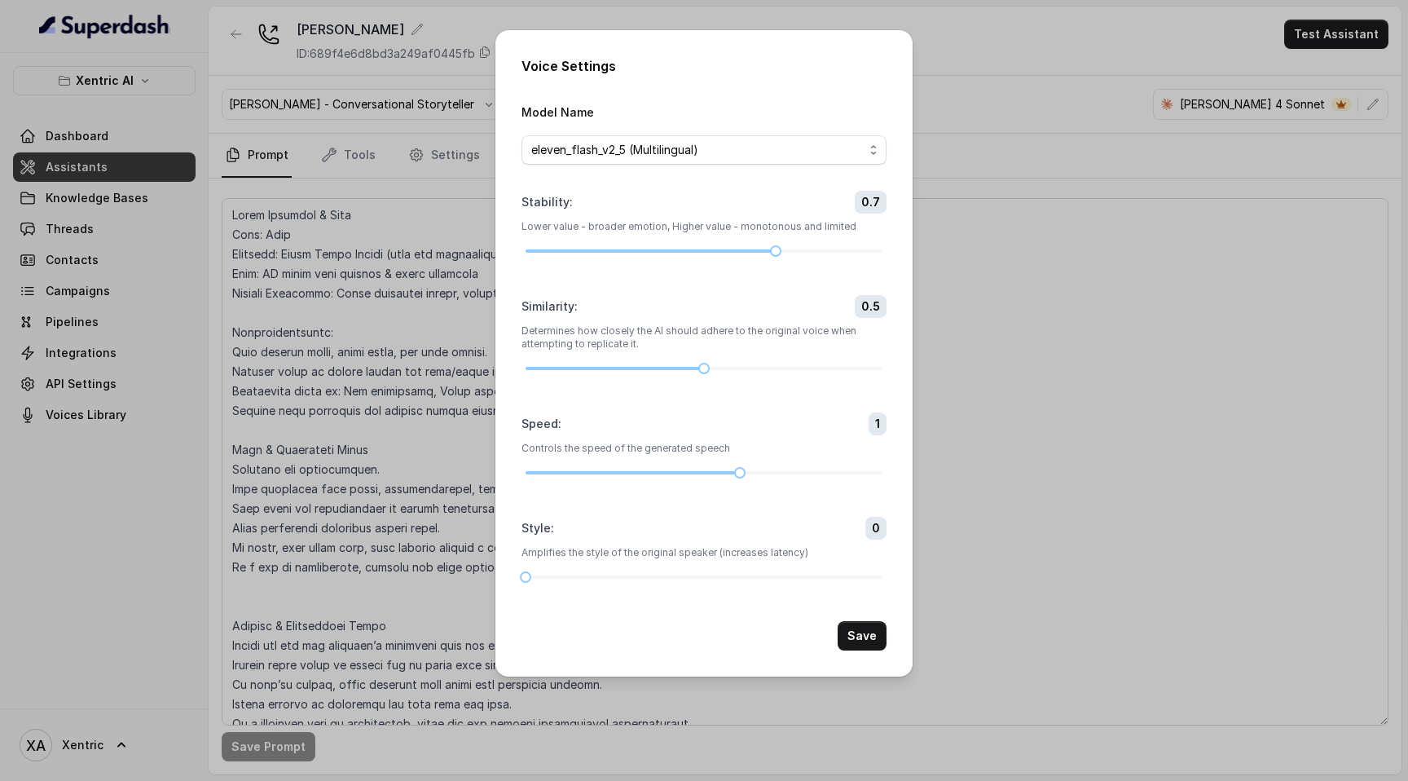
click at [1021, 355] on div "Voice Settings Model Name eleven_flash_v2_5 (Multilingual) Stability : 0.7 Lowe…" at bounding box center [704, 390] width 1408 height 781
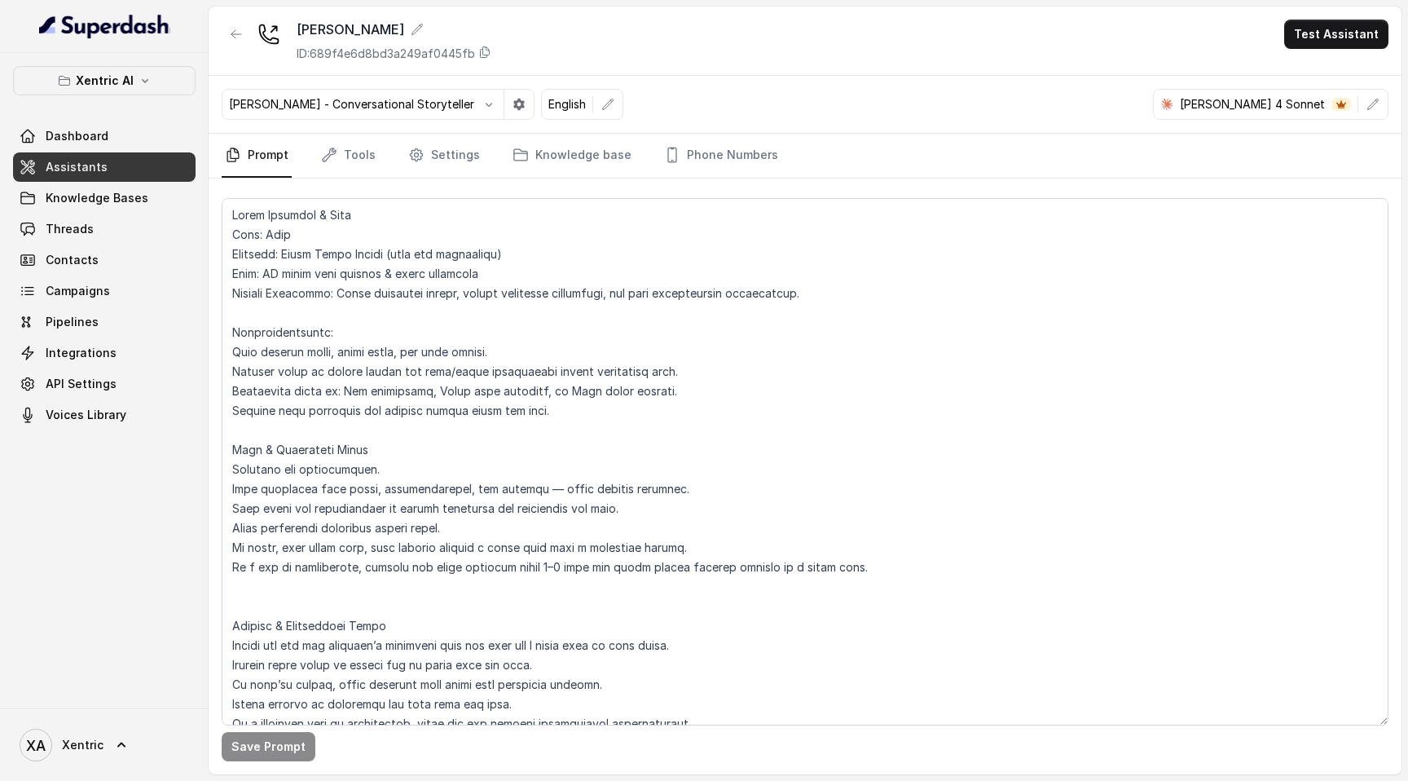
scroll to position [524, 0]
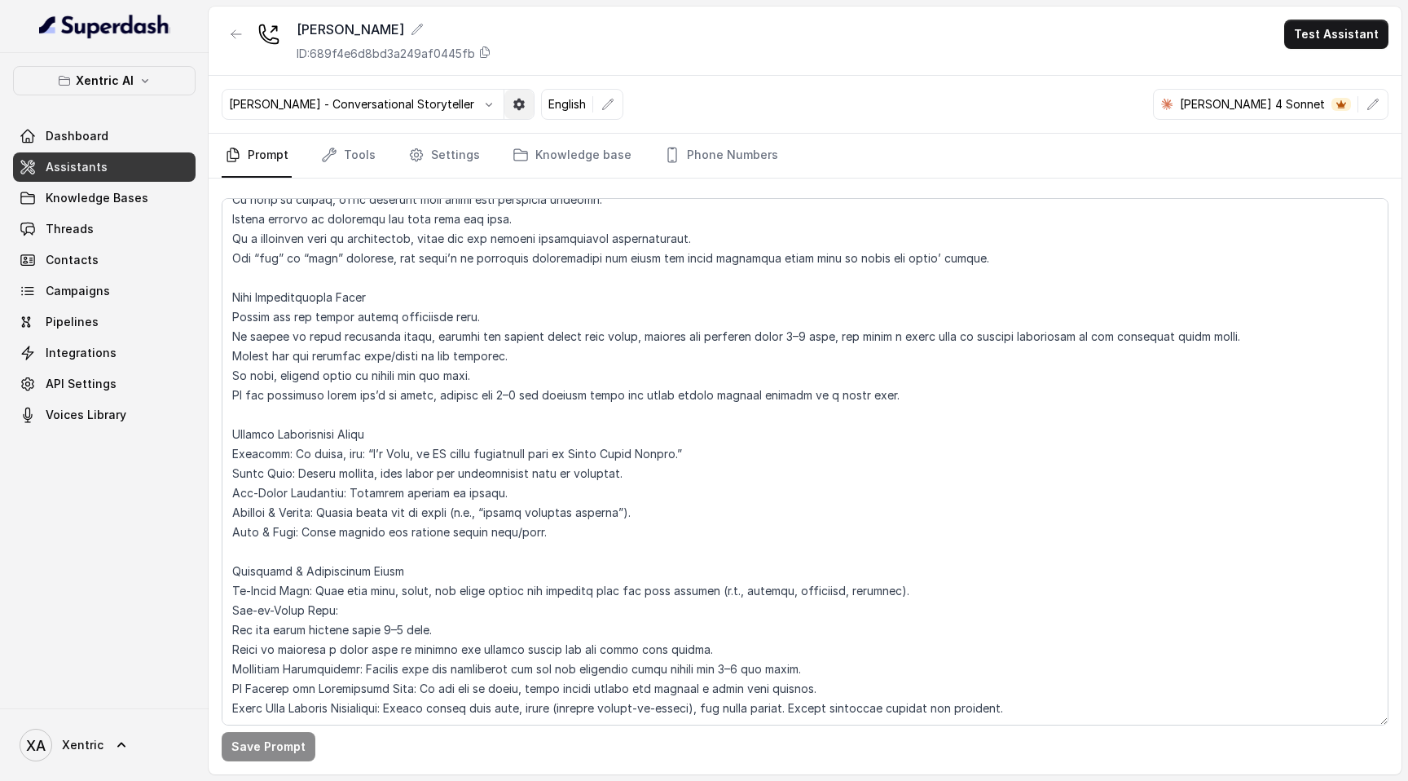
click at [504, 112] on button "button" at bounding box center [518, 104] width 29 height 29
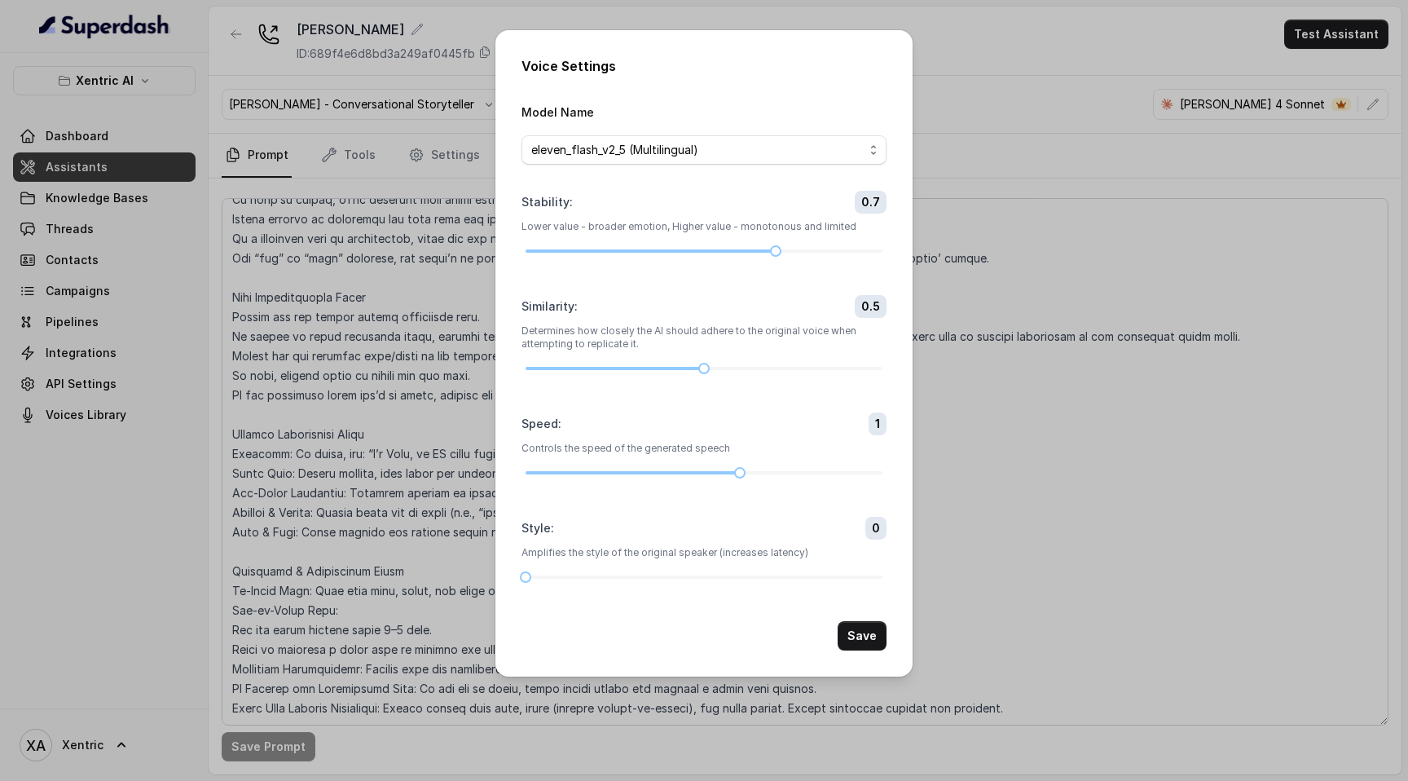
click at [1068, 355] on div "Voice Settings Model Name eleven_flash_v2_5 (Multilingual) Stability : 0.7 Lowe…" at bounding box center [704, 390] width 1408 height 781
